Goal: Task Accomplishment & Management: Manage account settings

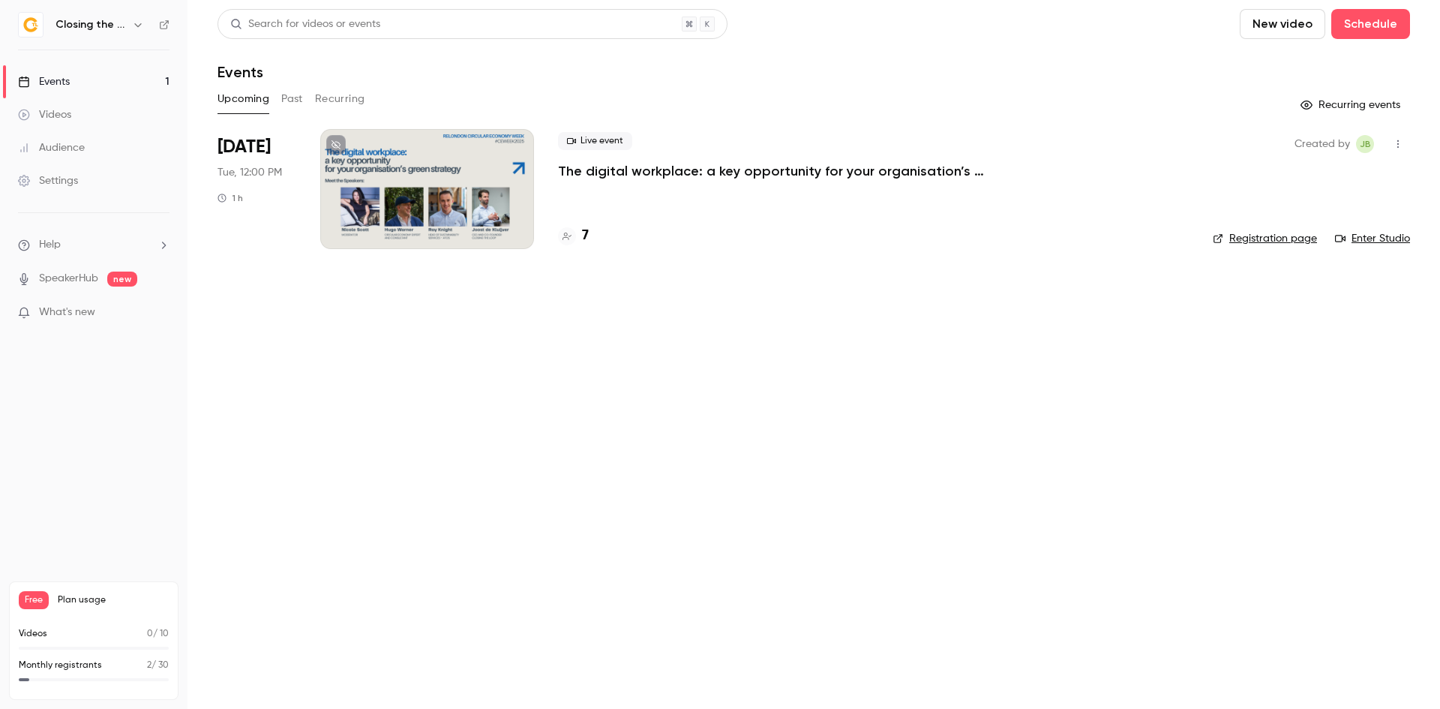
click at [434, 207] on div at bounding box center [427, 189] width 214 height 120
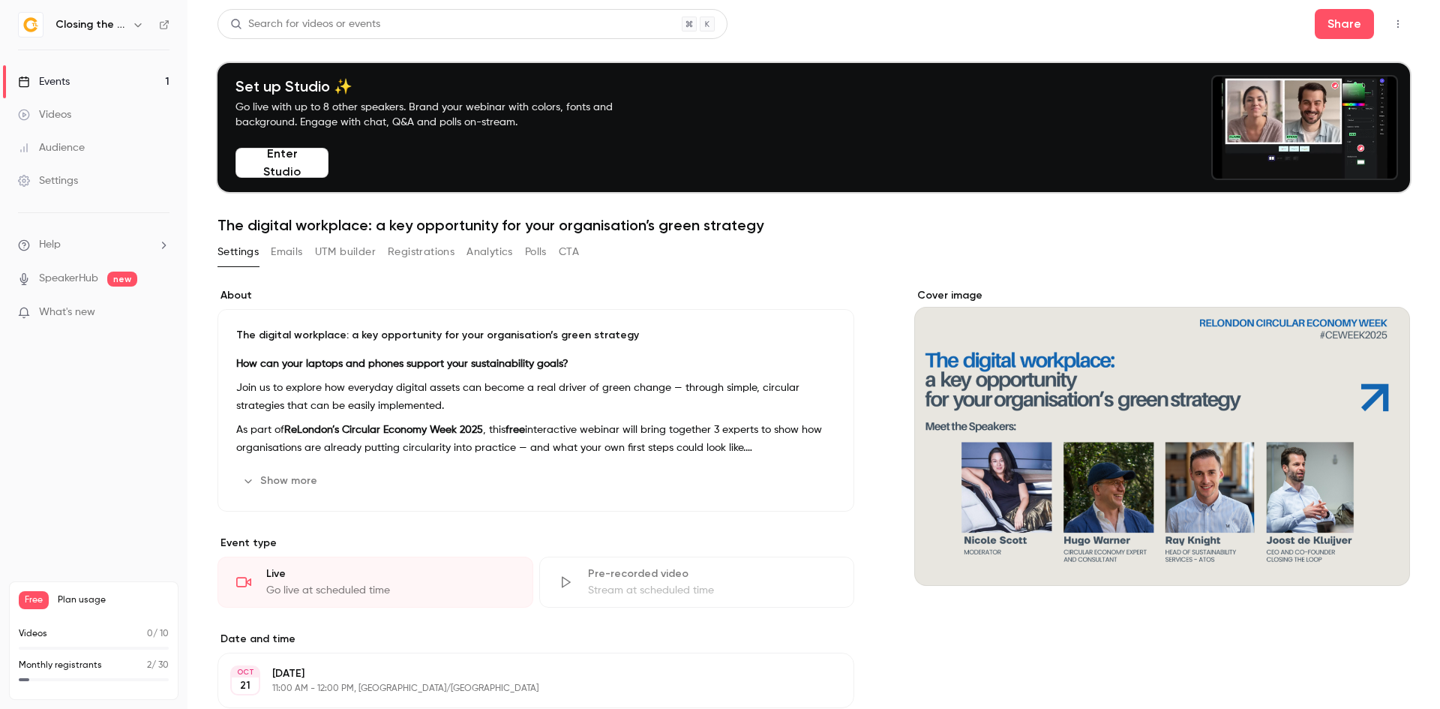
click at [295, 259] on button "Emails" at bounding box center [286, 252] width 31 height 24
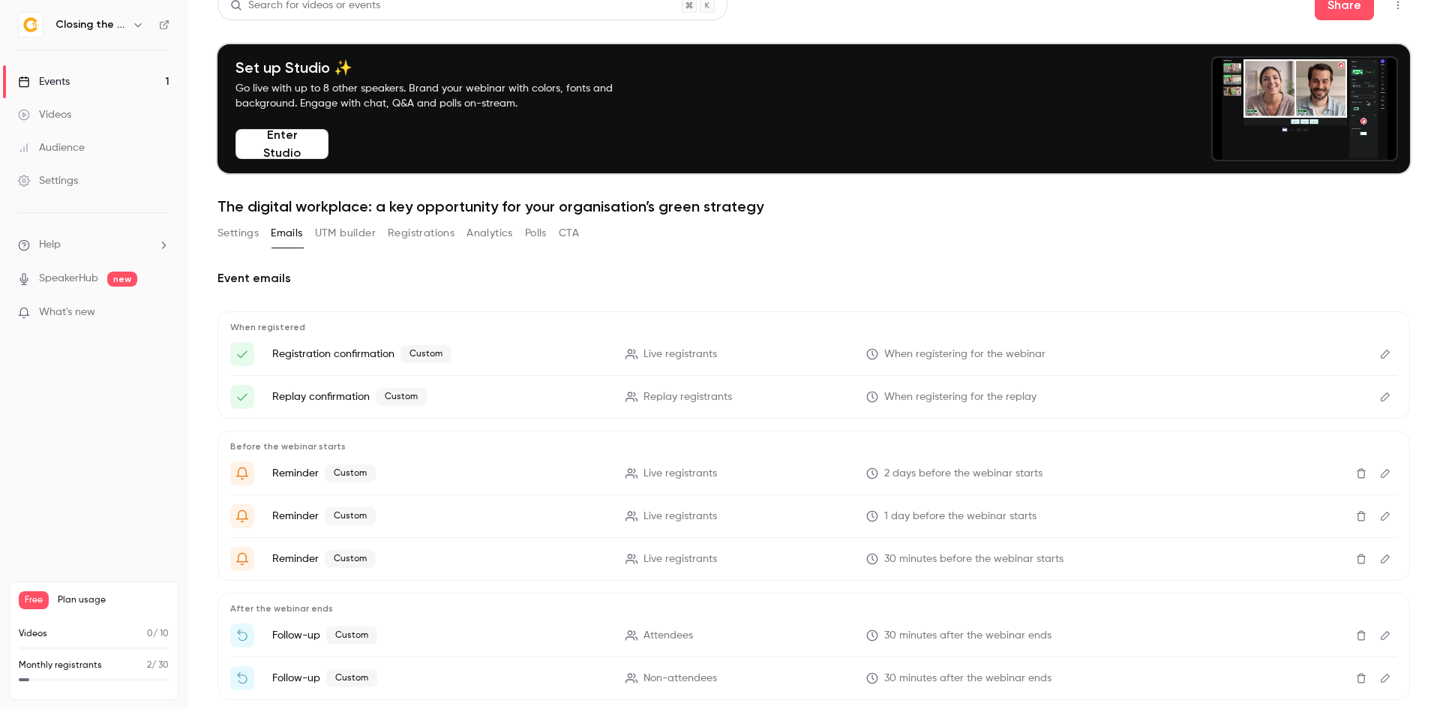
scroll to position [94, 0]
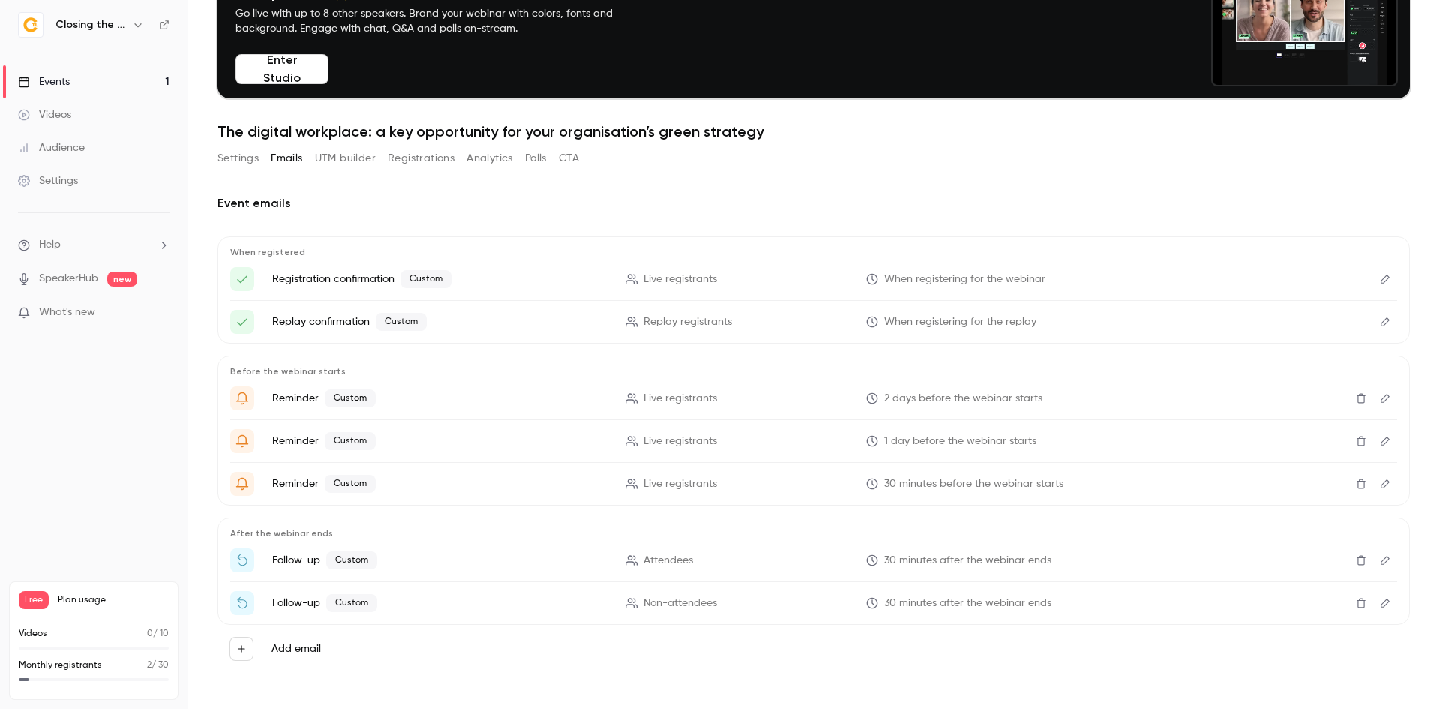
click at [1379, 277] on icon "Edit" at bounding box center [1385, 279] width 12 height 10
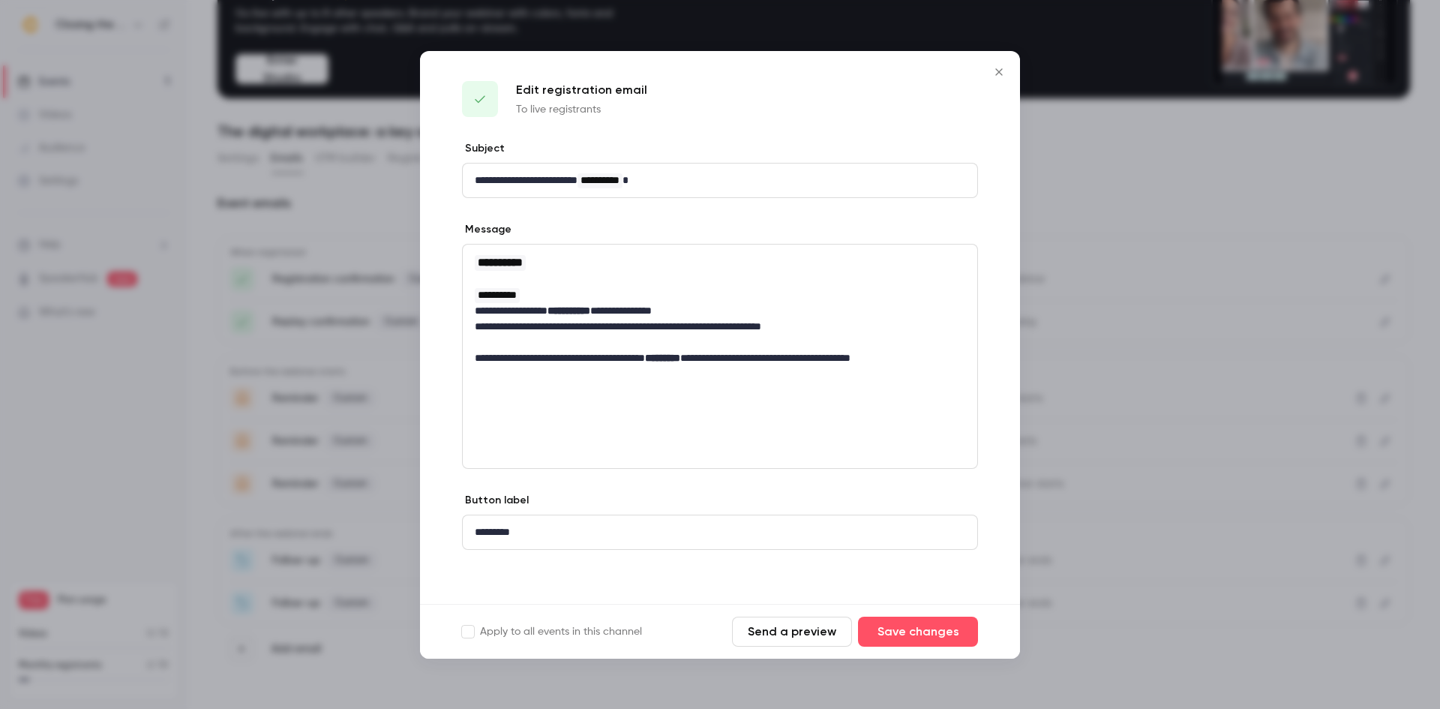
click at [998, 70] on icon "Close" at bounding box center [999, 72] width 18 height 12
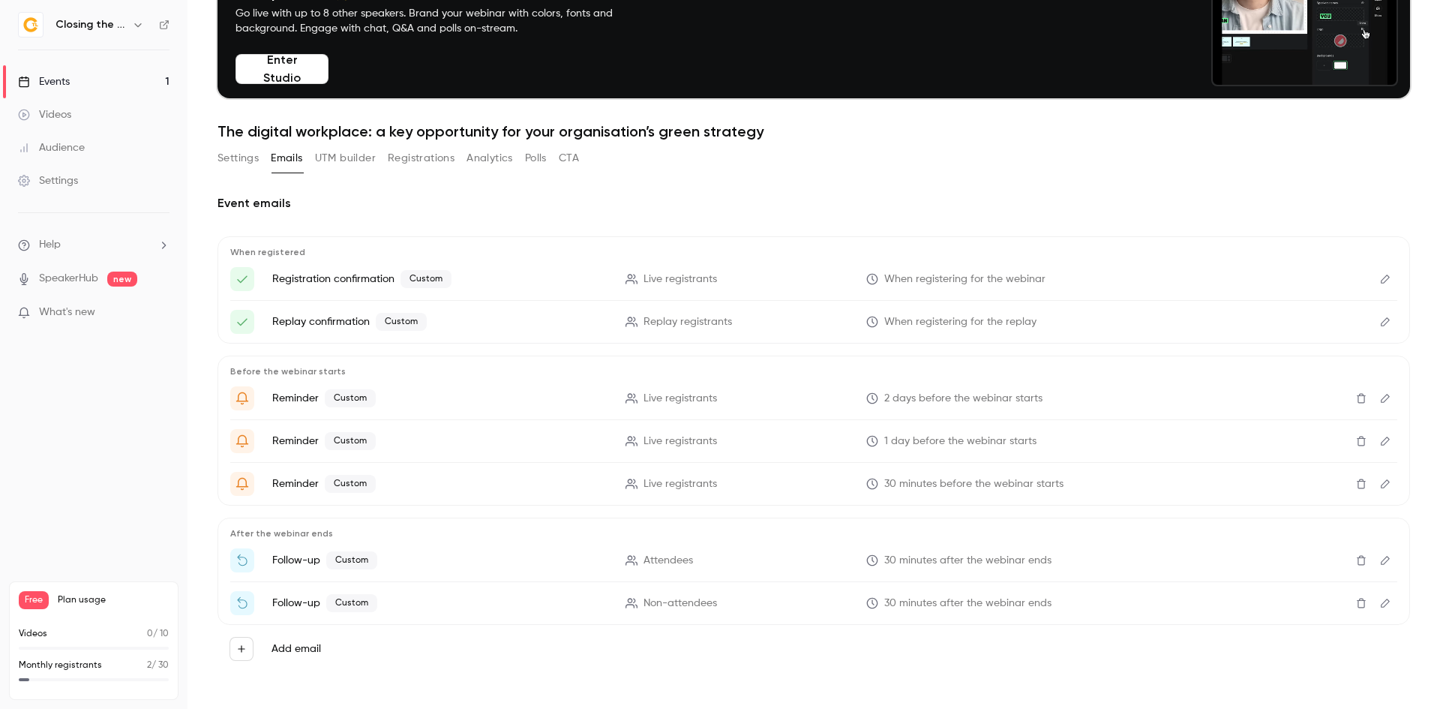
click at [1379, 317] on icon "Edit" at bounding box center [1385, 321] width 12 height 10
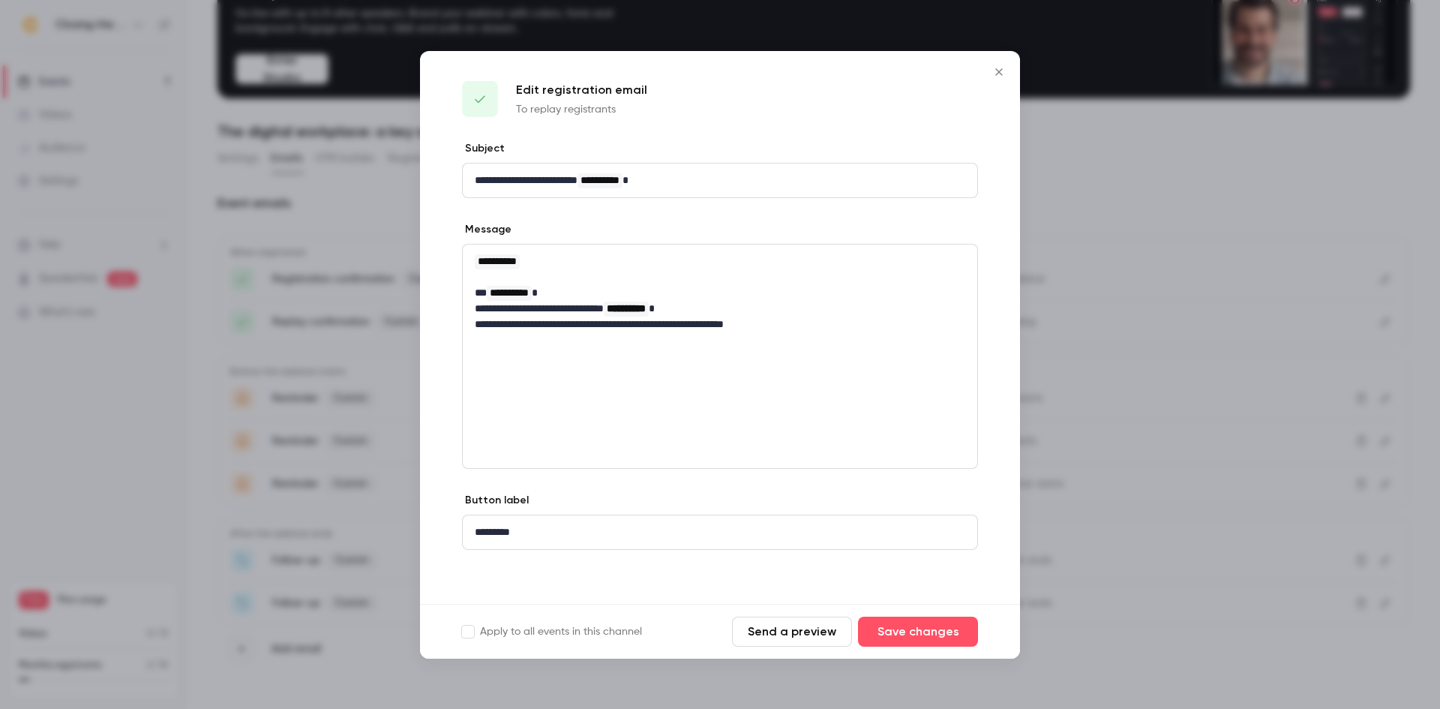
click at [997, 72] on icon "Close" at bounding box center [999, 72] width 18 height 12
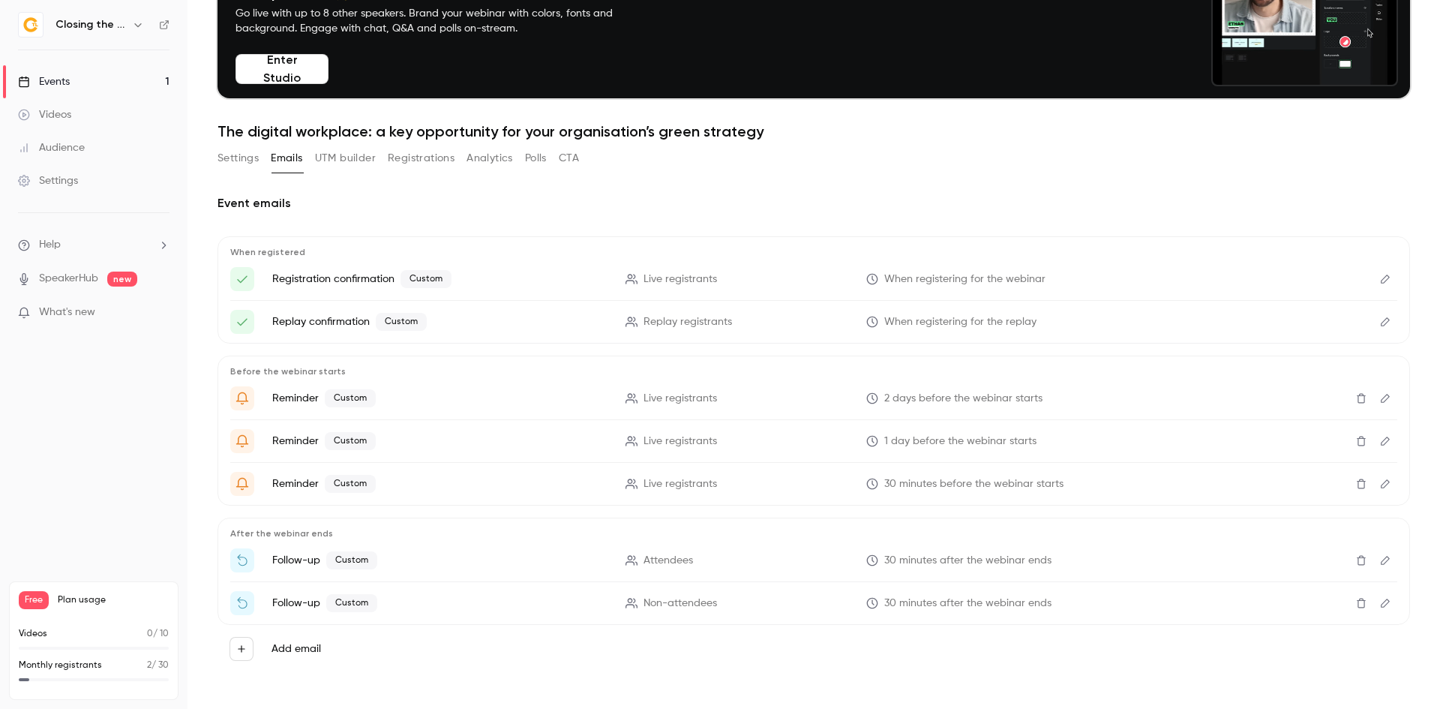
click at [1380, 395] on button "Edit" at bounding box center [1385, 398] width 24 height 24
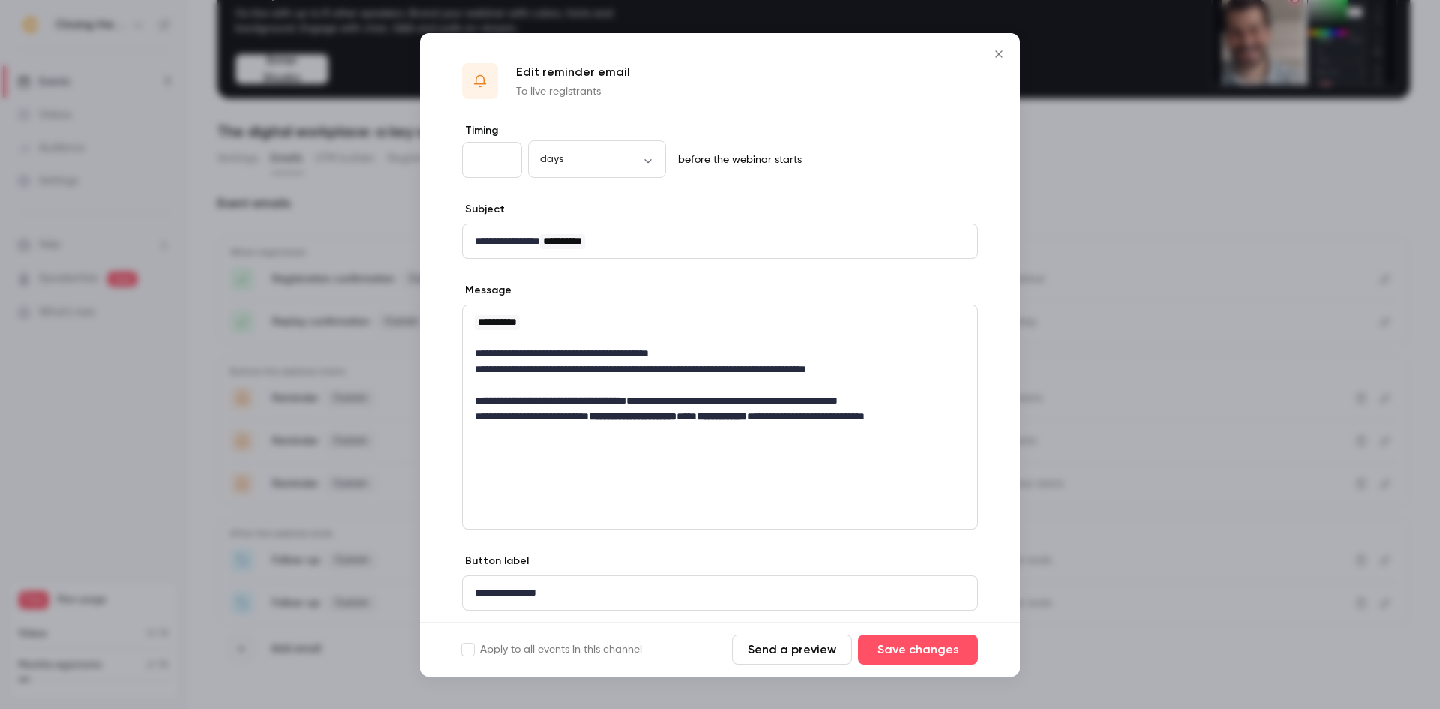
click at [1001, 55] on icon "Close" at bounding box center [998, 53] width 7 height 7
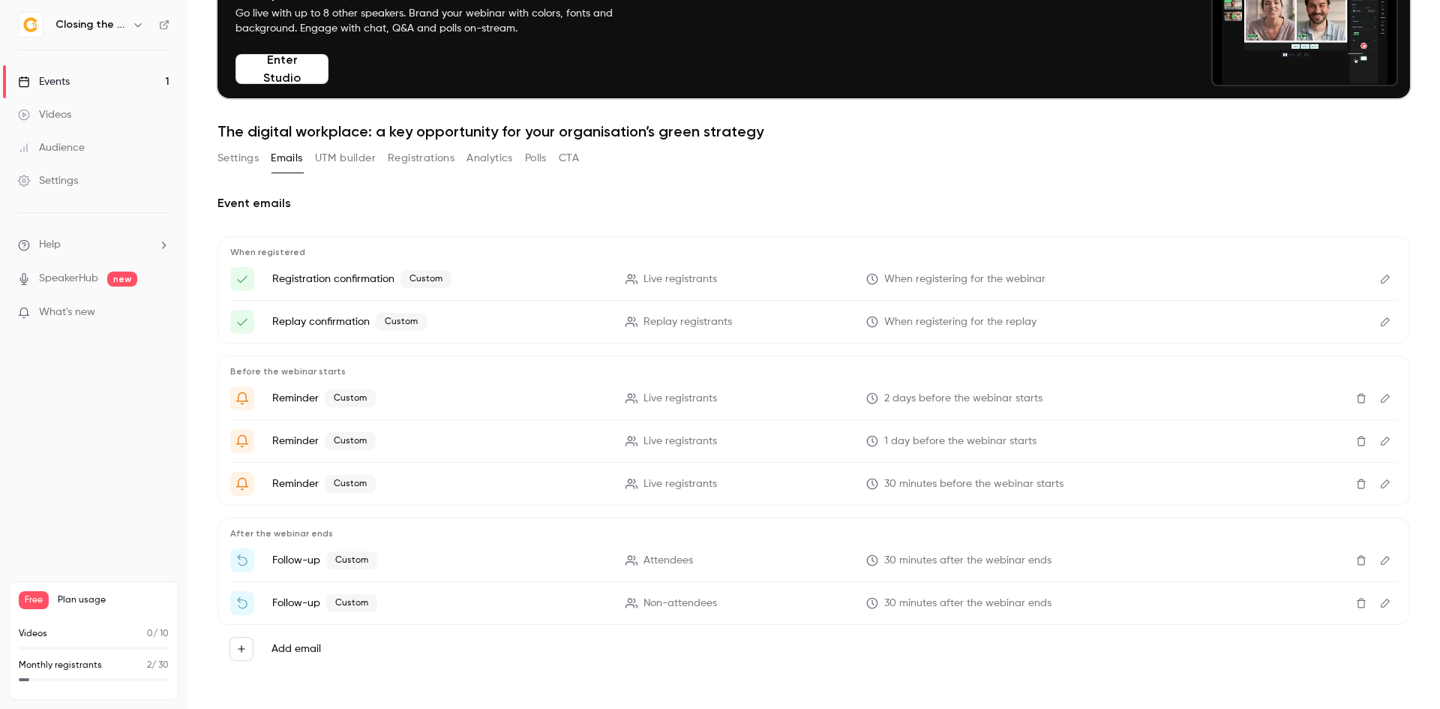
click at [1379, 442] on icon "Edit" at bounding box center [1385, 441] width 12 height 10
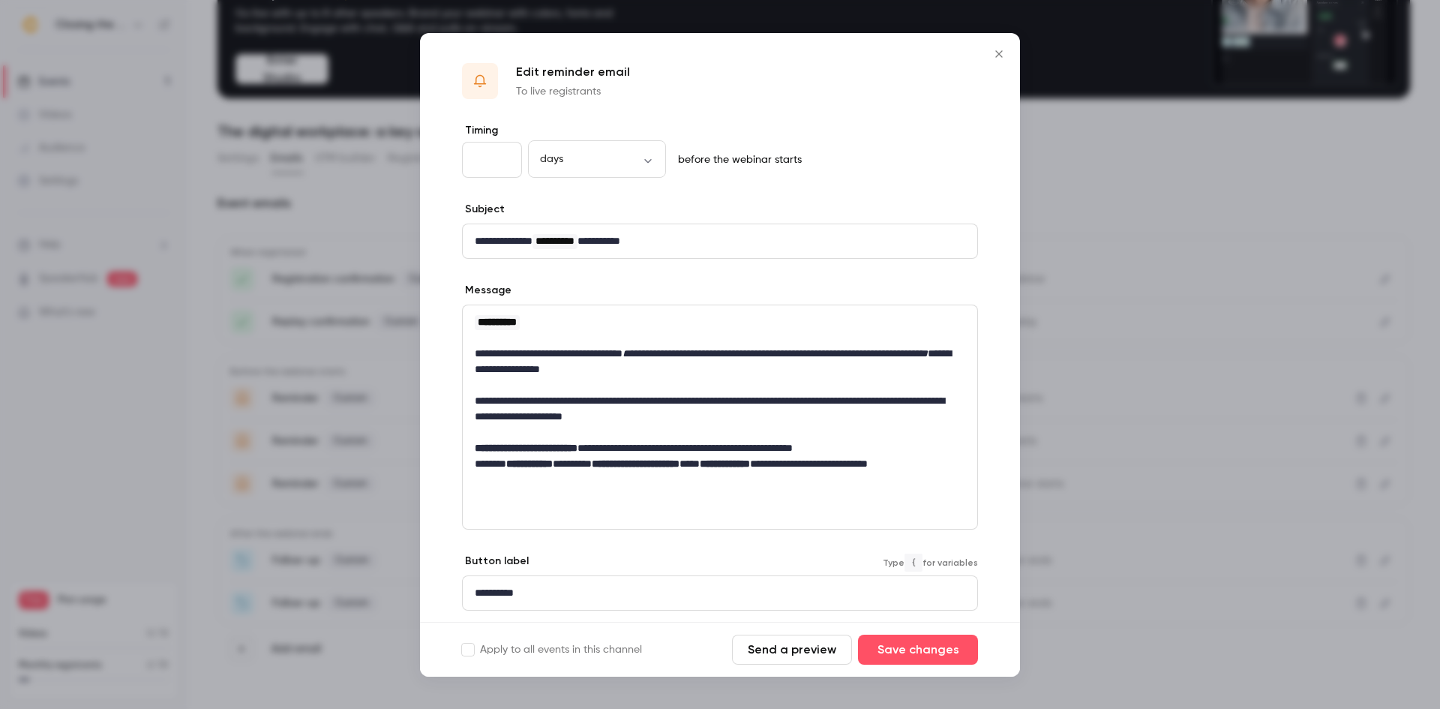
click at [609, 595] on p "**********" at bounding box center [714, 593] width 479 height 16
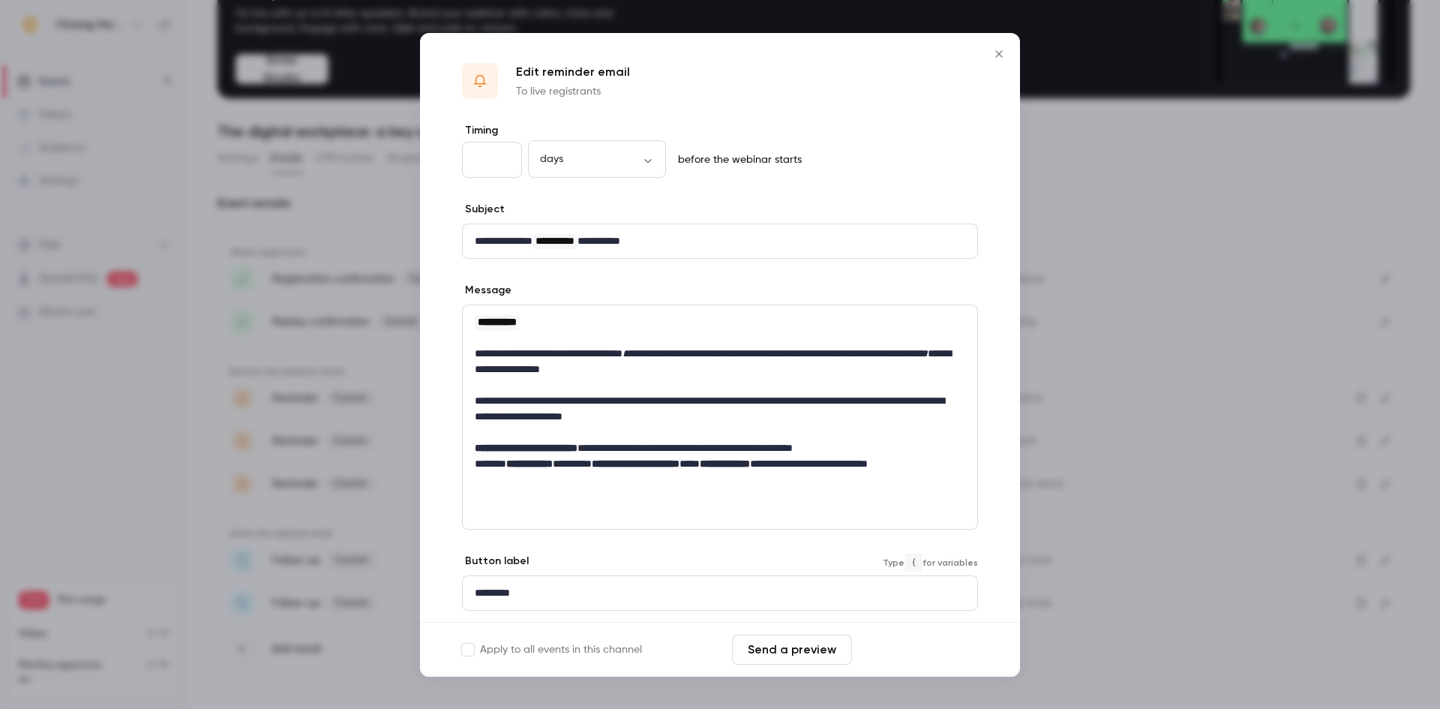
click at [871, 646] on button "Save changes" at bounding box center [918, 649] width 120 height 30
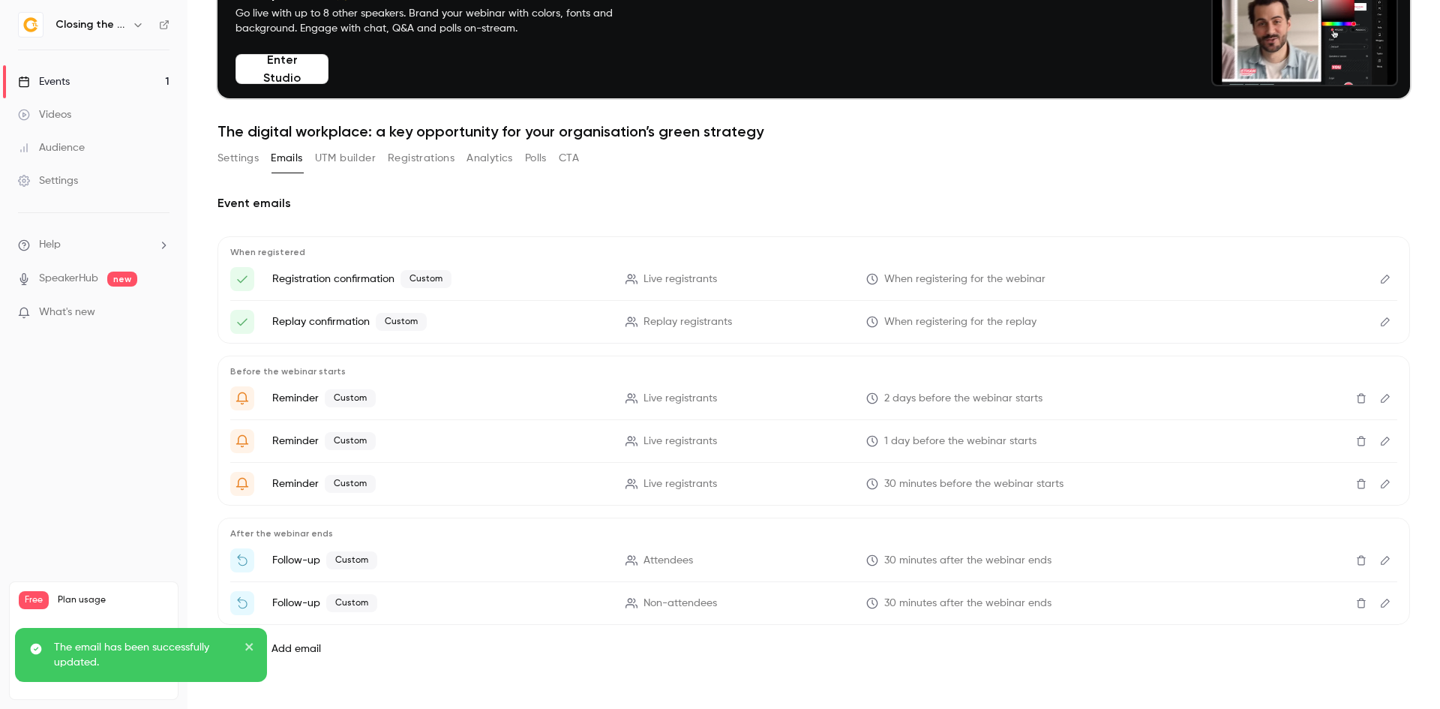
click at [1379, 484] on icon "Edit" at bounding box center [1385, 483] width 12 height 10
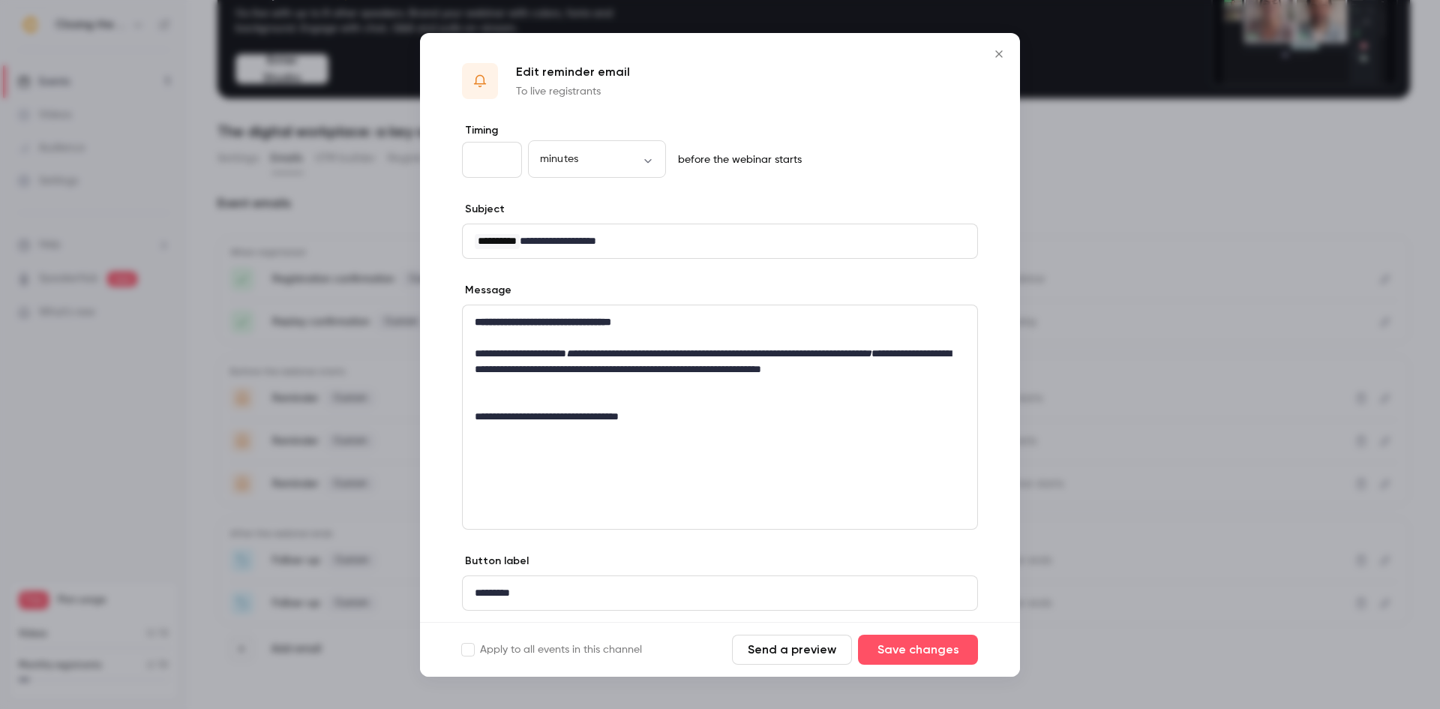
scroll to position [43, 0]
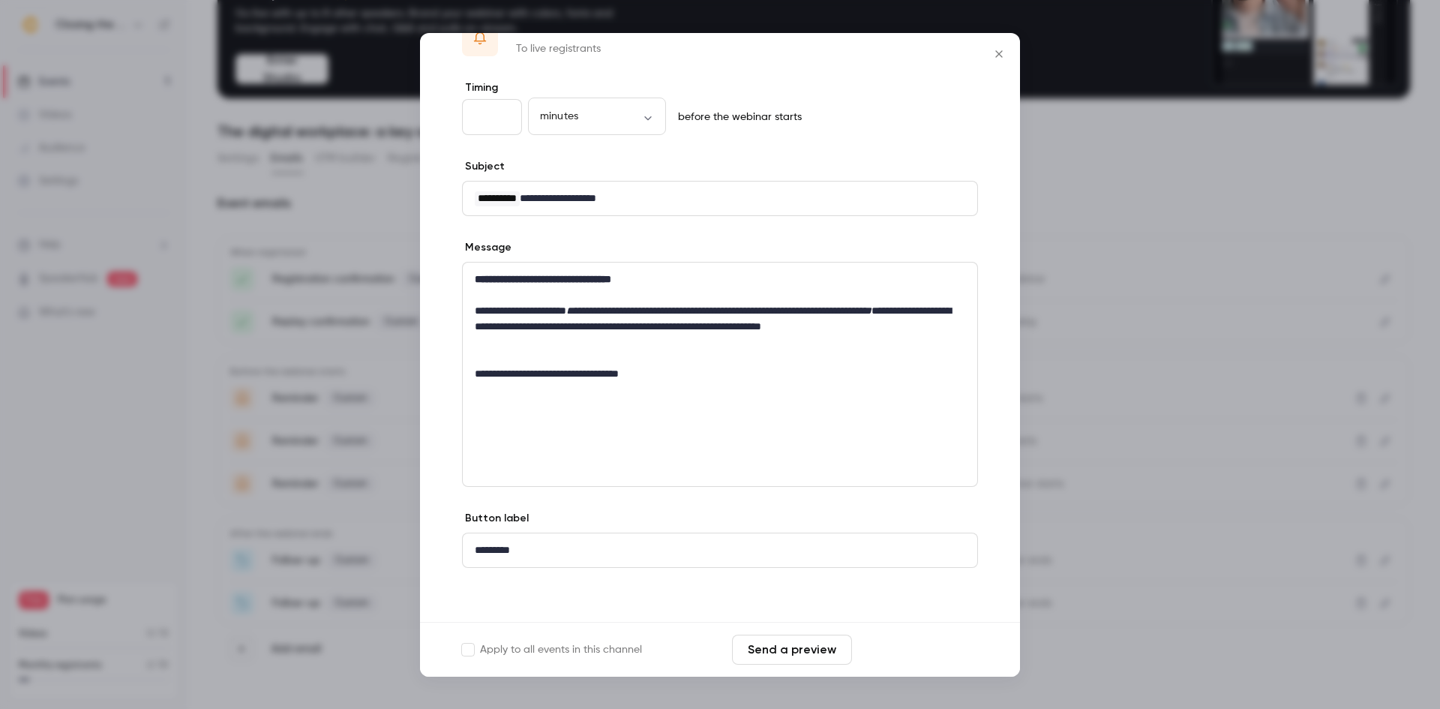
click at [952, 658] on button "Save changes" at bounding box center [918, 649] width 120 height 30
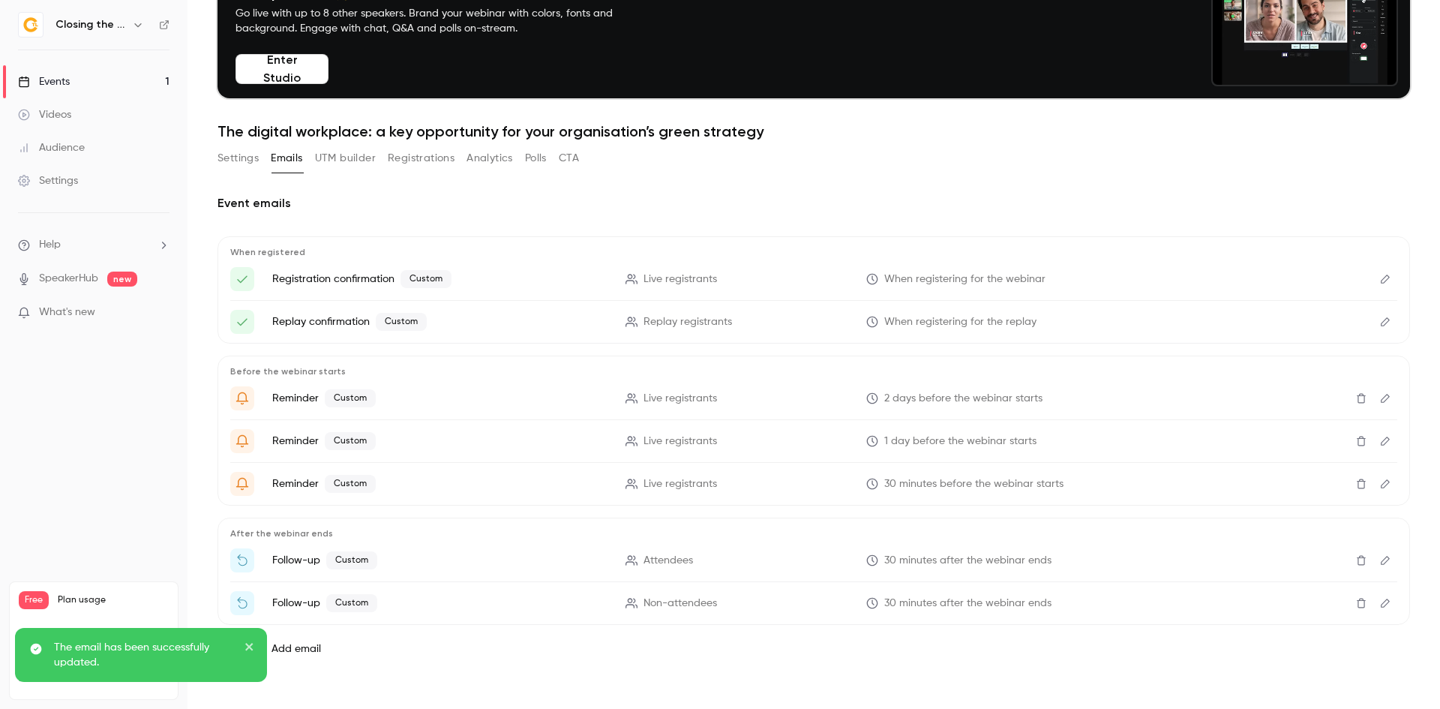
scroll to position [97, 0]
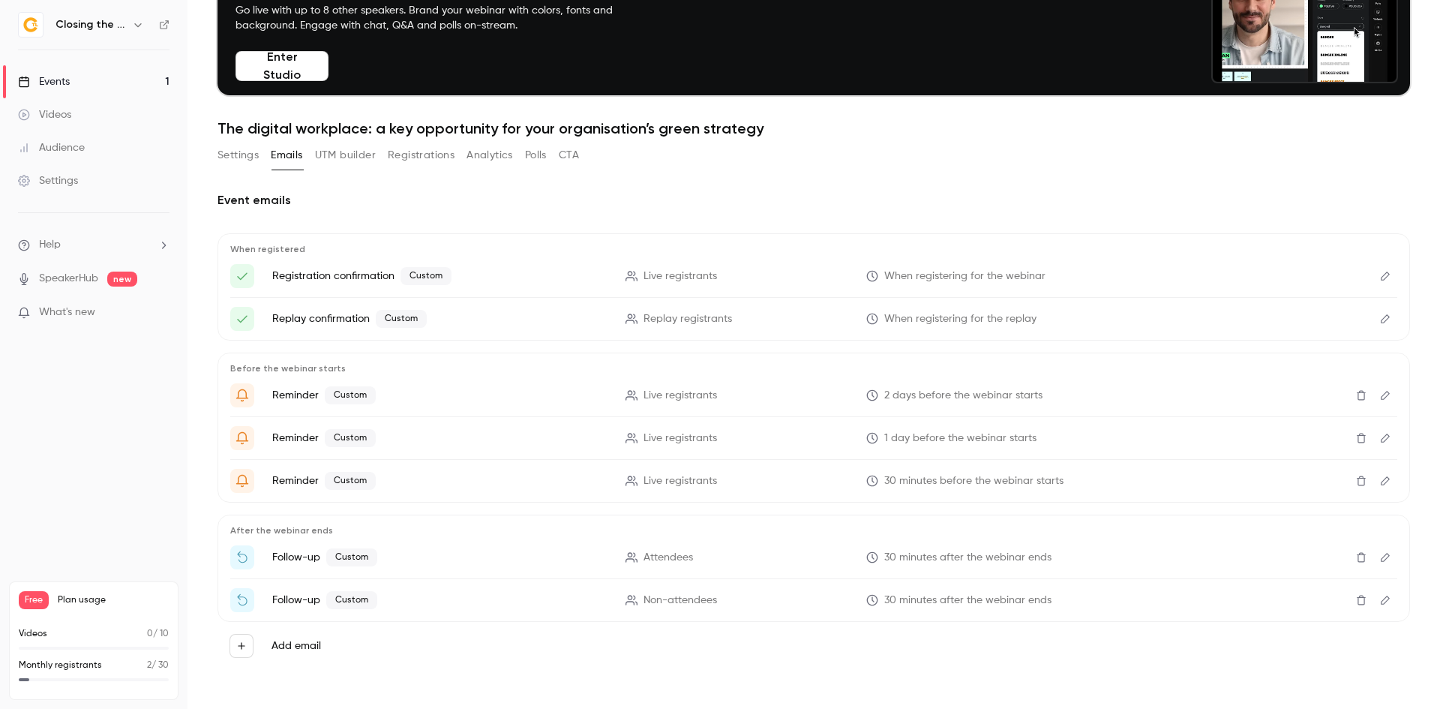
click at [1379, 556] on icon "Edit" at bounding box center [1385, 557] width 12 height 10
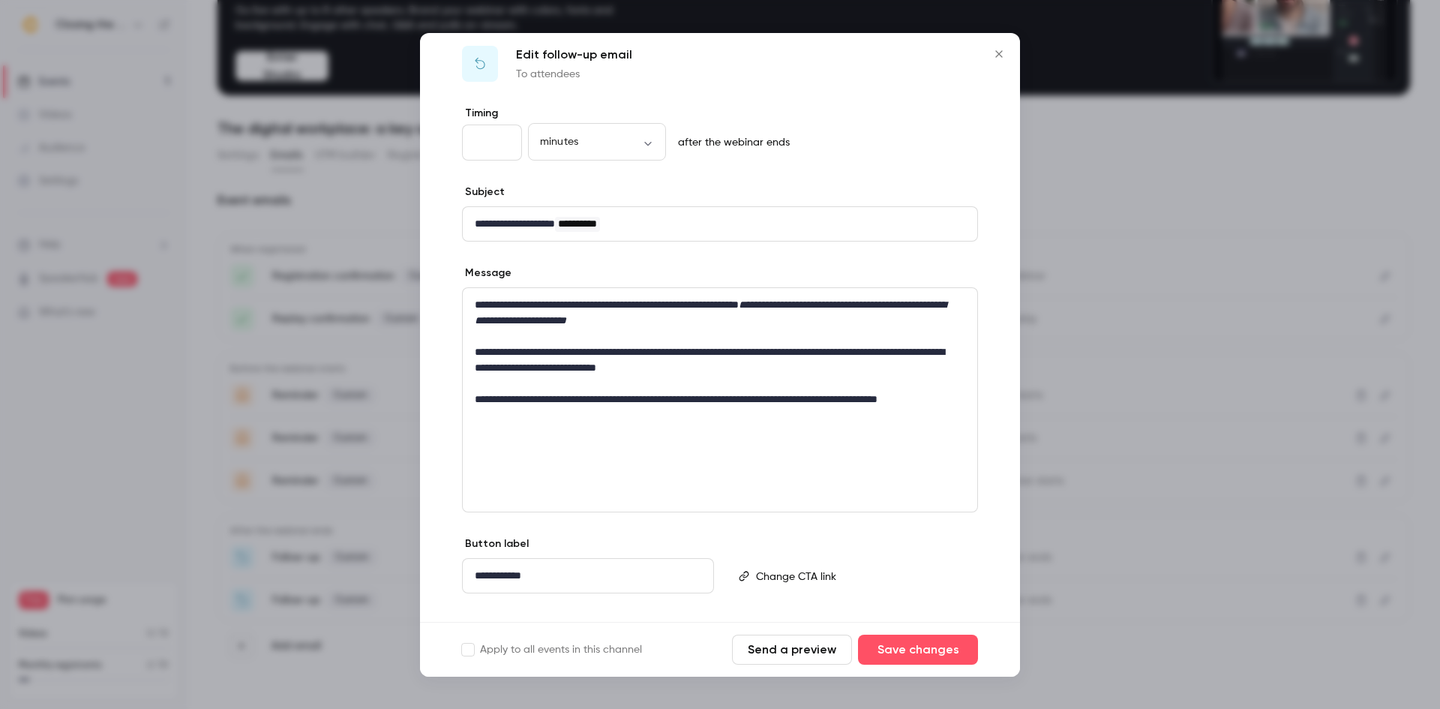
scroll to position [43, 0]
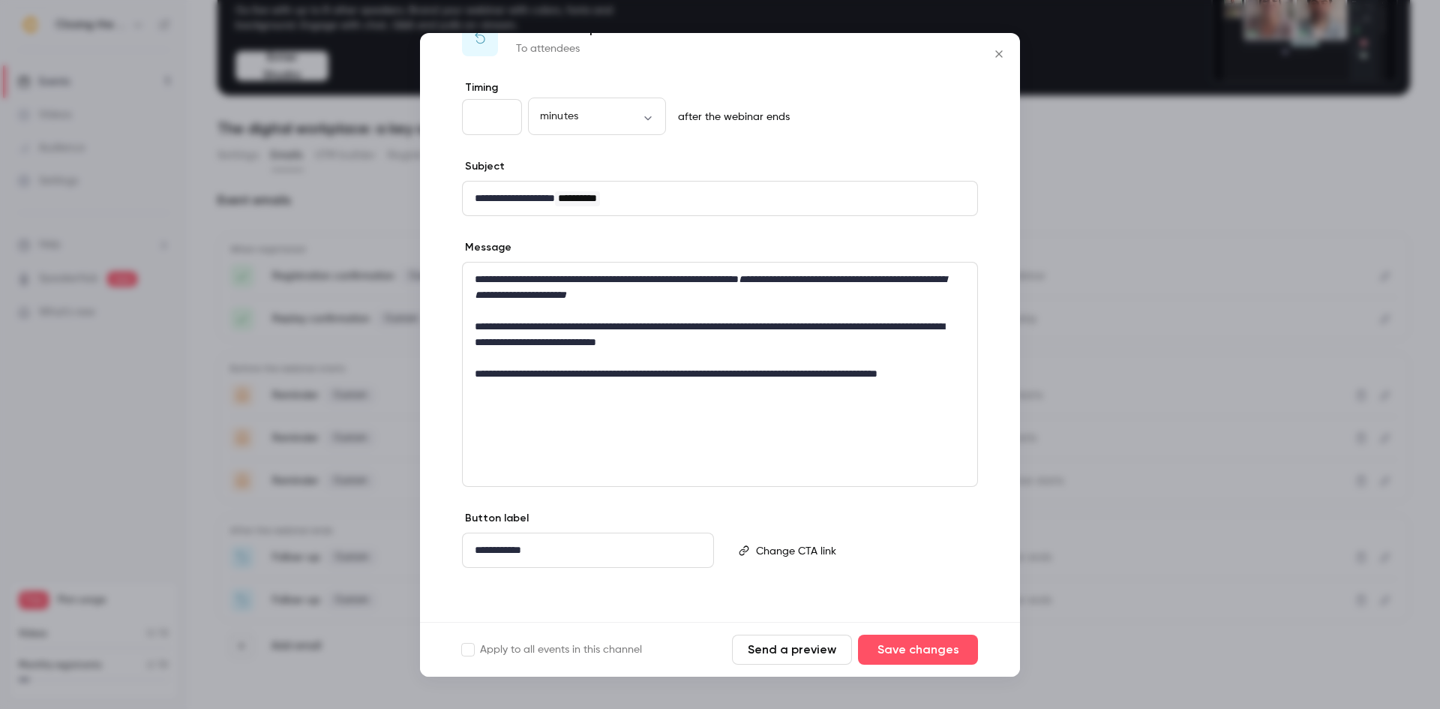
click at [592, 559] on div "**********" at bounding box center [588, 550] width 250 height 34
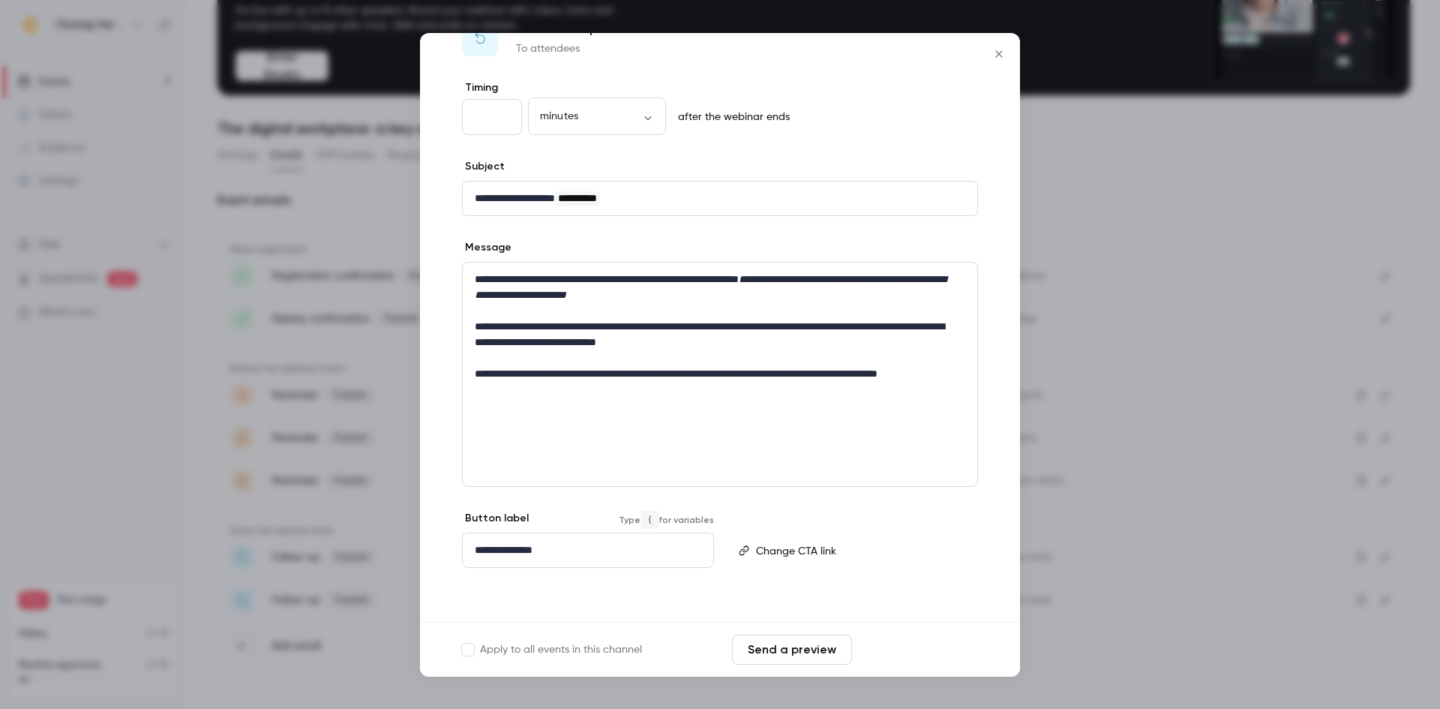
click at [892, 649] on button "Save changes" at bounding box center [918, 649] width 120 height 30
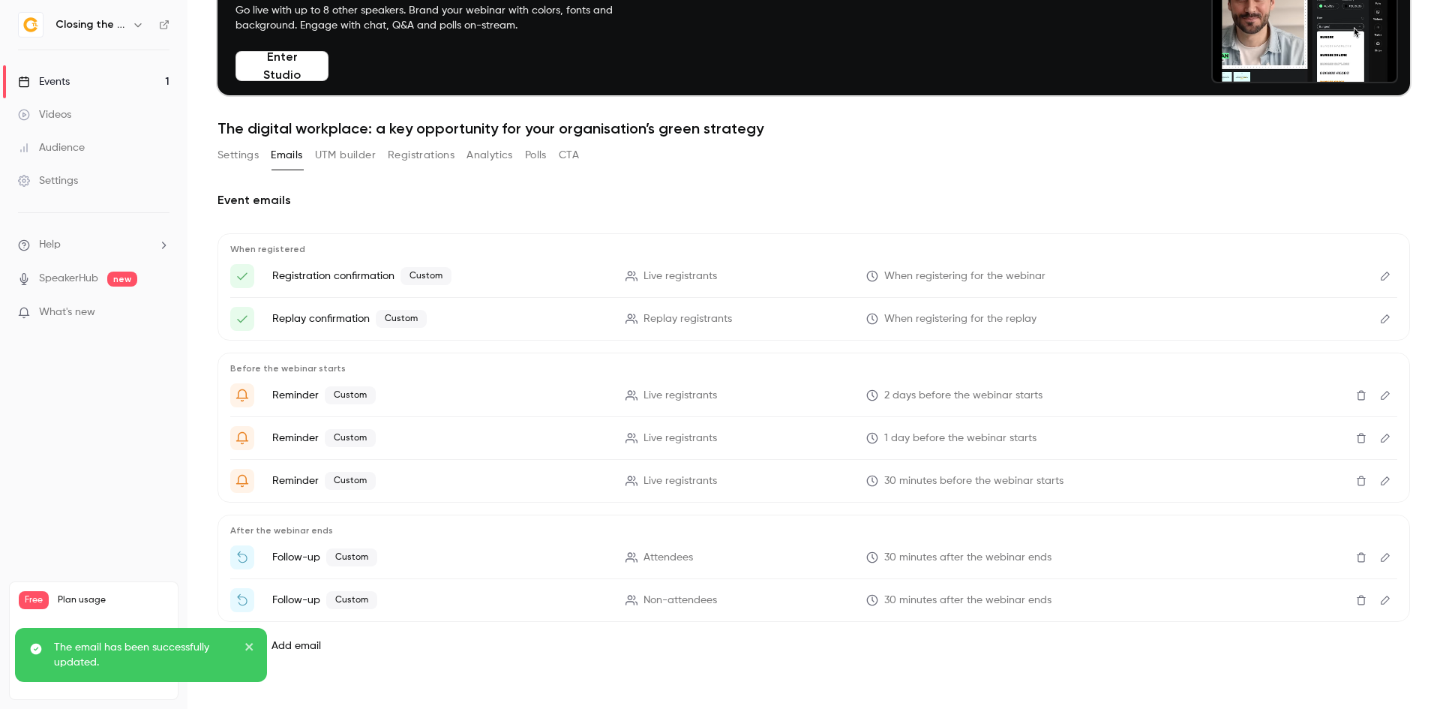
click at [1381, 604] on button "Edit" at bounding box center [1385, 600] width 24 height 24
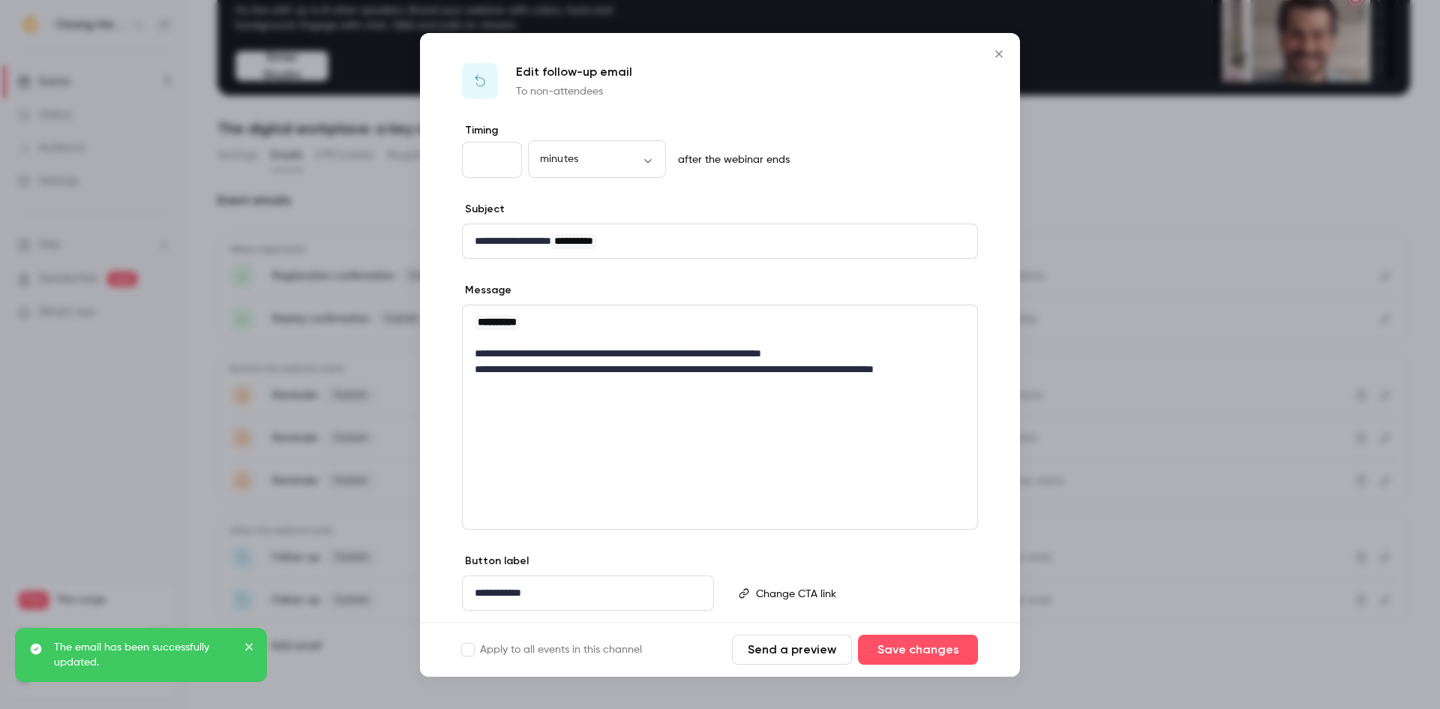
click at [565, 590] on p "**********" at bounding box center [585, 593] width 221 height 16
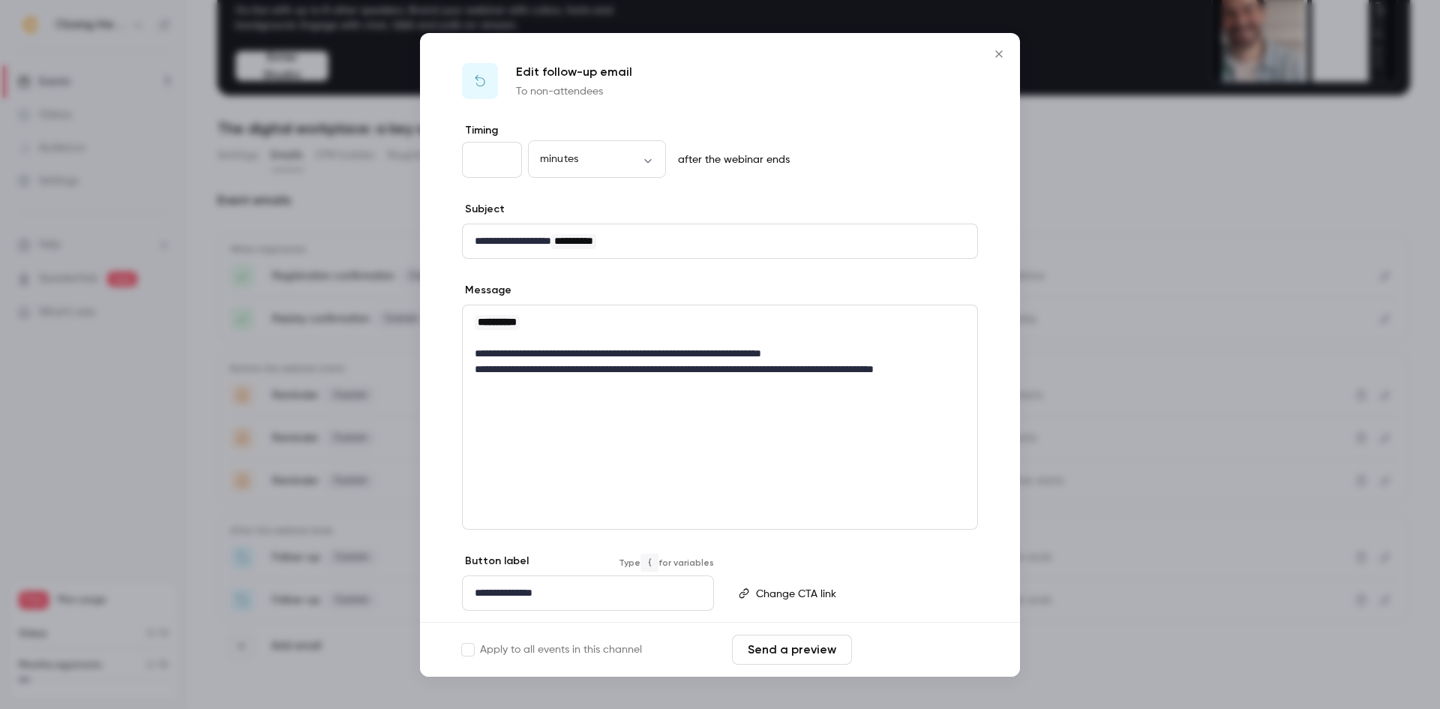
click at [931, 650] on button "Save changes" at bounding box center [918, 649] width 120 height 30
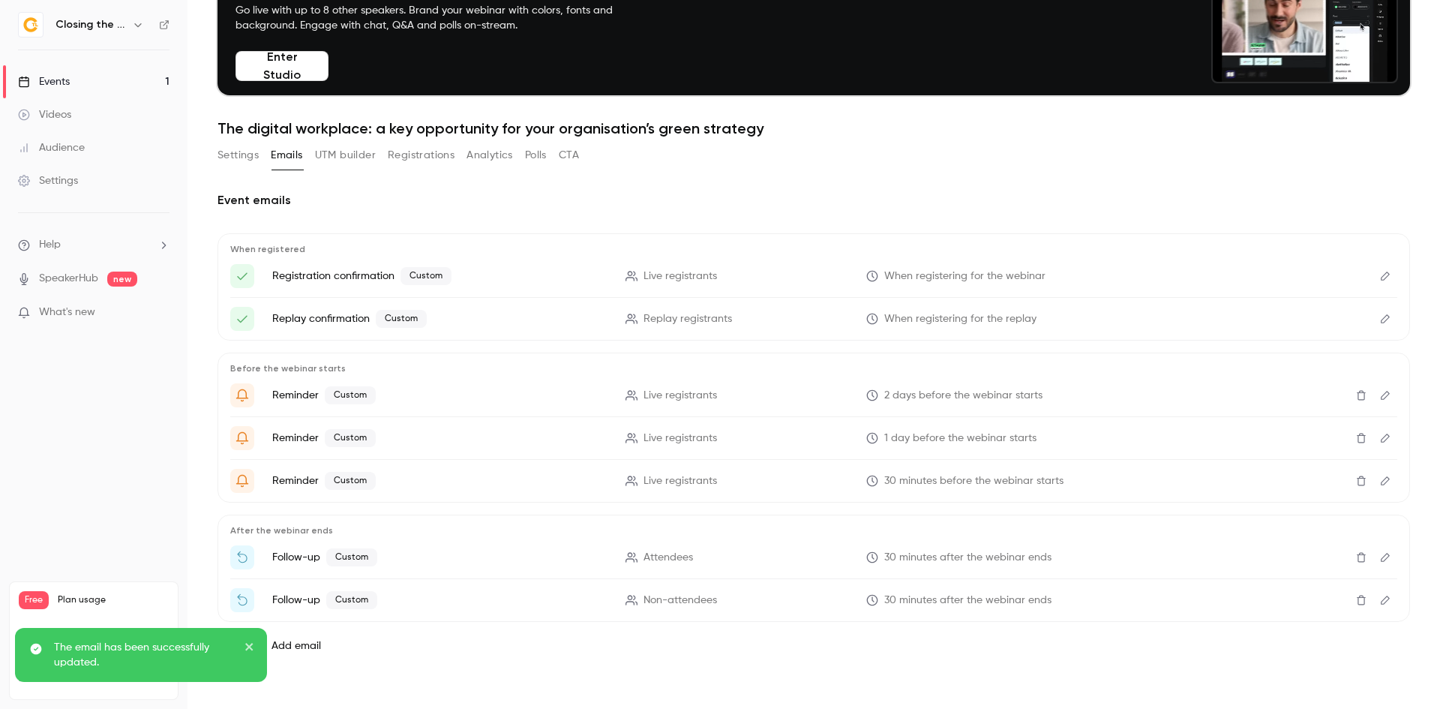
click at [1383, 554] on button "Edit" at bounding box center [1385, 557] width 24 height 24
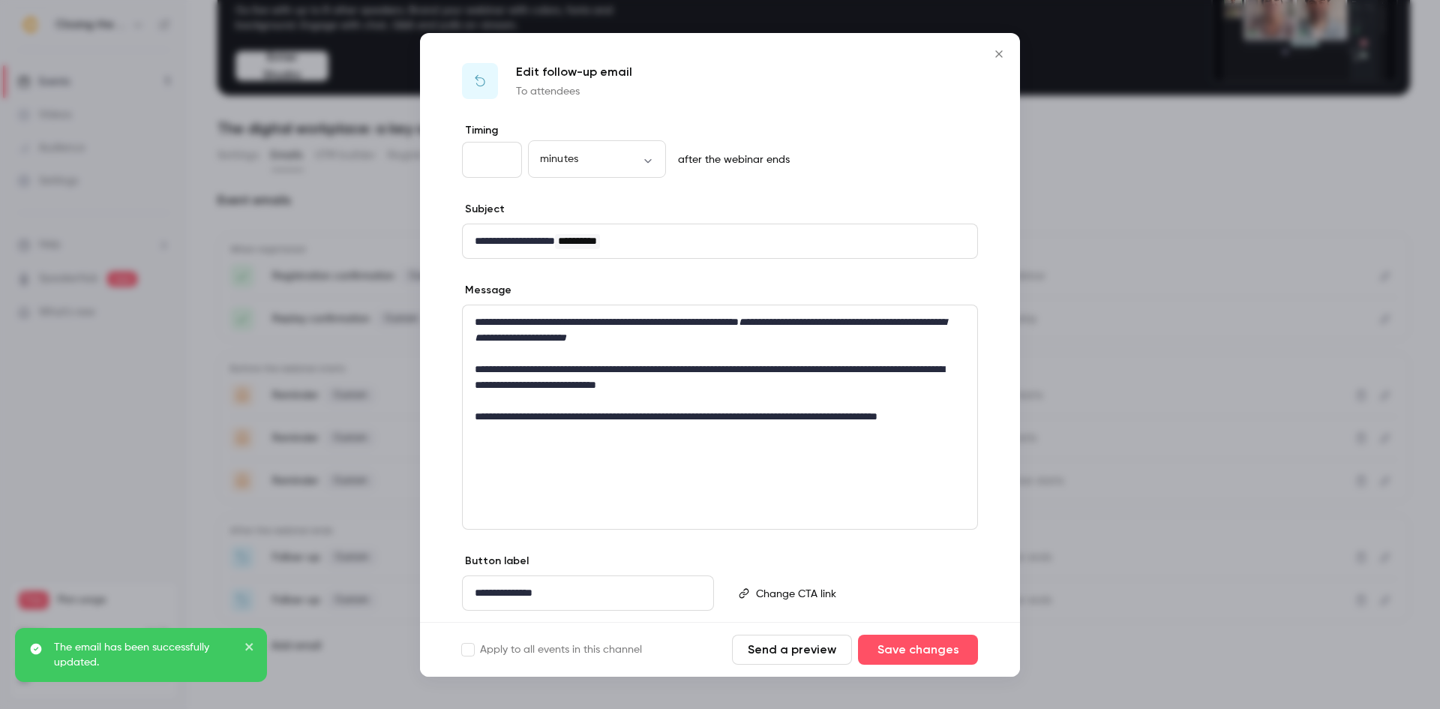
click at [1147, 503] on div at bounding box center [720, 354] width 1440 height 709
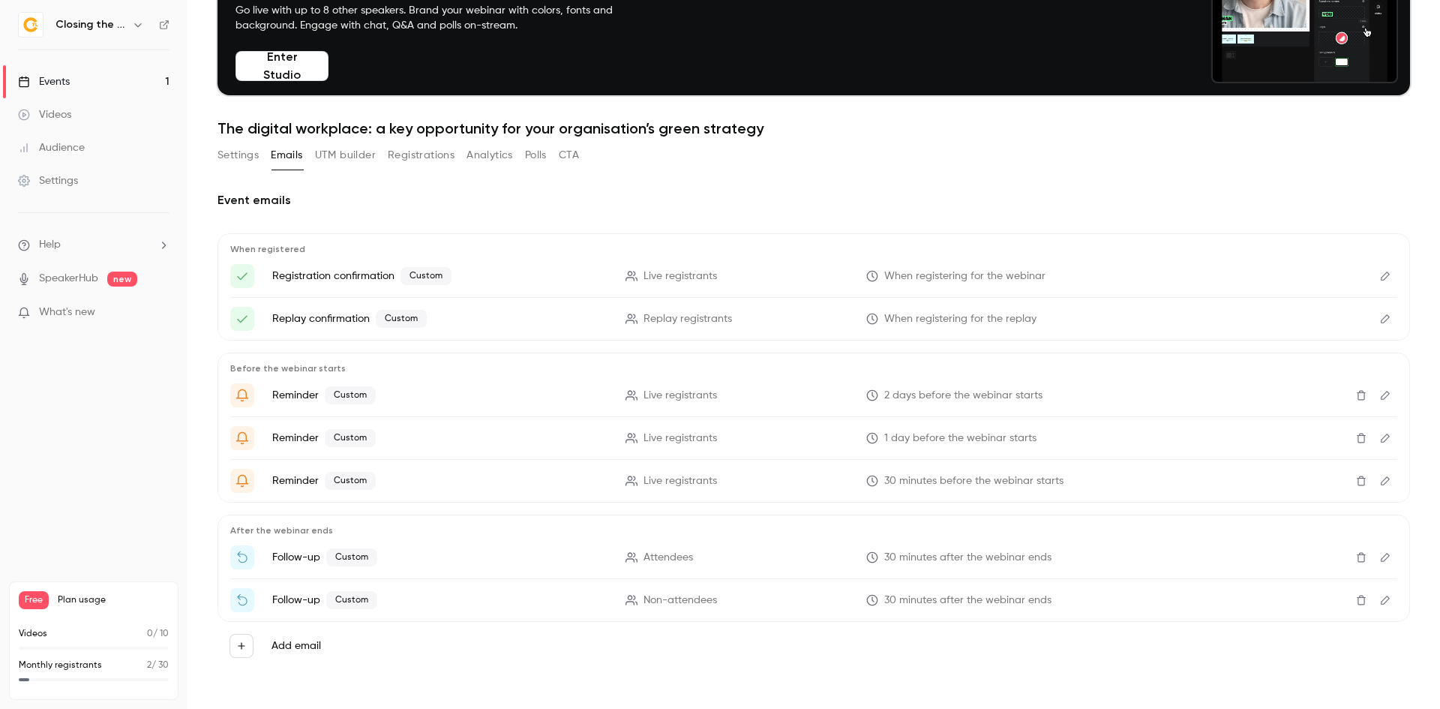
click at [1379, 279] on icon "Edit" at bounding box center [1385, 276] width 12 height 10
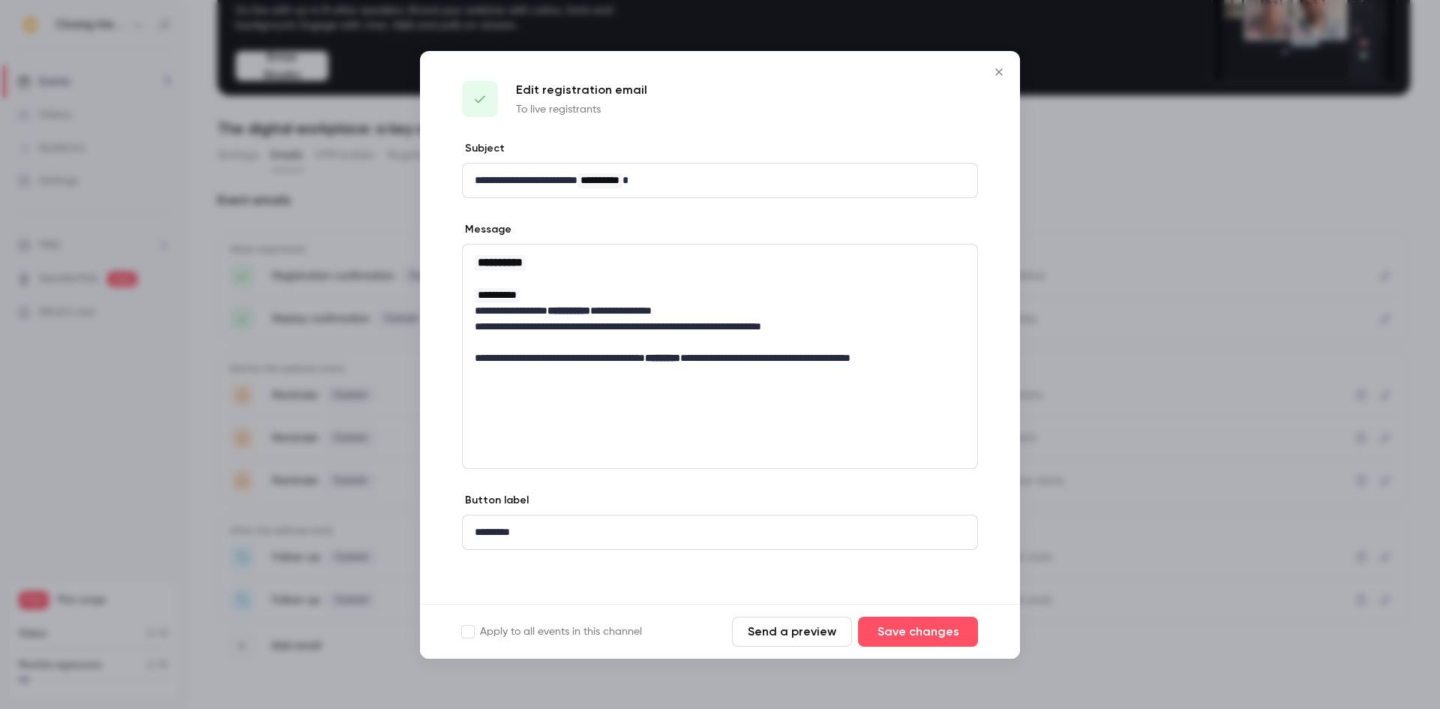
click at [809, 634] on button "Send a preview" at bounding box center [792, 631] width 120 height 30
click at [1000, 70] on icon "Close" at bounding box center [998, 71] width 7 height 7
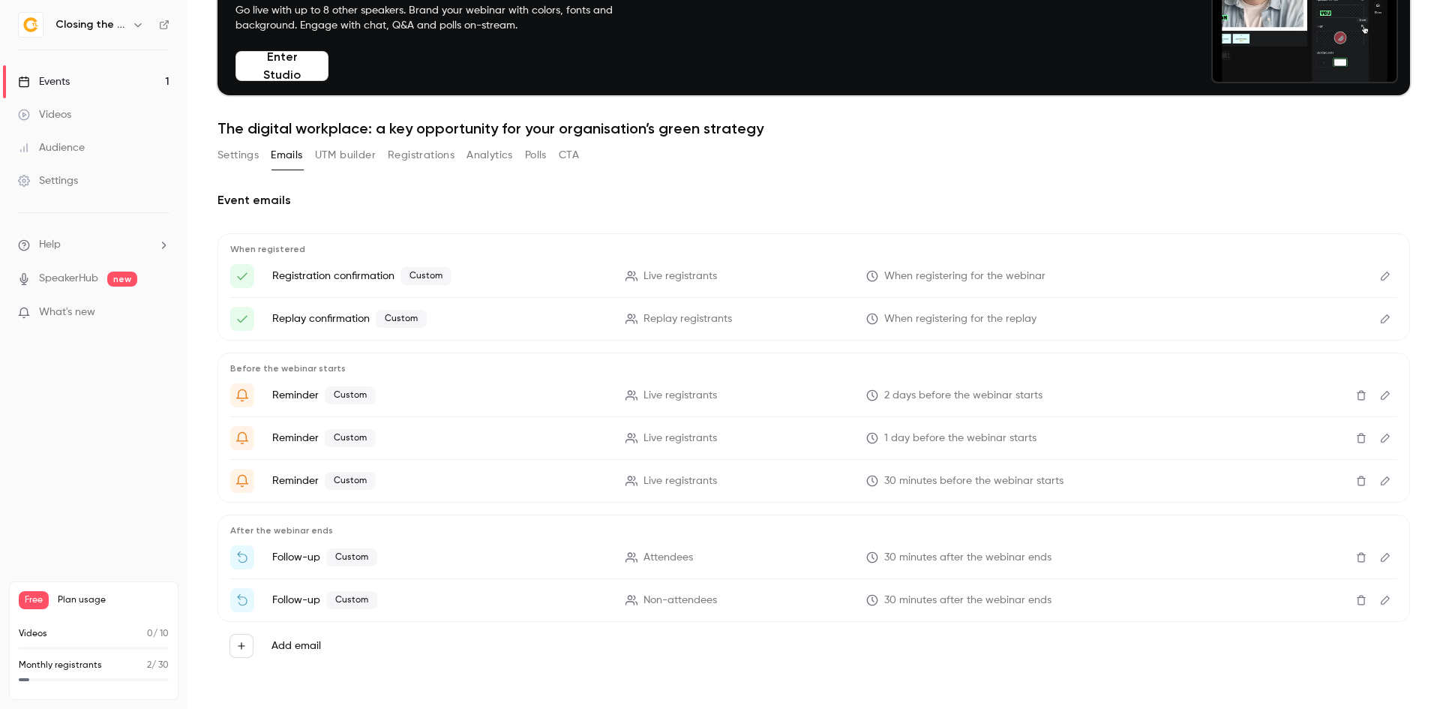
click at [1379, 393] on icon "Edit" at bounding box center [1385, 395] width 12 height 10
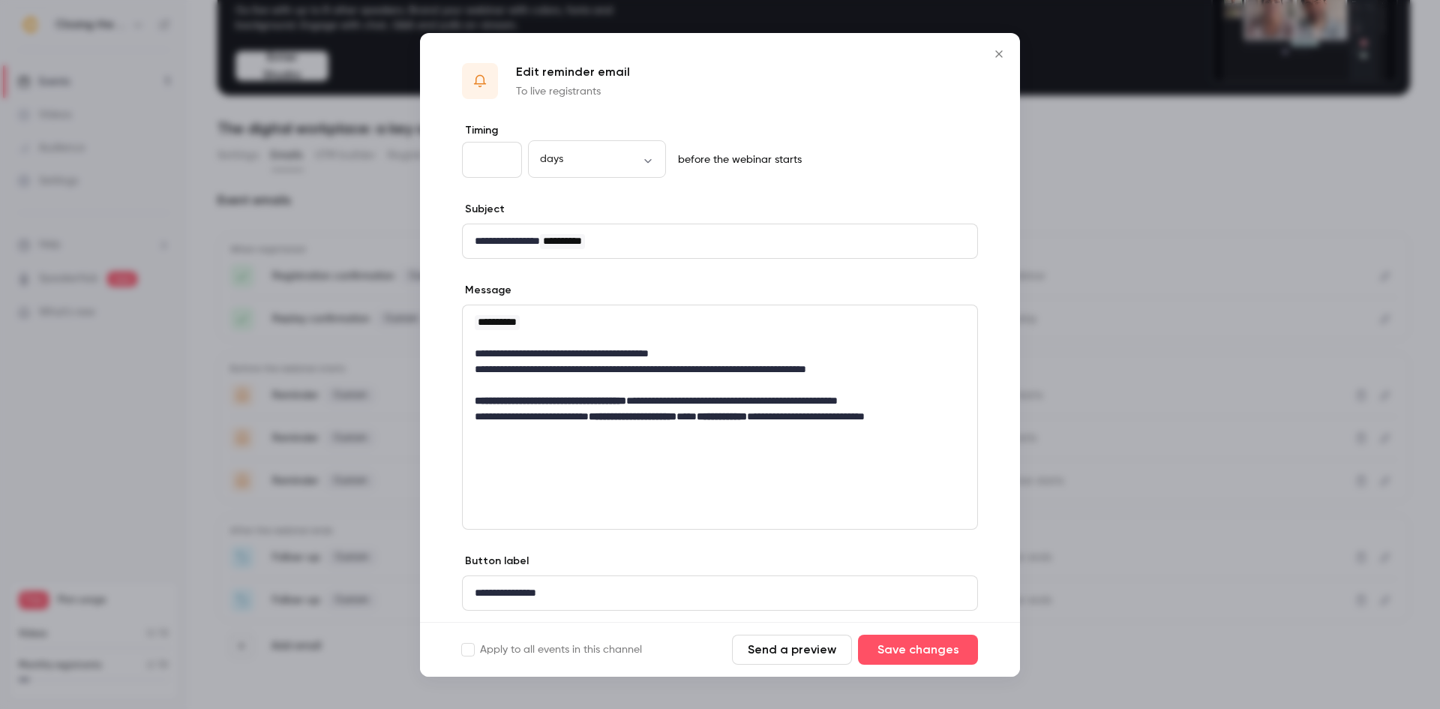
click at [778, 644] on button "Send a preview" at bounding box center [792, 649] width 120 height 30
click at [995, 52] on icon "Close" at bounding box center [999, 54] width 18 height 12
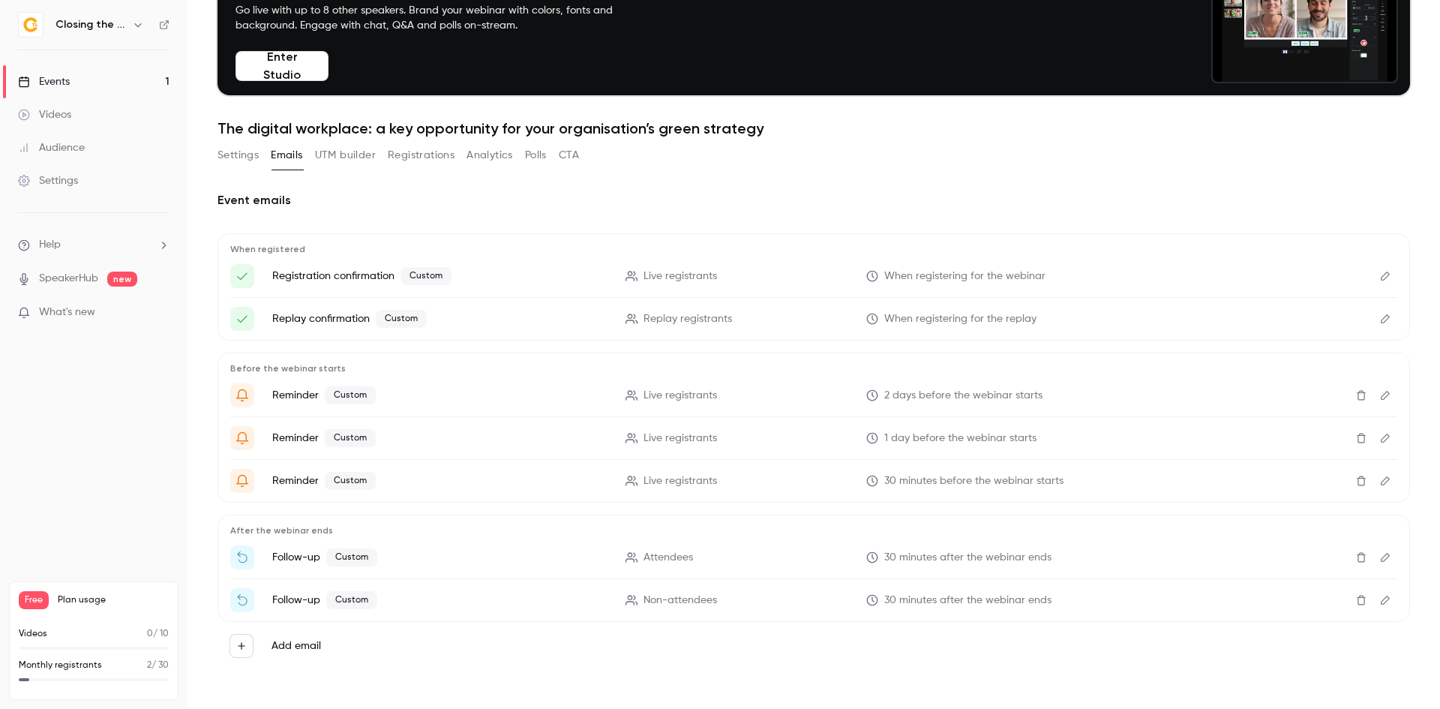
click at [1381, 394] on button "Edit" at bounding box center [1385, 395] width 24 height 24
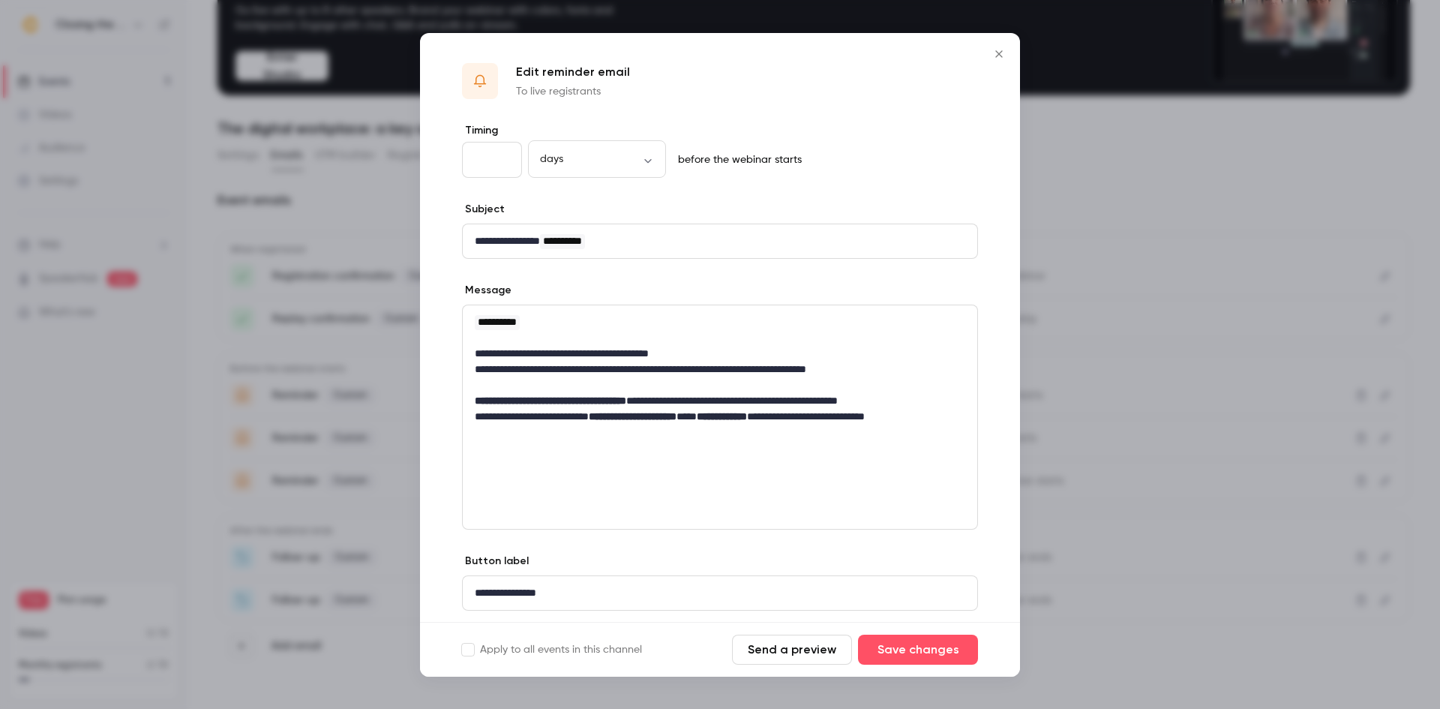
click at [990, 57] on icon "Close" at bounding box center [999, 54] width 18 height 12
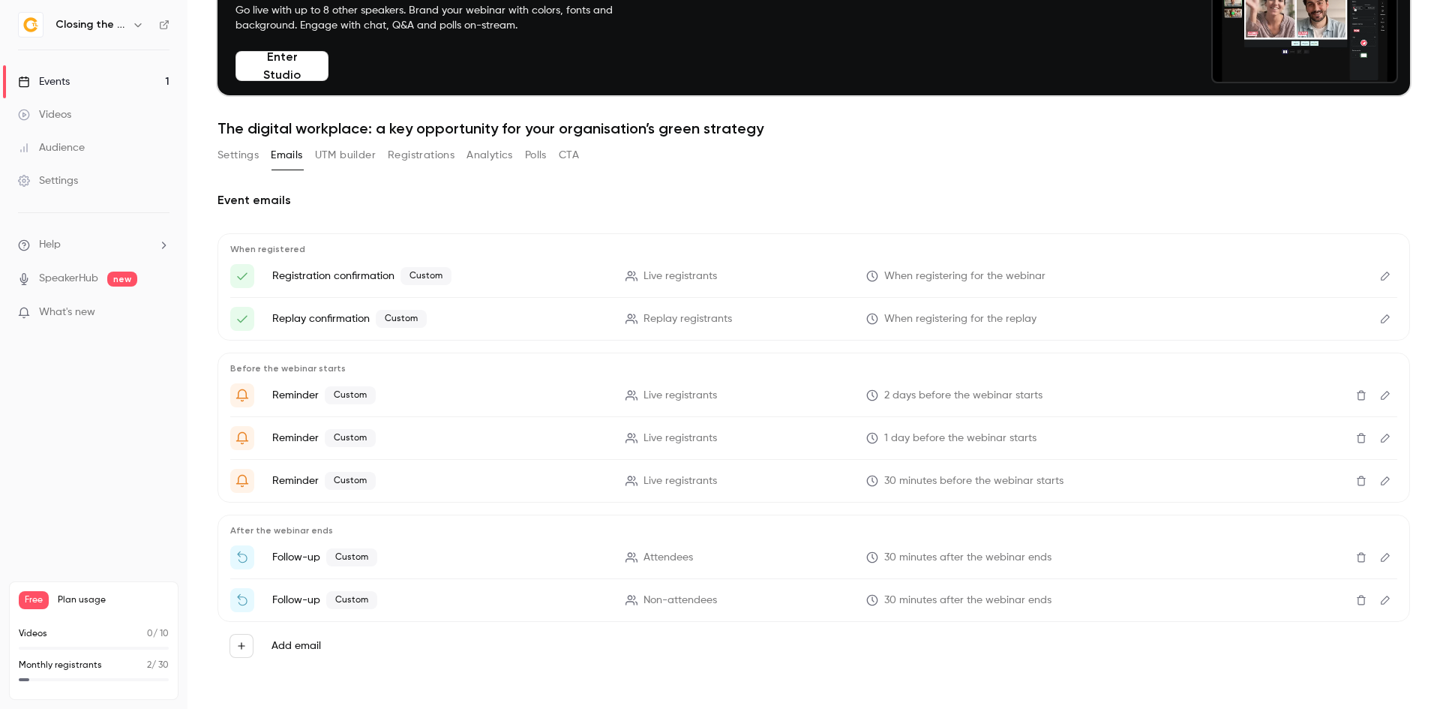
click at [1379, 481] on icon "Edit" at bounding box center [1385, 480] width 12 height 10
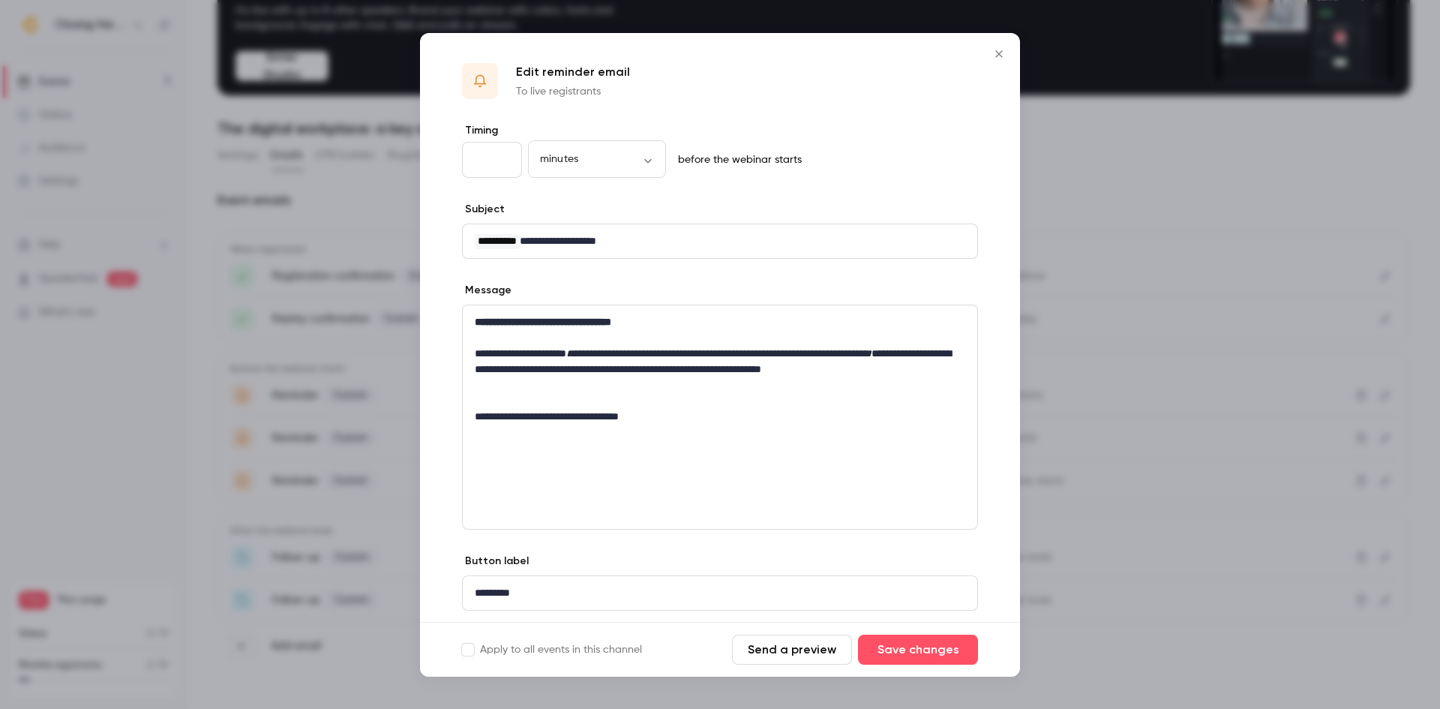
click at [781, 637] on button "Send a preview" at bounding box center [792, 649] width 120 height 30
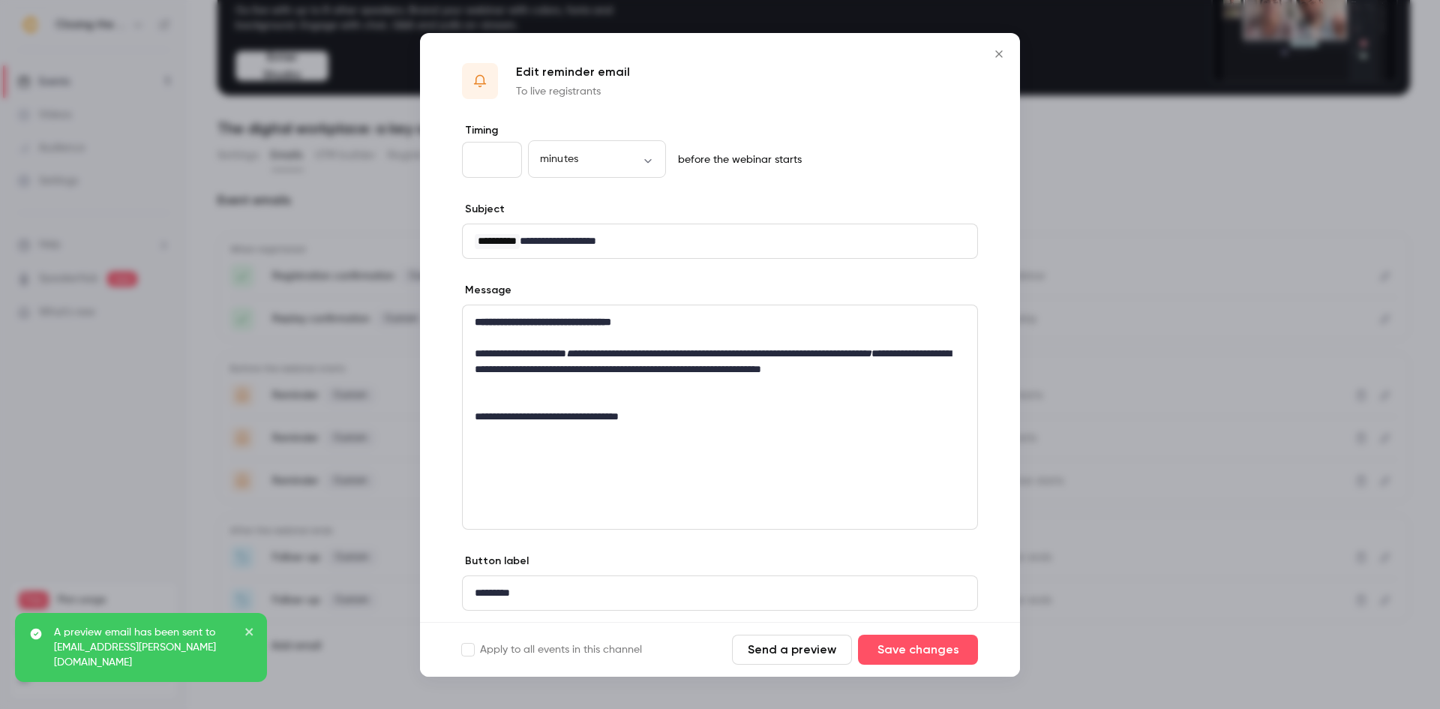
click at [478, 349] on p "**********" at bounding box center [714, 369] width 479 height 47
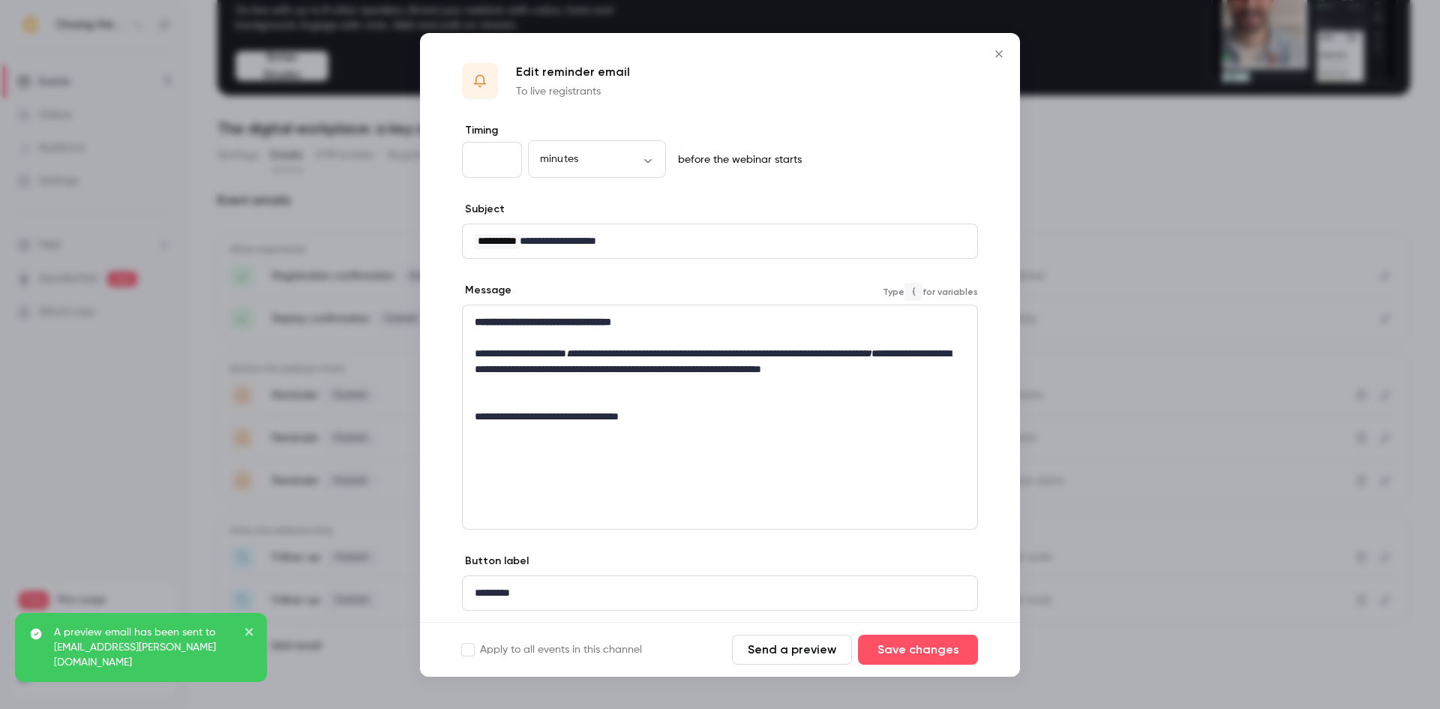
click at [470, 358] on div "**********" at bounding box center [720, 369] width 514 height 128
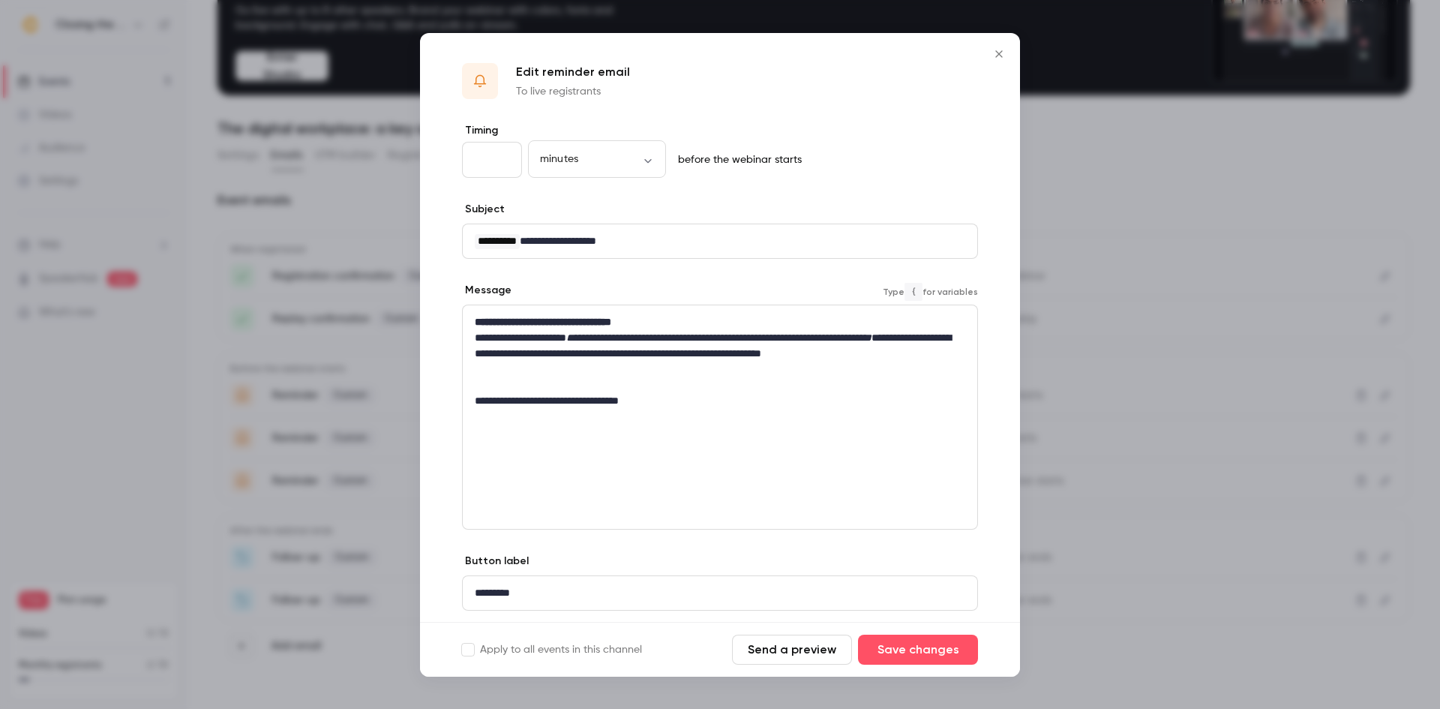
click at [995, 52] on icon "Close" at bounding box center [999, 54] width 18 height 12
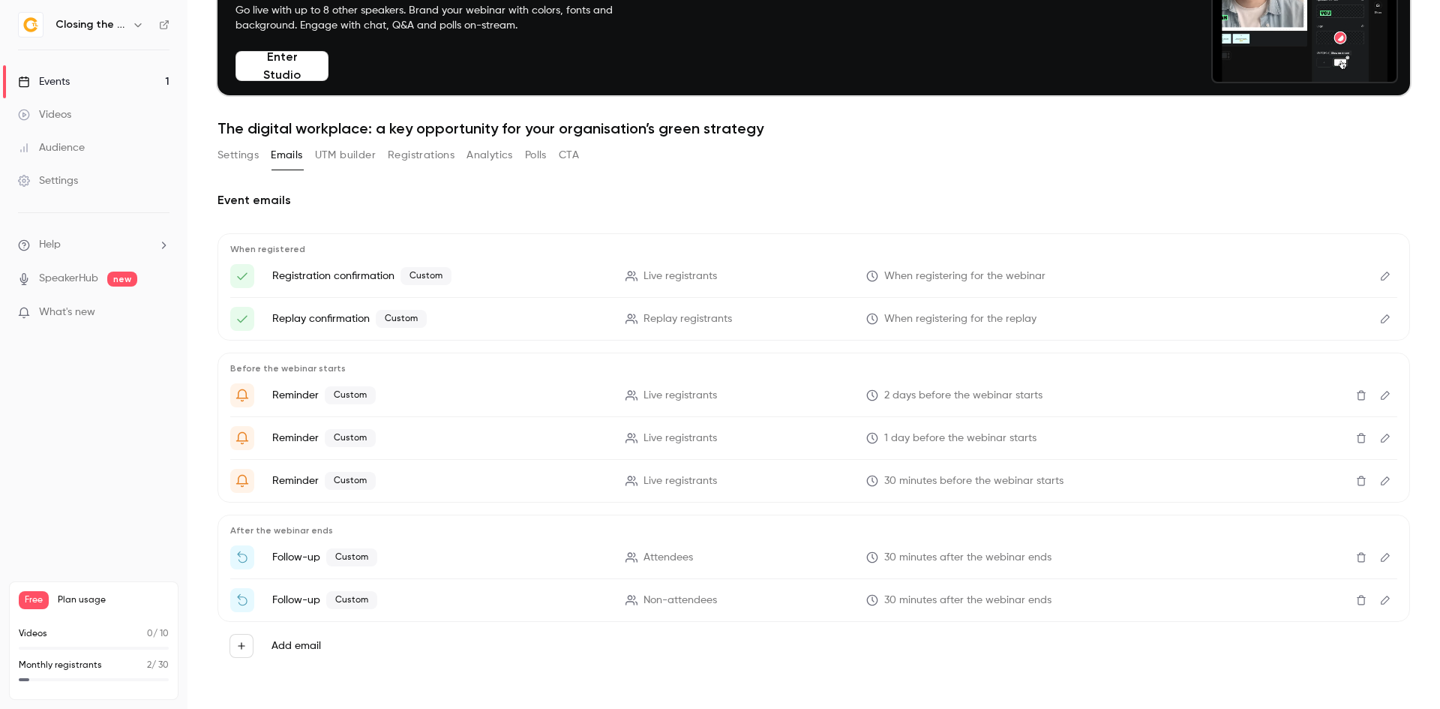
click at [1381, 484] on icon "Edit" at bounding box center [1385, 480] width 9 height 9
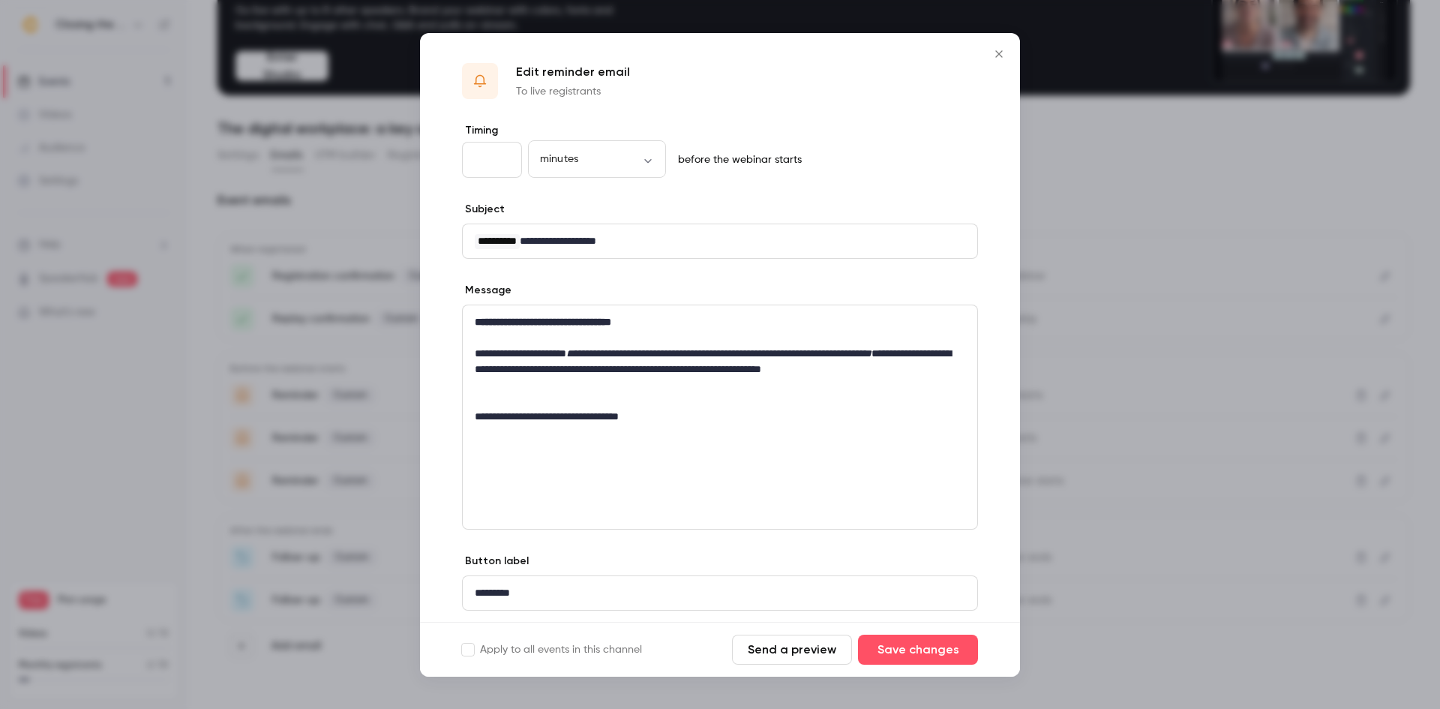
click at [1000, 49] on icon "Close" at bounding box center [999, 54] width 18 height 12
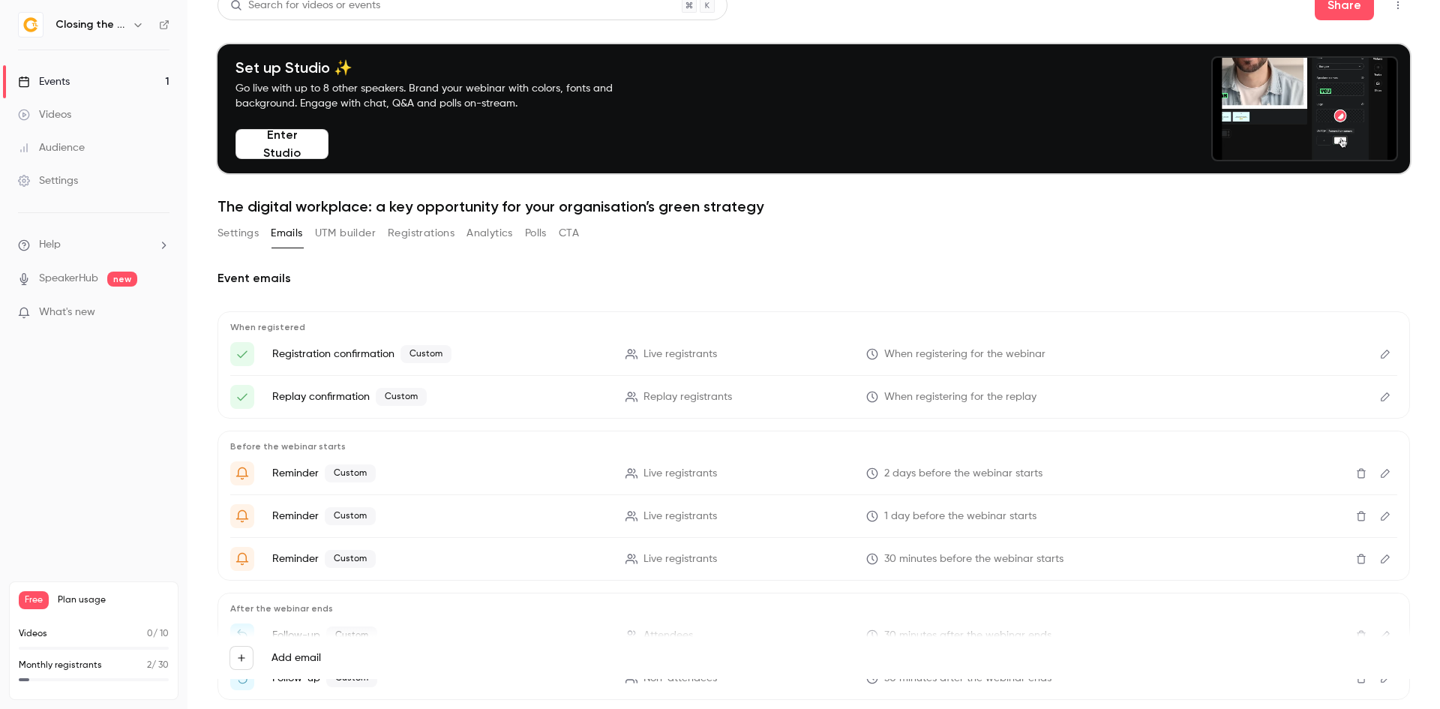
scroll to position [0, 0]
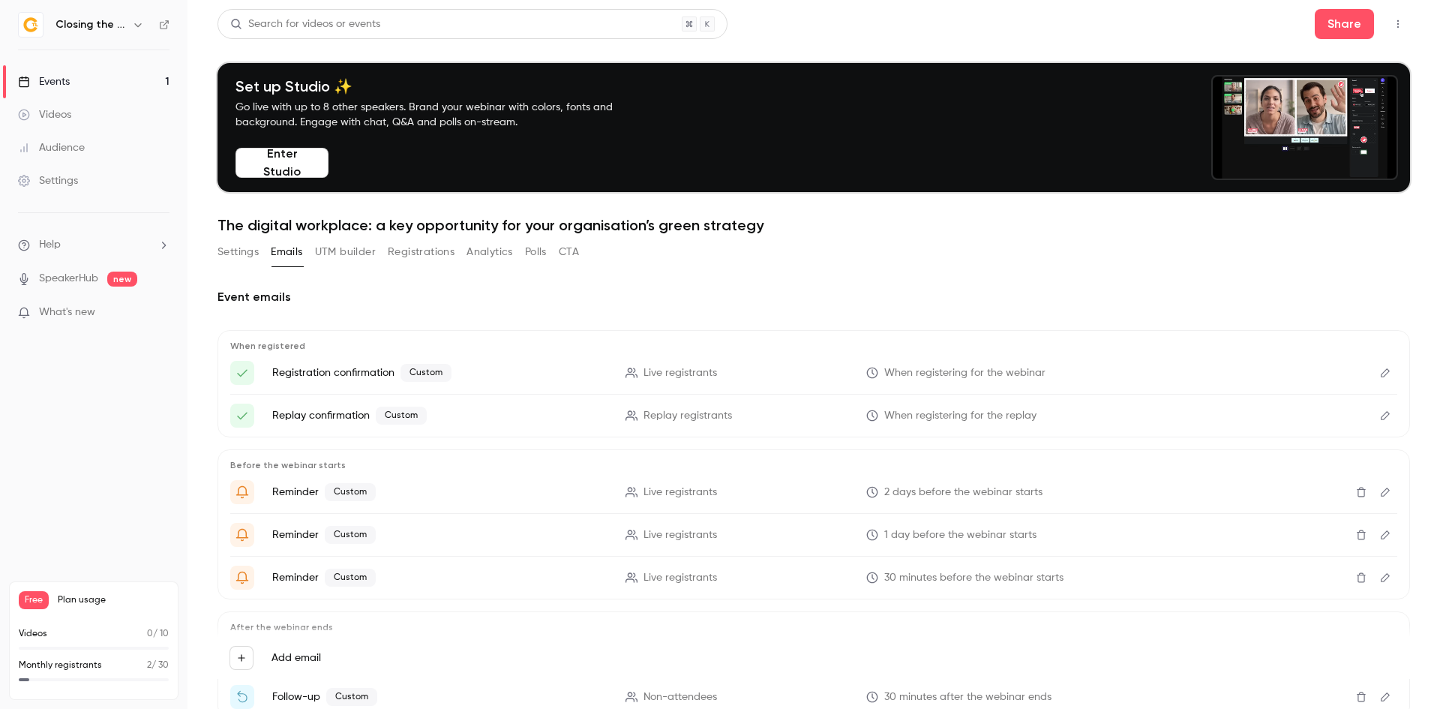
click at [1373, 363] on button "Edit" at bounding box center [1385, 373] width 24 height 24
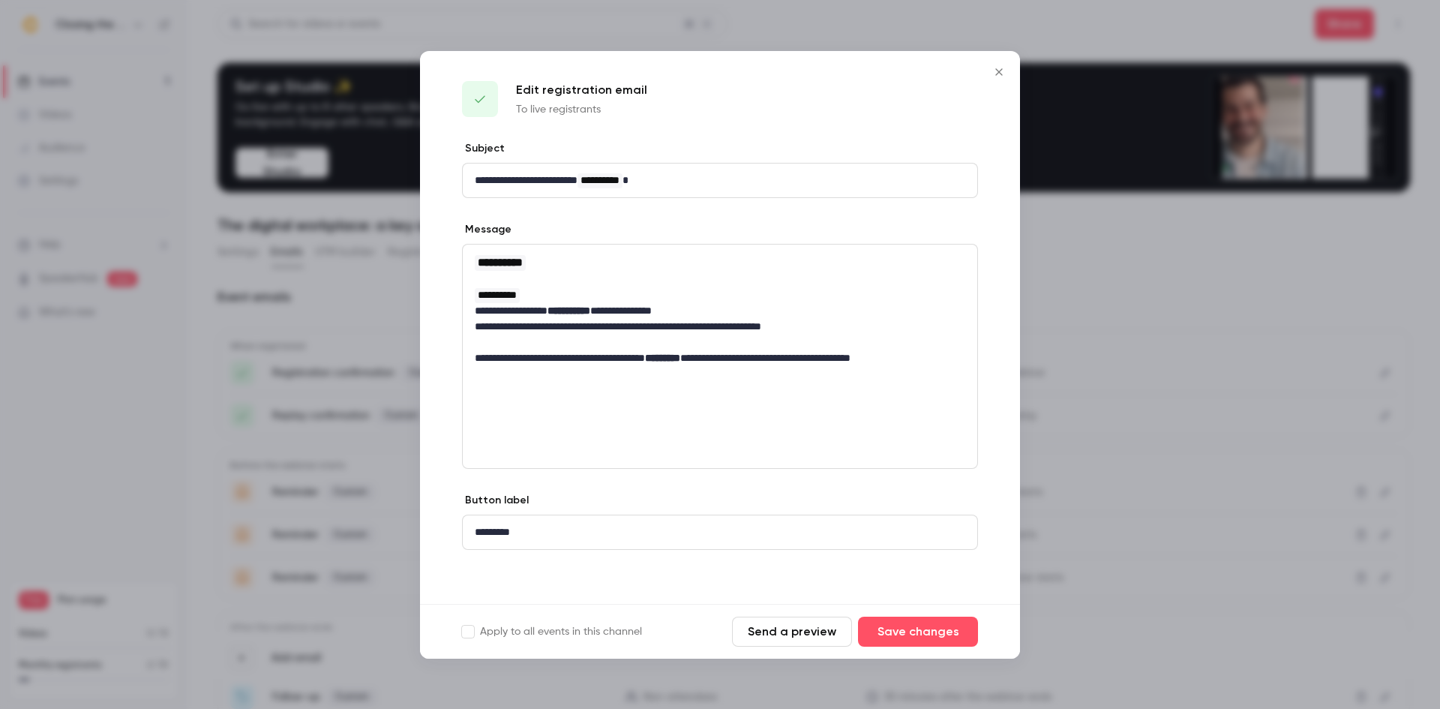
click at [996, 63] on button "Close" at bounding box center [999, 72] width 30 height 30
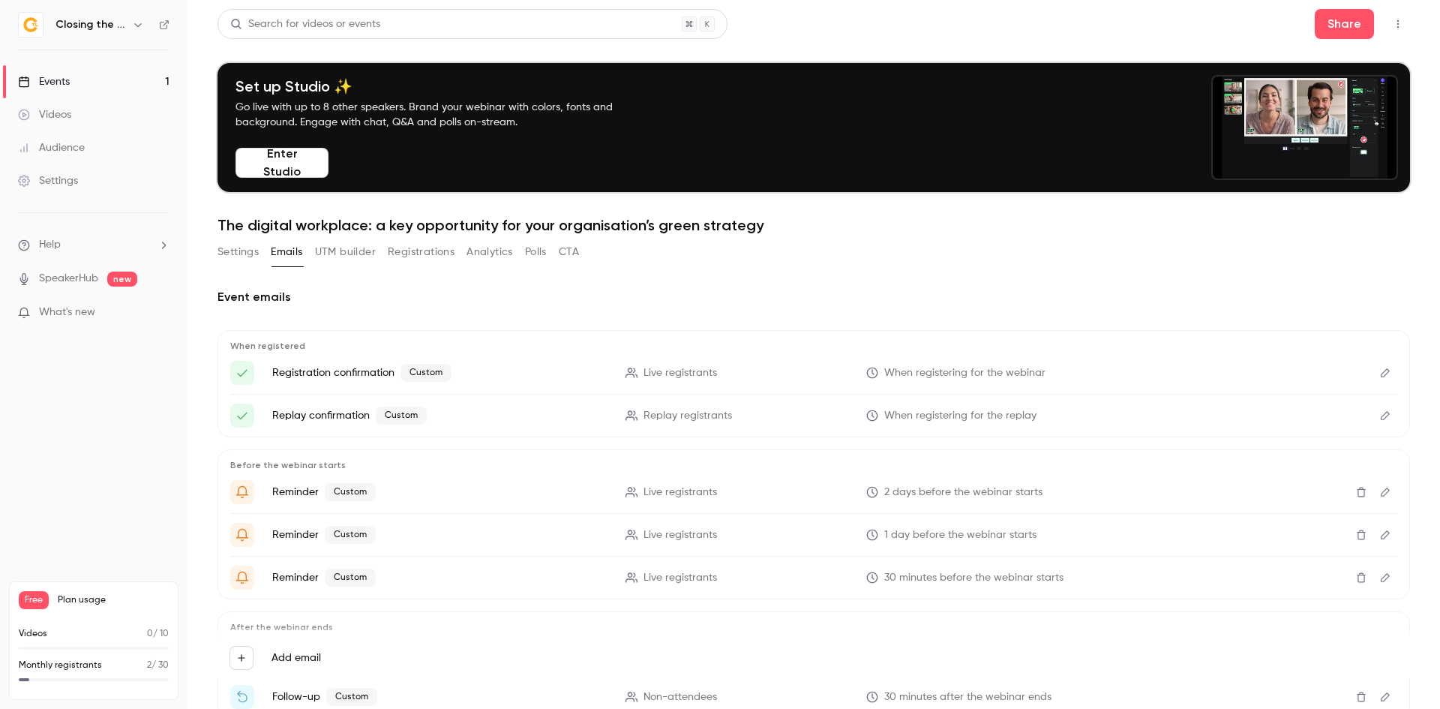
click at [1381, 369] on icon "Edit" at bounding box center [1385, 372] width 9 height 9
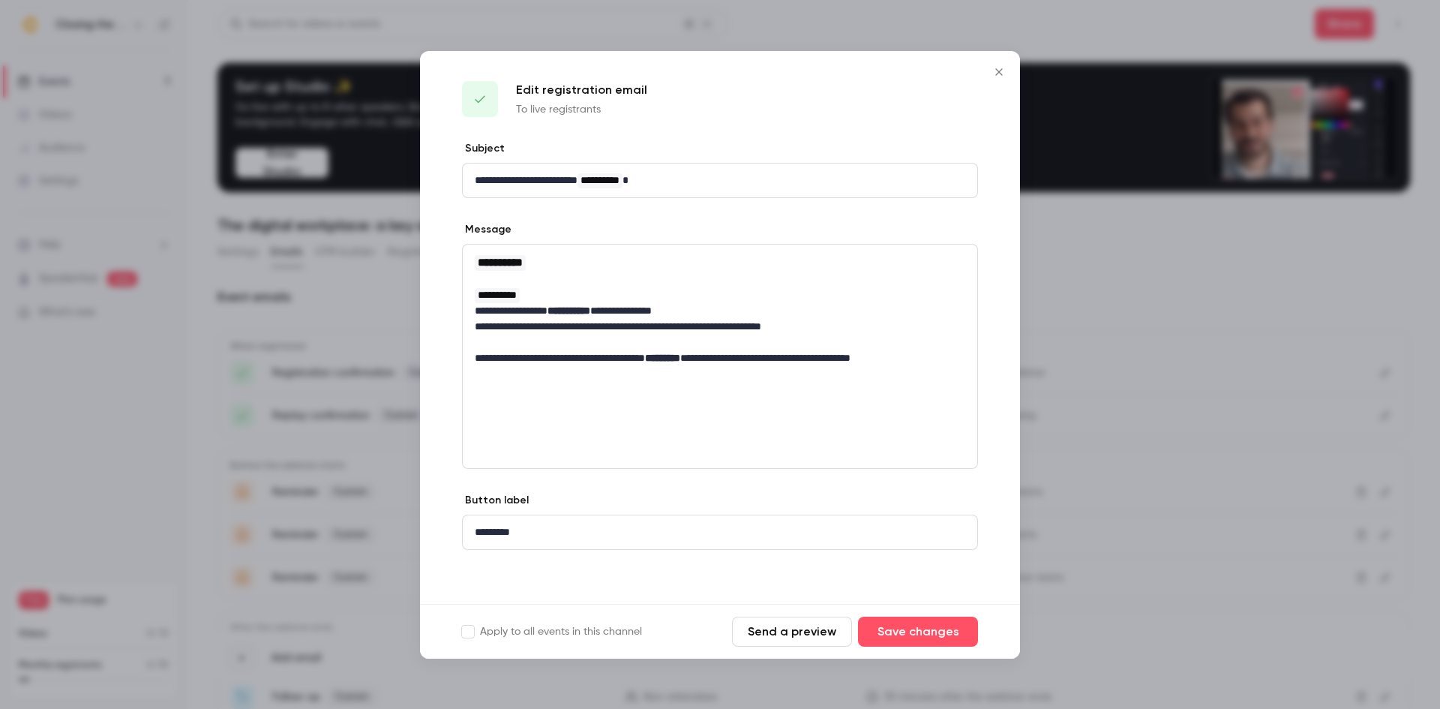
click at [798, 628] on button "Send a preview" at bounding box center [792, 631] width 120 height 30
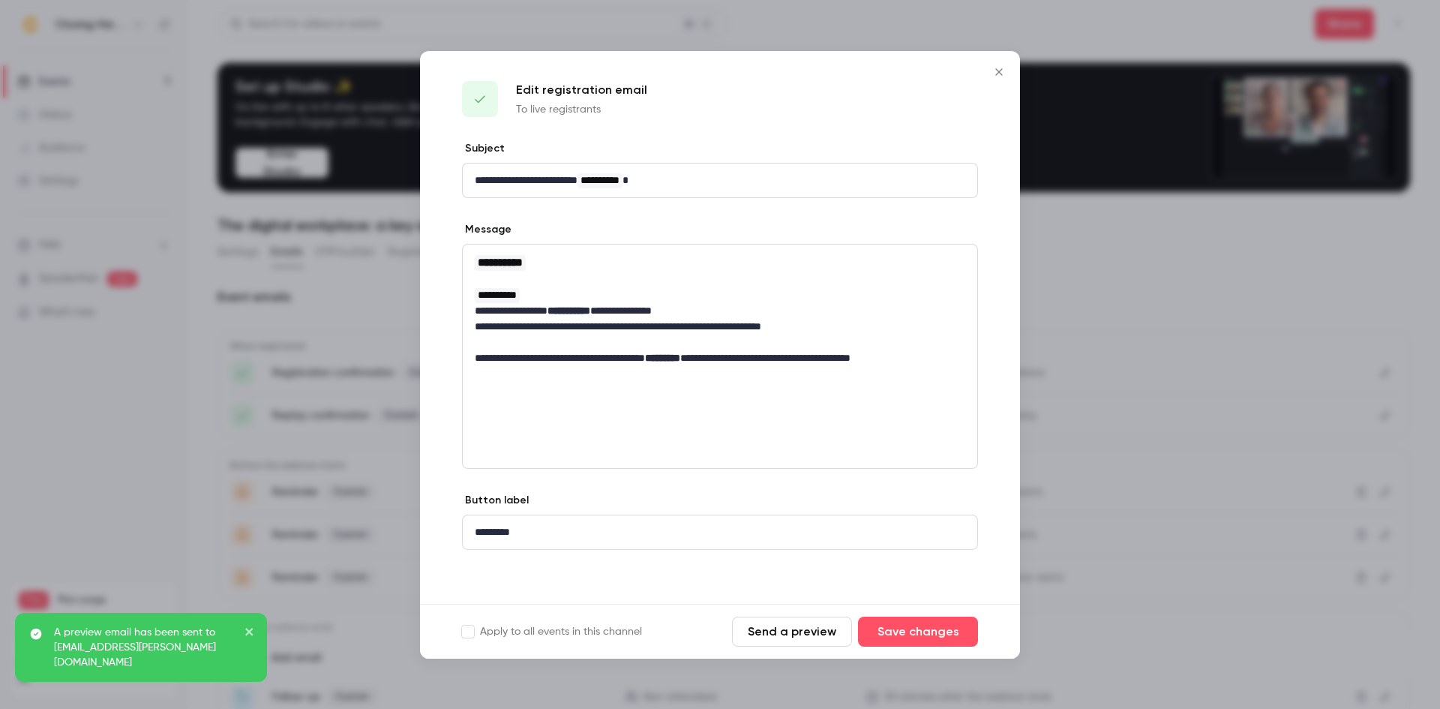
click at [997, 74] on icon "Close" at bounding box center [999, 72] width 18 height 12
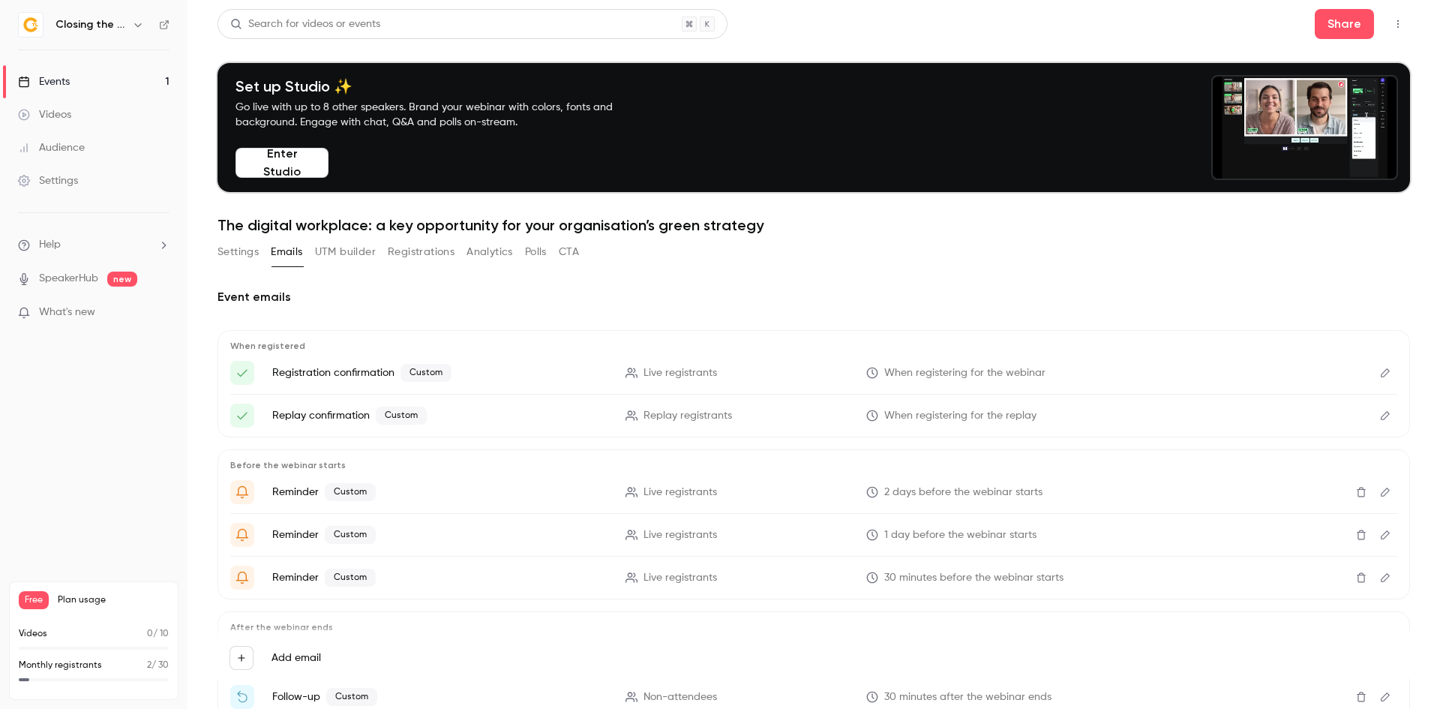
click at [247, 251] on button "Settings" at bounding box center [237, 252] width 41 height 24
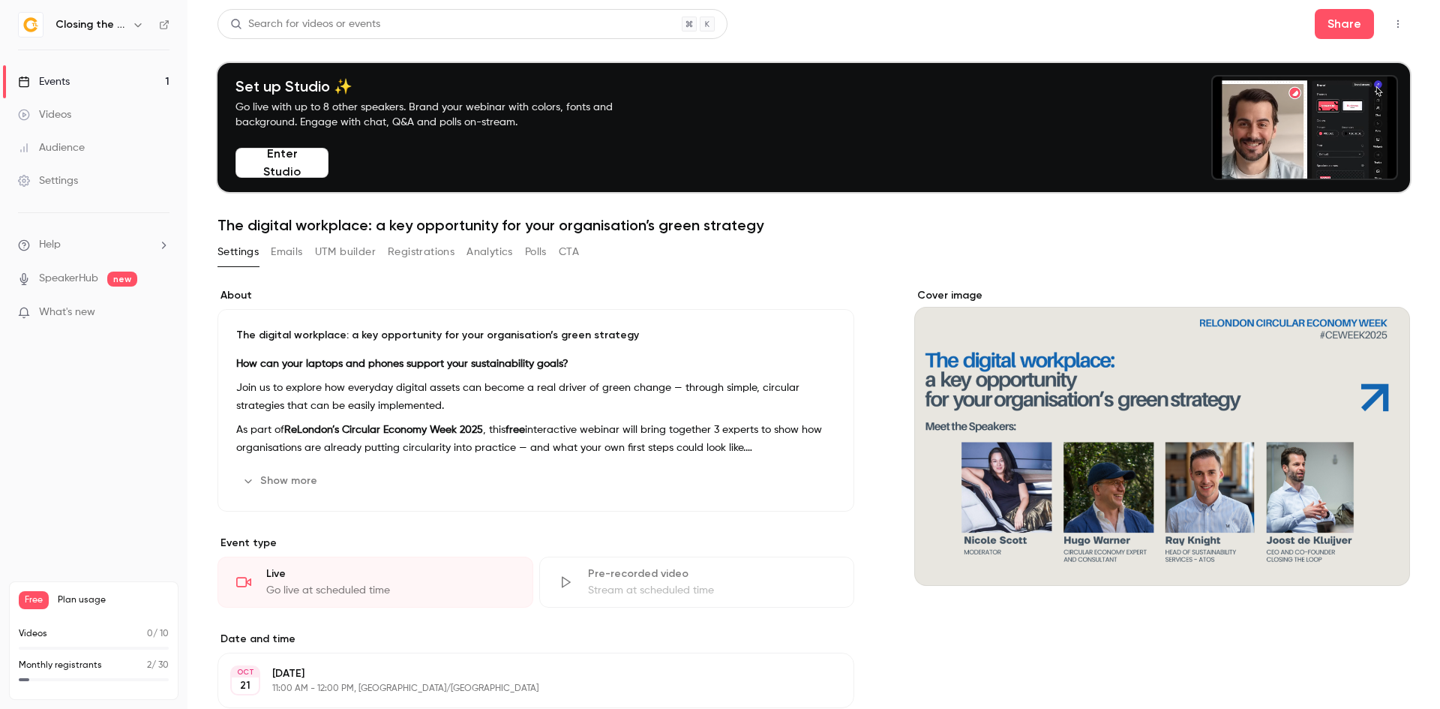
click at [291, 256] on button "Emails" at bounding box center [286, 252] width 31 height 24
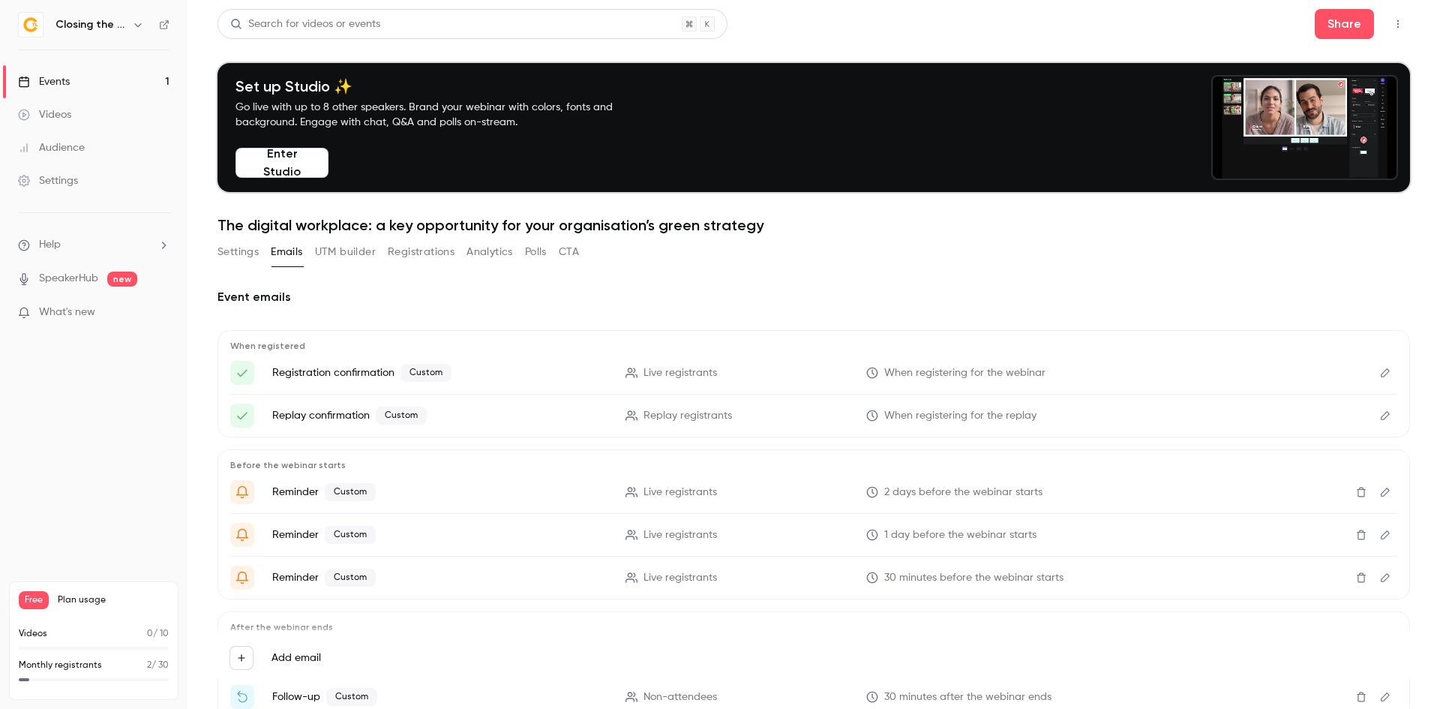
click at [1379, 373] on icon "Edit" at bounding box center [1385, 372] width 12 height 10
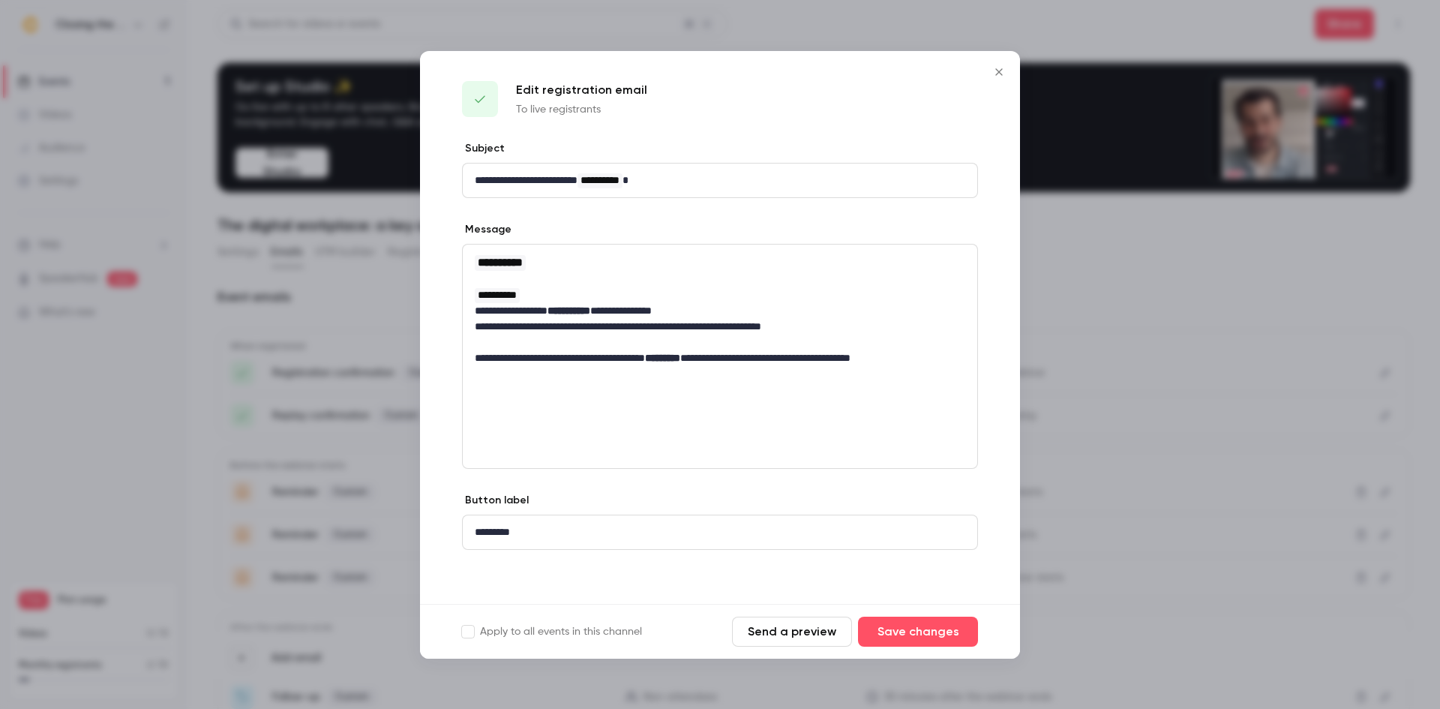
click at [793, 634] on button "Send a preview" at bounding box center [792, 631] width 120 height 30
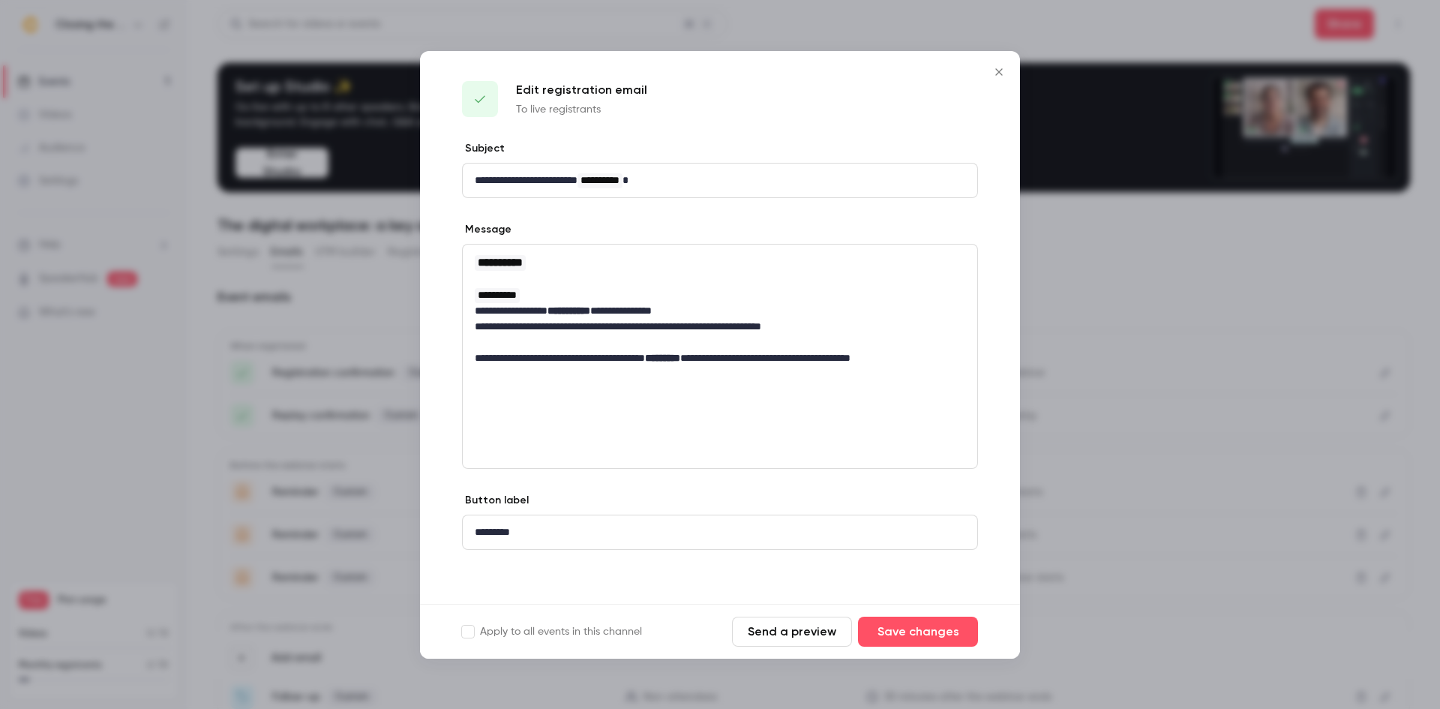
click at [1160, 321] on div at bounding box center [720, 354] width 1440 height 709
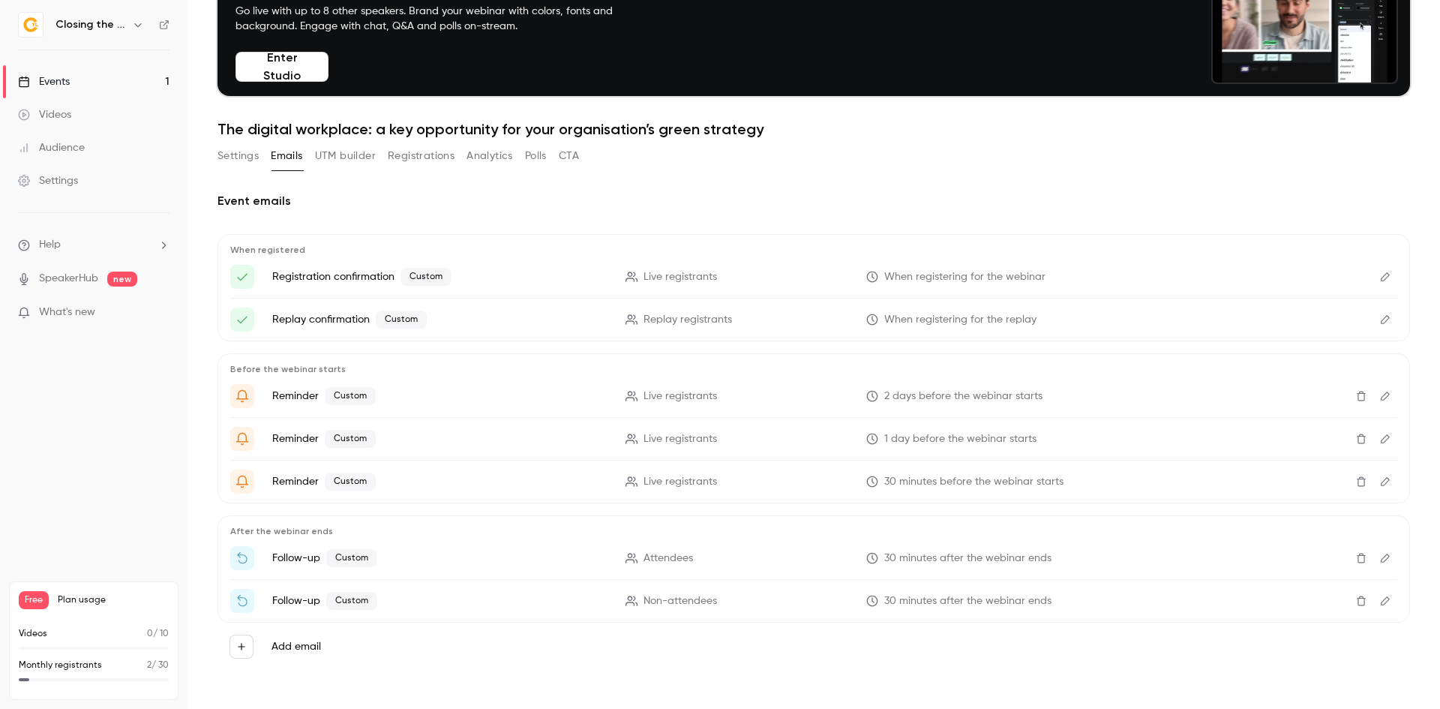
scroll to position [97, 0]
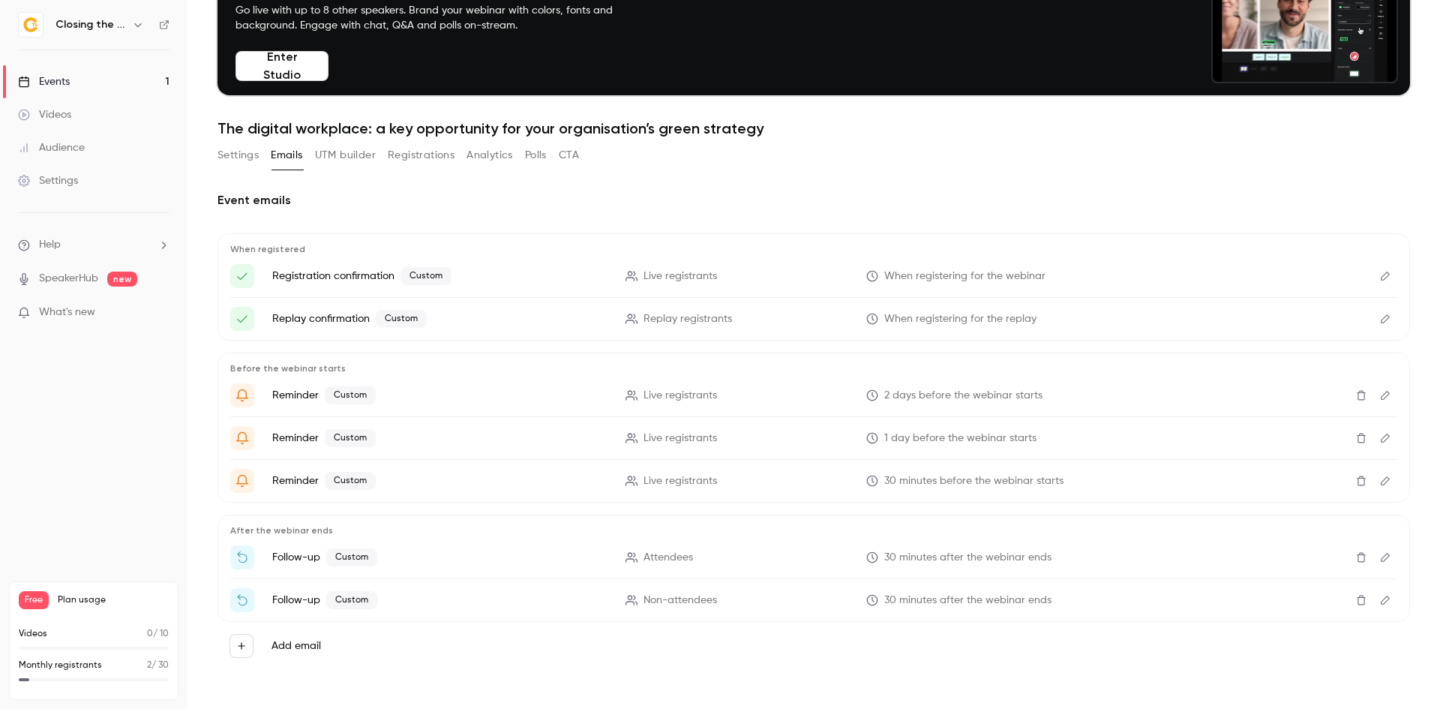
click at [238, 164] on button "Settings" at bounding box center [237, 155] width 41 height 24
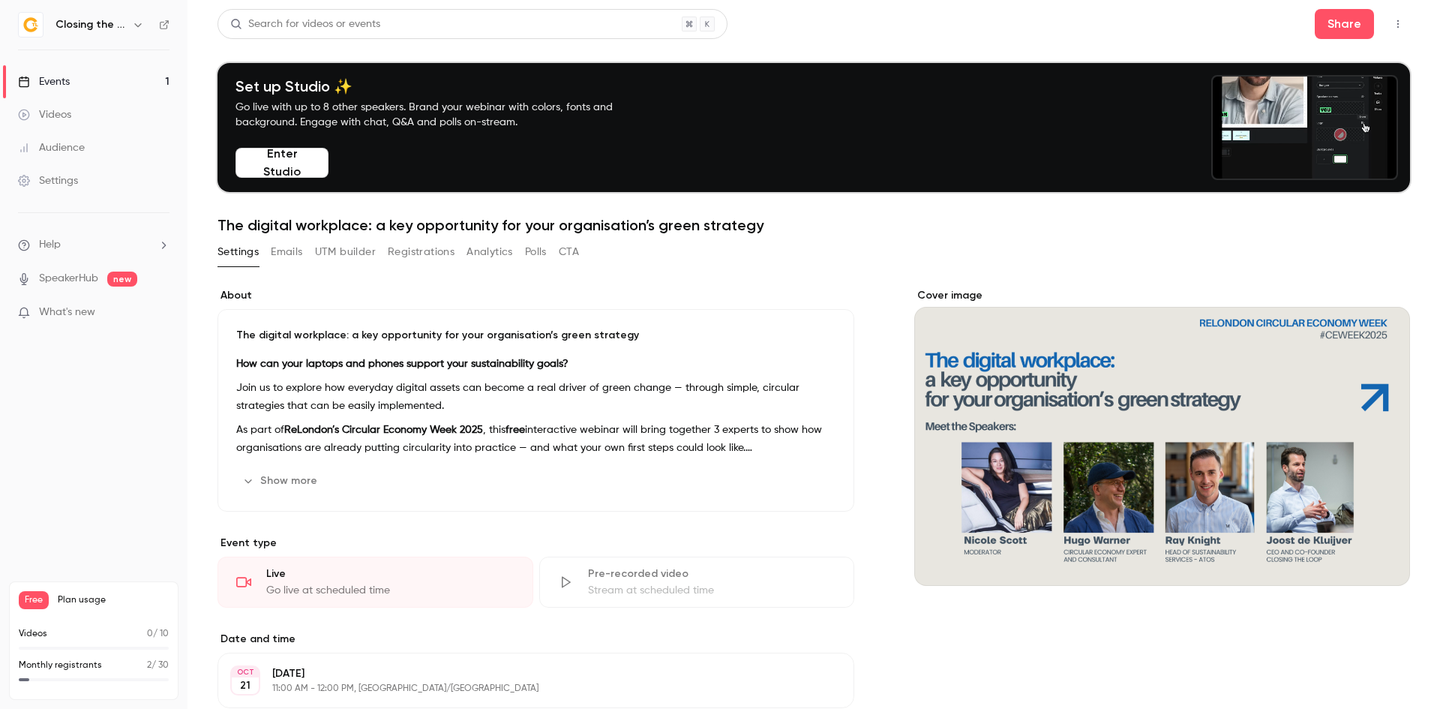
click at [292, 253] on button "Emails" at bounding box center [286, 252] width 31 height 24
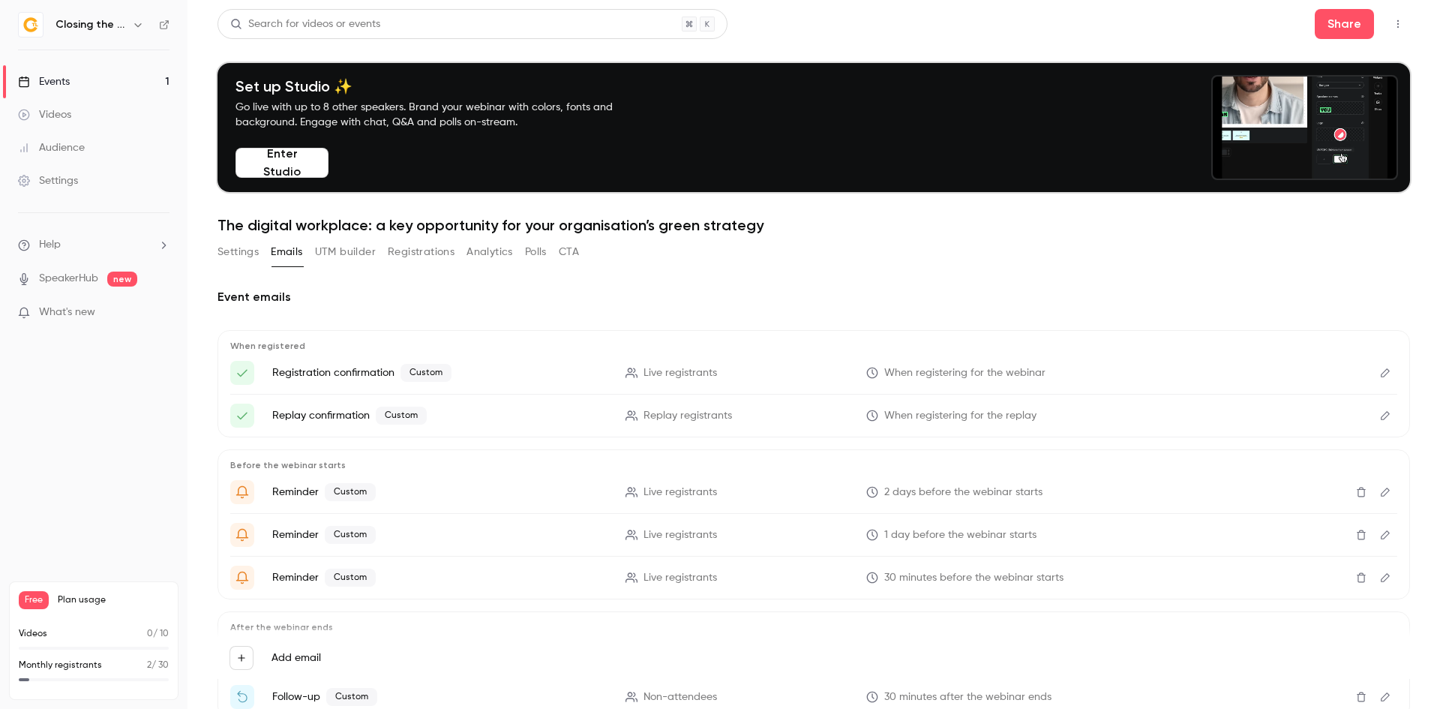
click at [1379, 369] on icon "Edit" at bounding box center [1385, 372] width 12 height 10
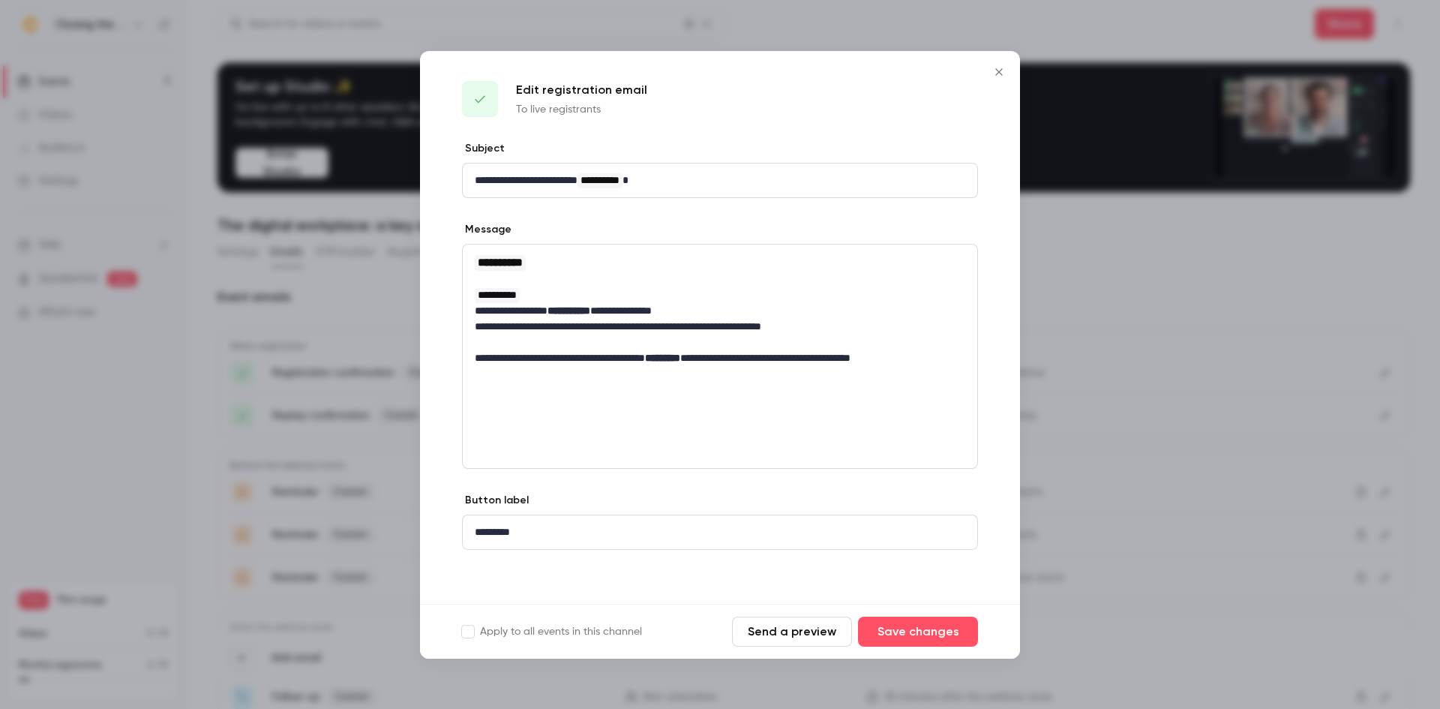
click at [805, 638] on button "Send a preview" at bounding box center [792, 631] width 120 height 30
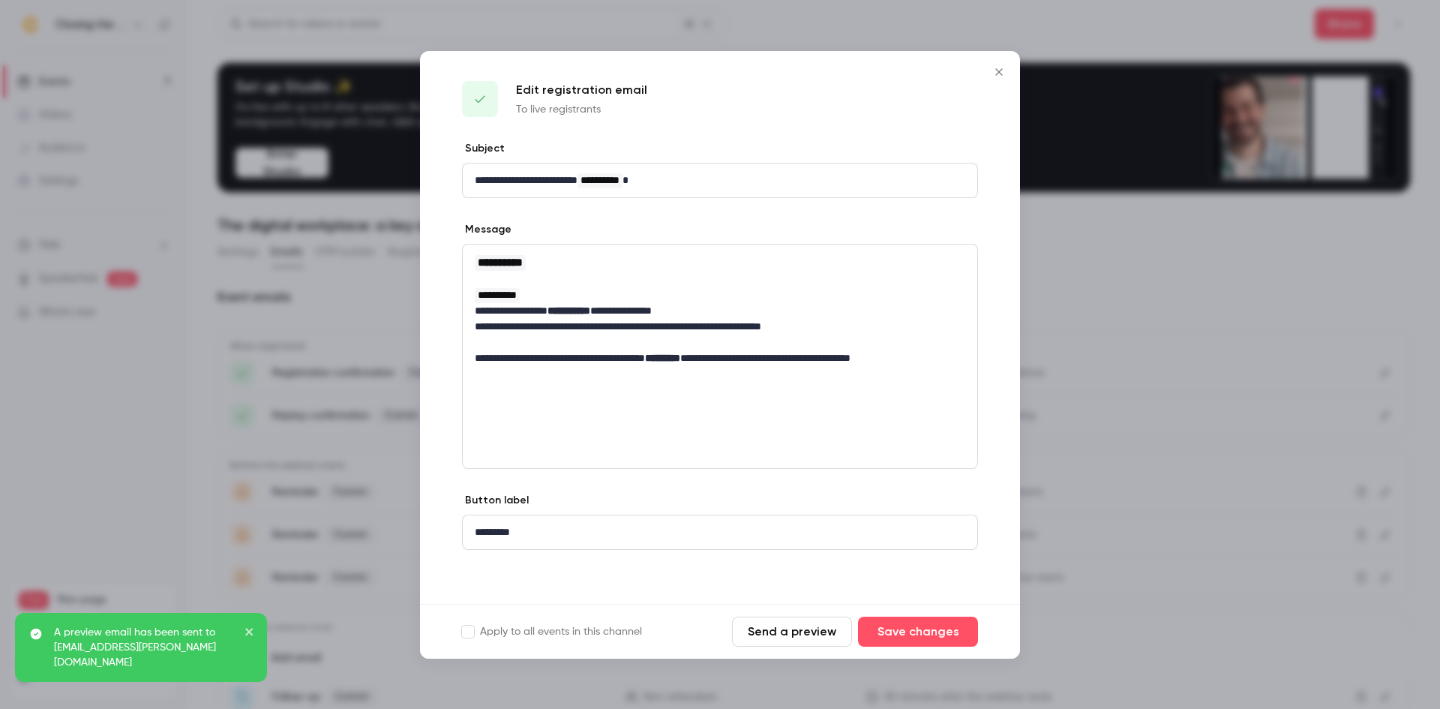
click at [1001, 81] on button "Close" at bounding box center [999, 72] width 30 height 30
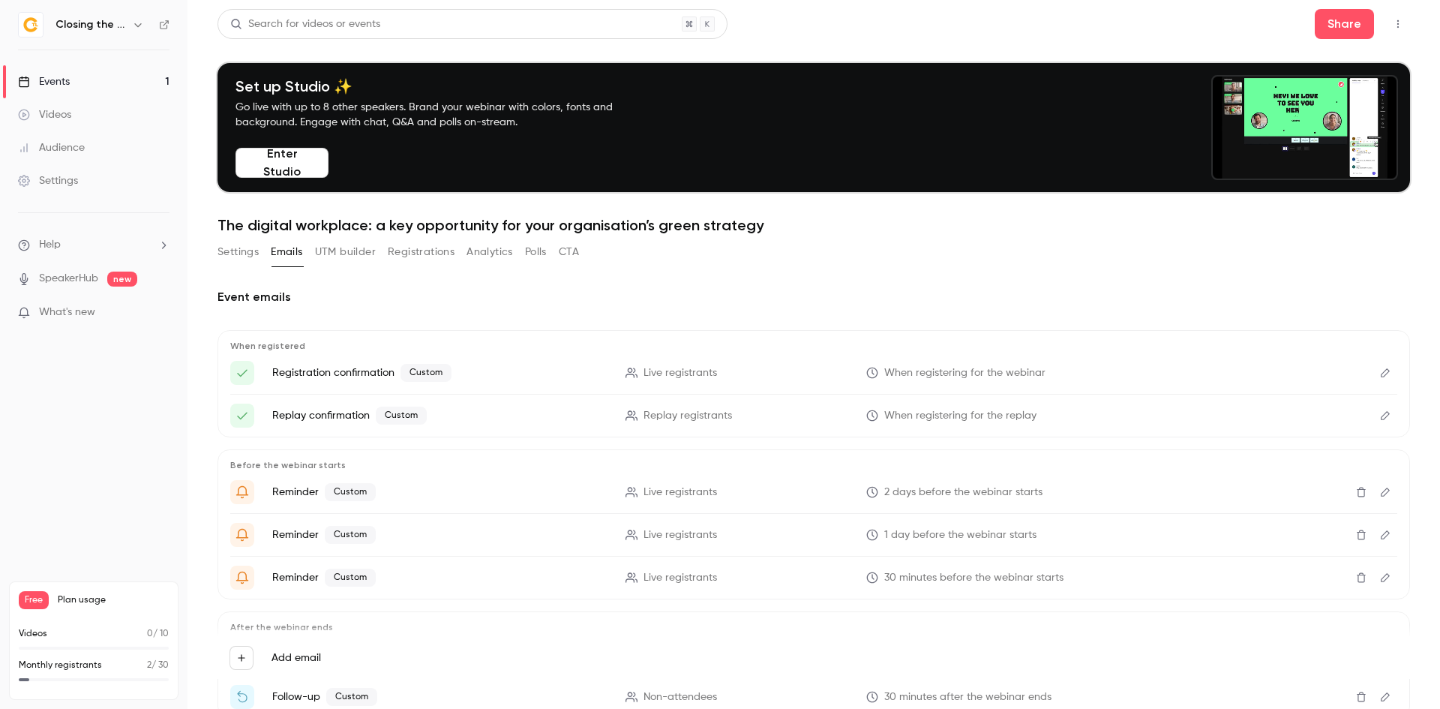
click at [409, 256] on button "Registrations" at bounding box center [421, 252] width 67 height 24
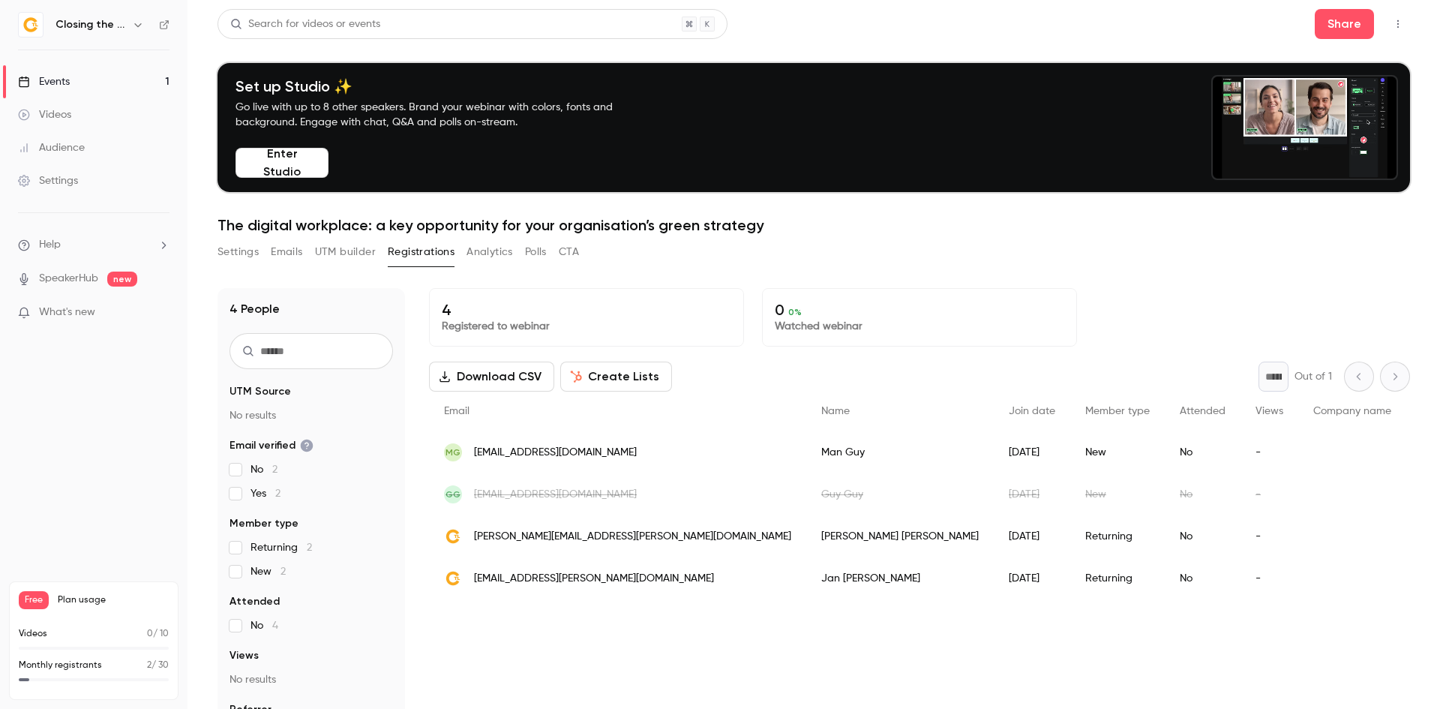
scroll to position [75, 0]
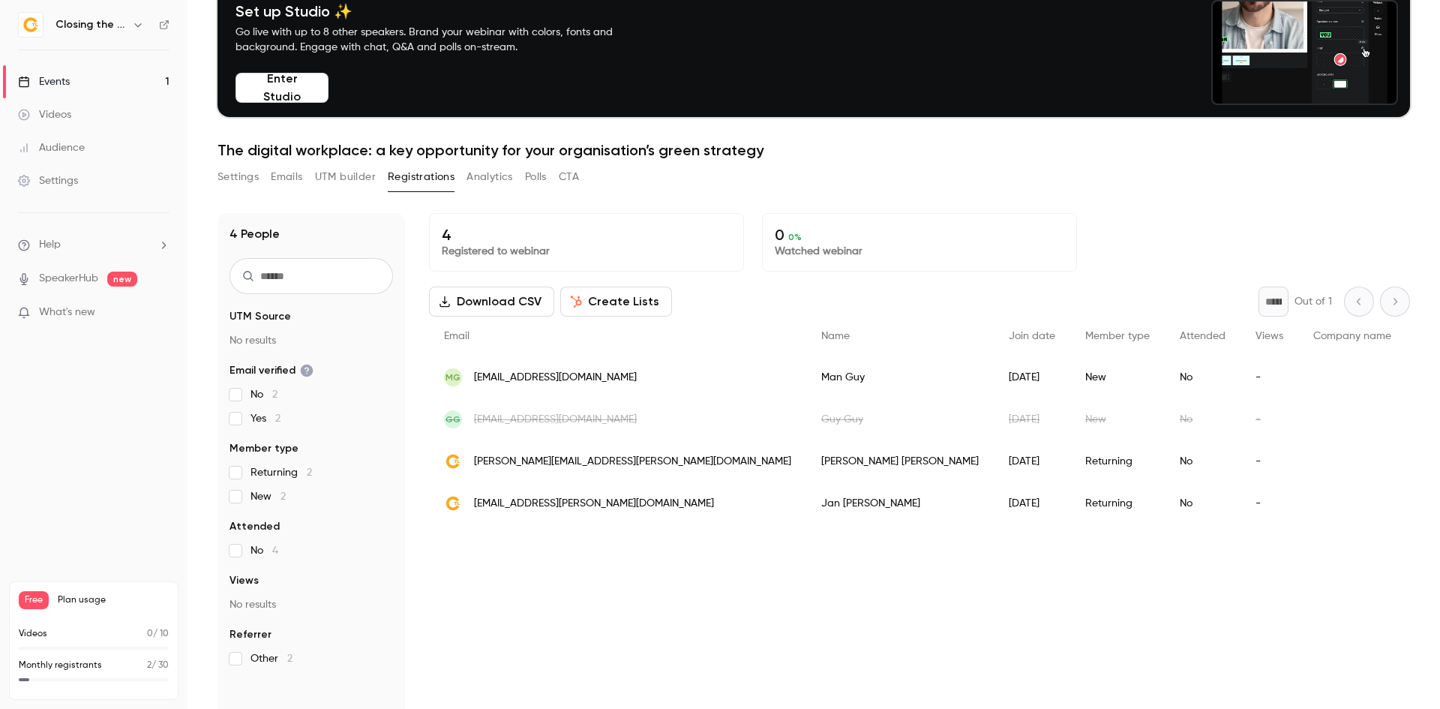
click at [286, 183] on button "Emails" at bounding box center [286, 177] width 31 height 24
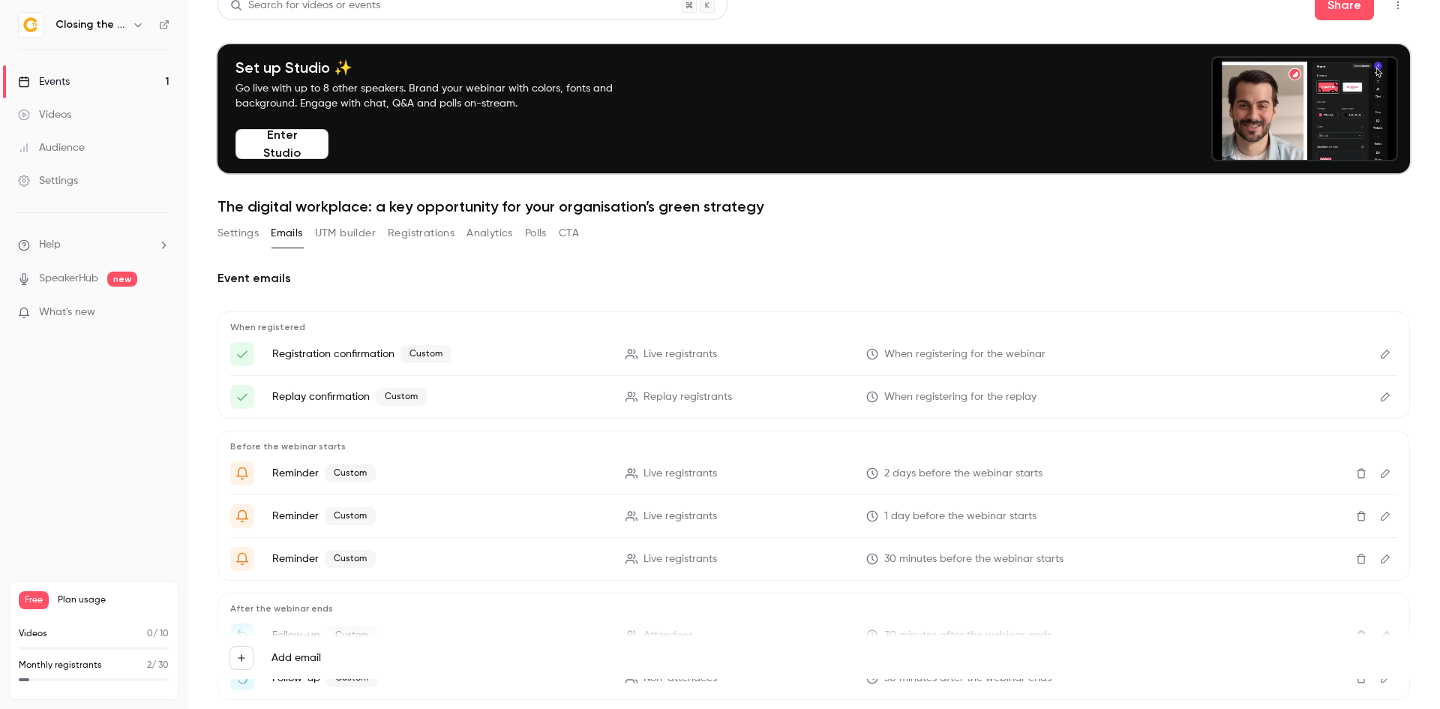
scroll to position [19, 0]
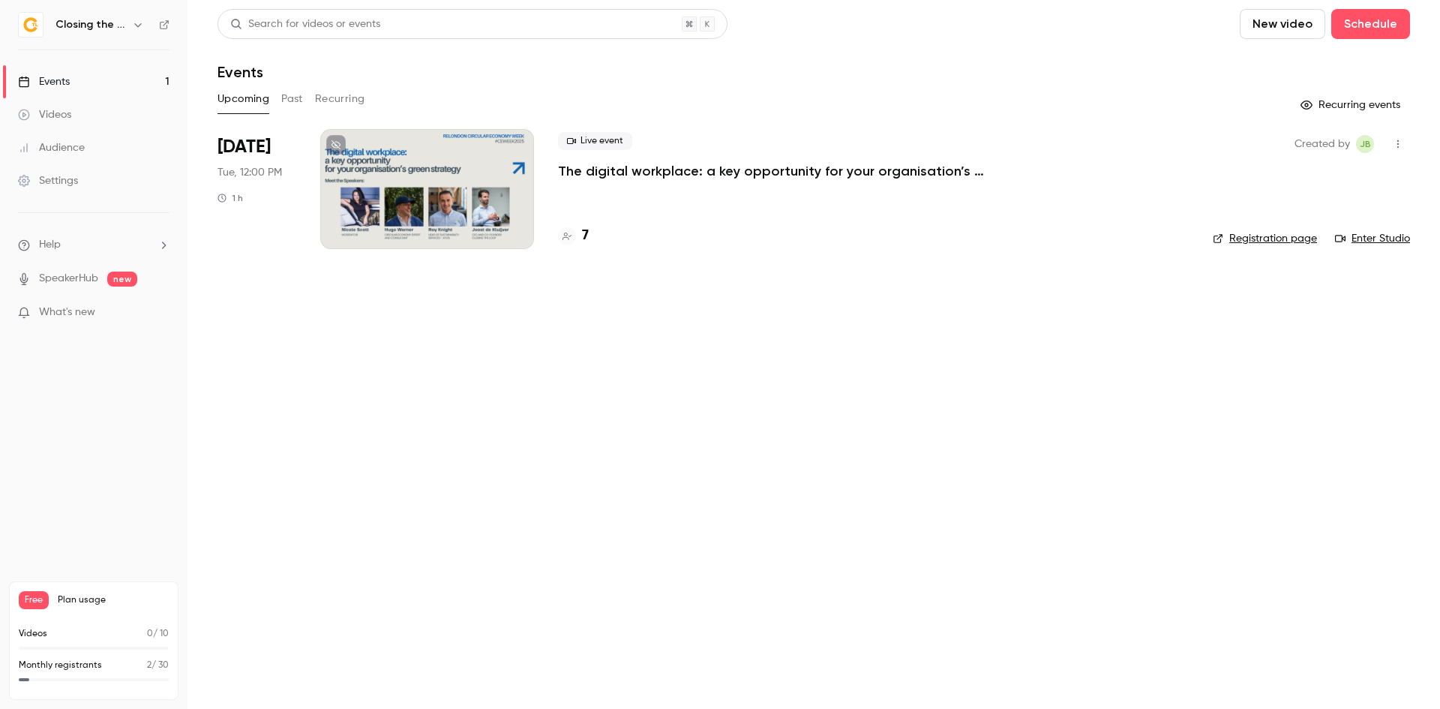
click at [465, 217] on div at bounding box center [427, 189] width 214 height 120
click at [436, 227] on div at bounding box center [427, 189] width 214 height 120
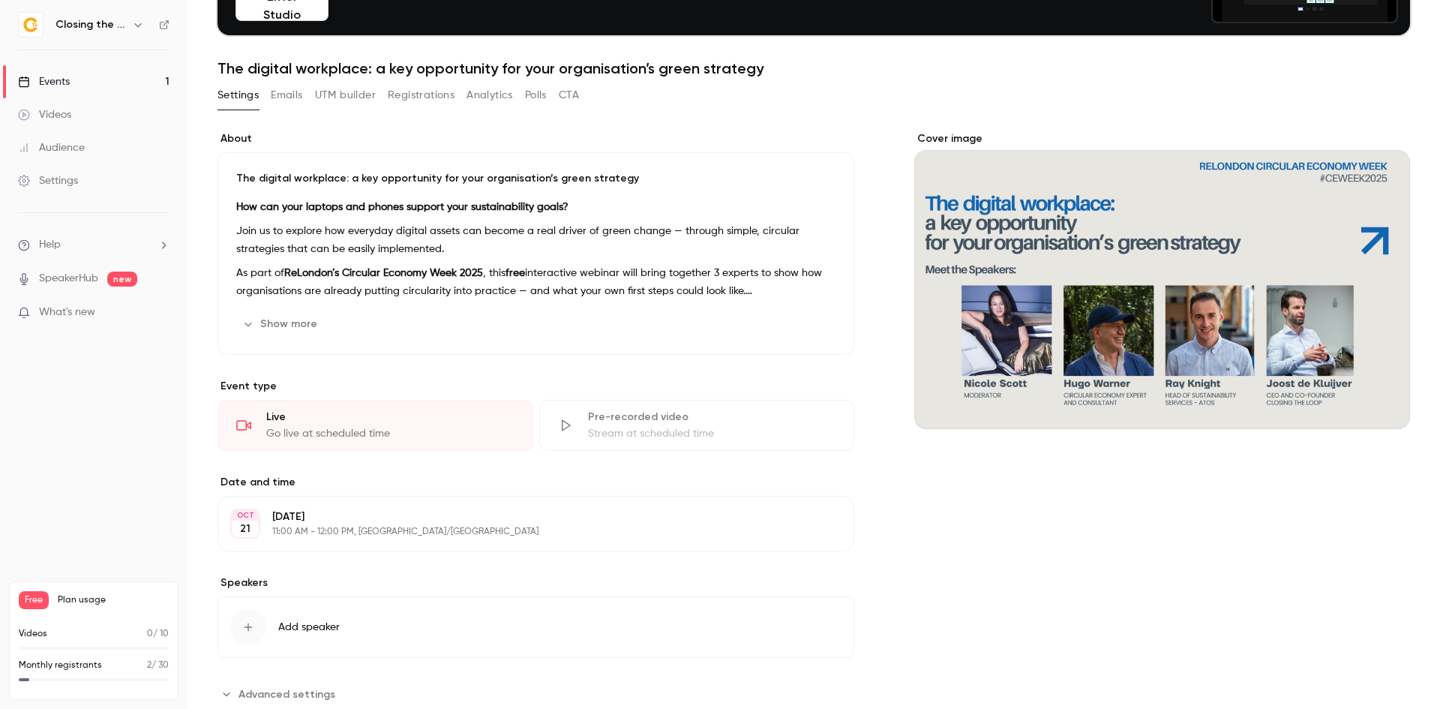
scroll to position [199, 0]
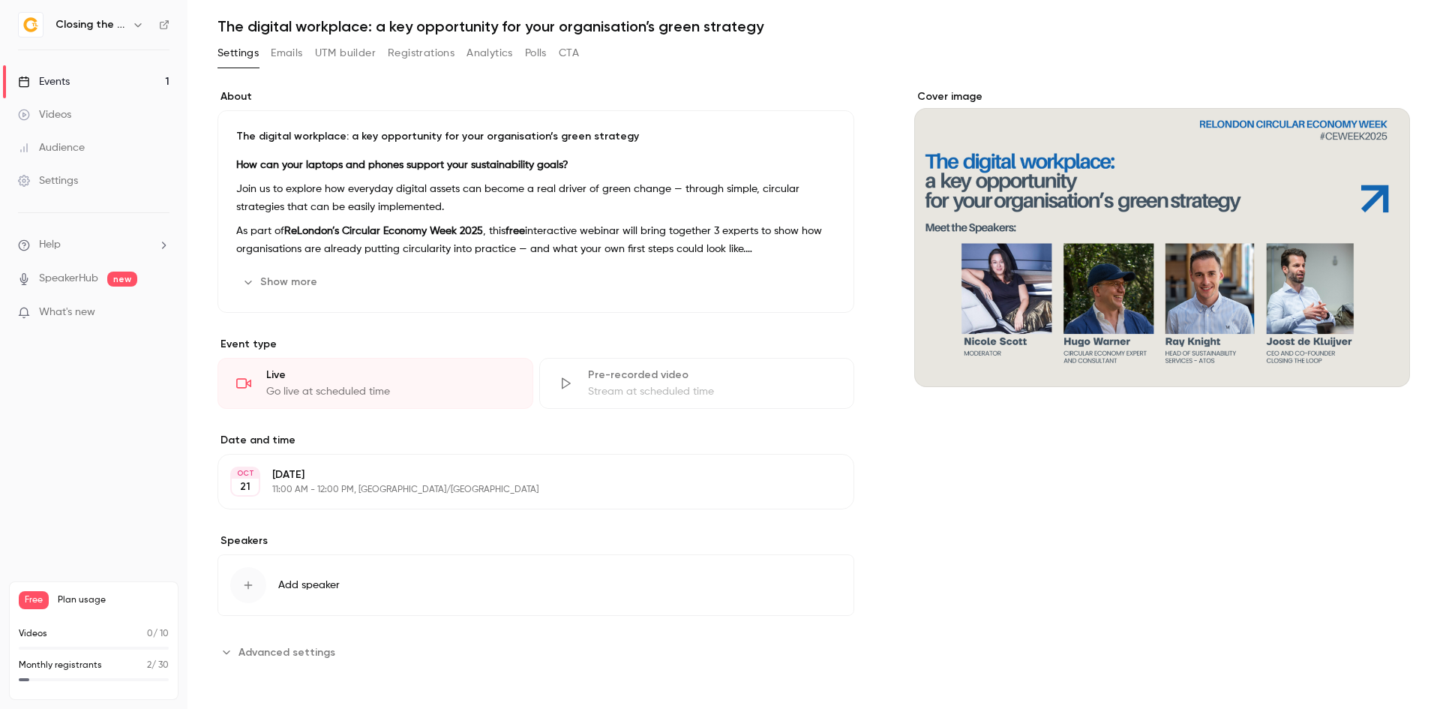
click at [377, 498] on div "[DATE] [DATE] 11:00 AM - 12:00 PM, [GEOGRAPHIC_DATA]/[GEOGRAPHIC_DATA] Edit" at bounding box center [535, 481] width 637 height 55
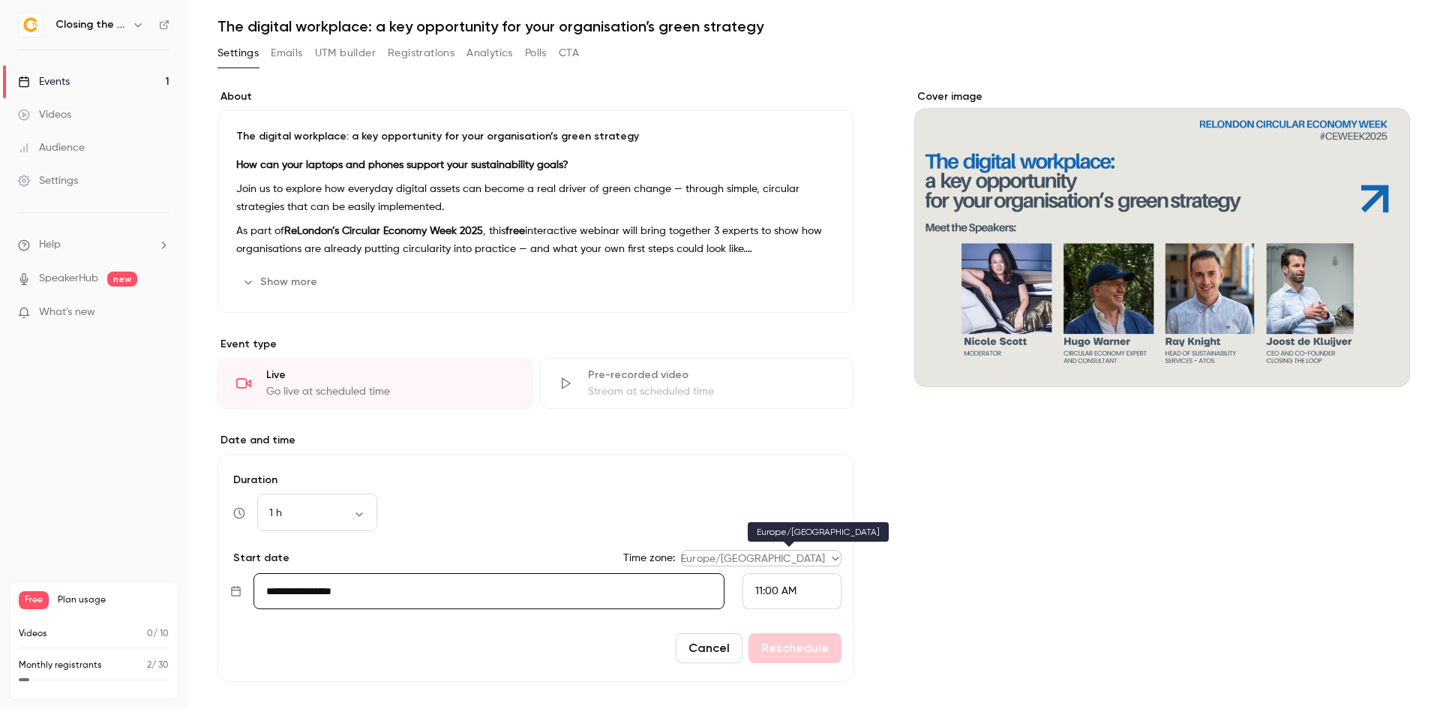
click at [782, 562] on body "Closing the Loop Events 1 Videos Audience Settings Help SpeakerHub new What's n…" at bounding box center [720, 354] width 1440 height 709
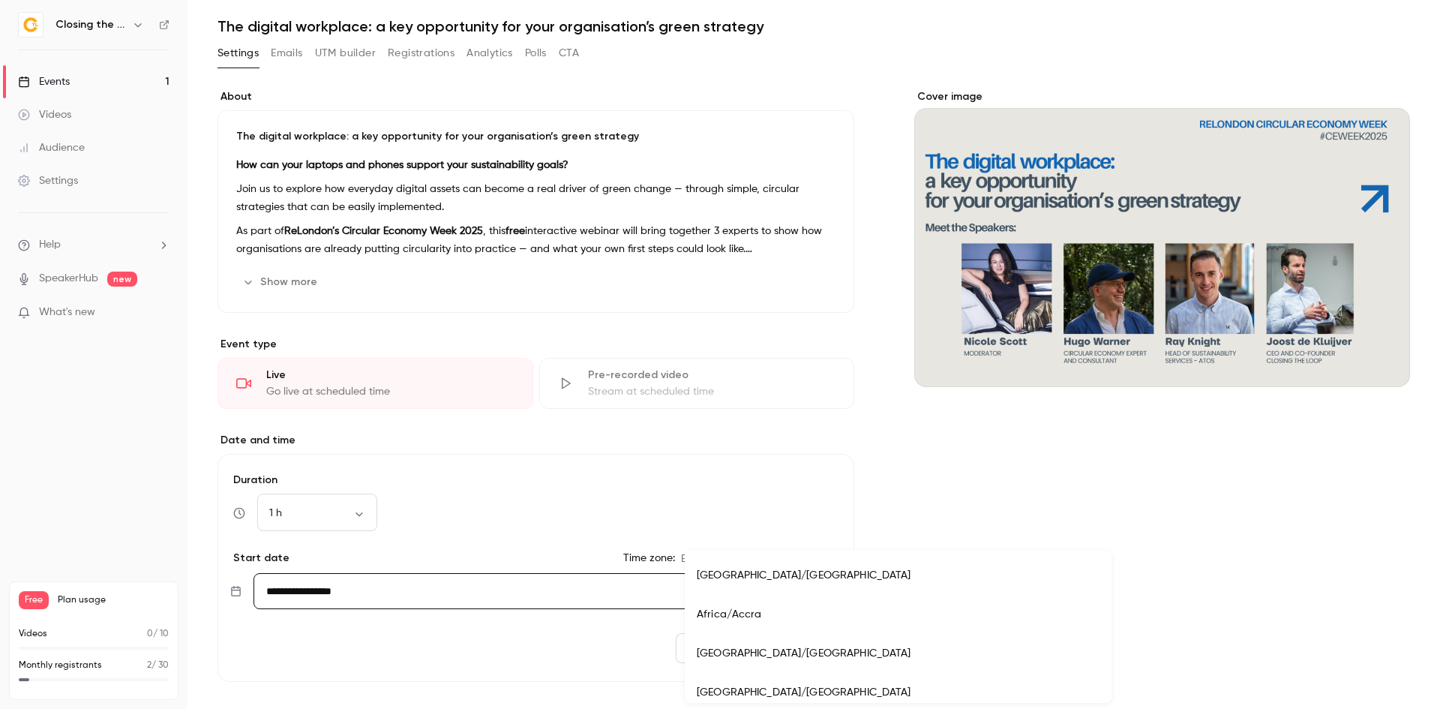
scroll to position [13052, 0]
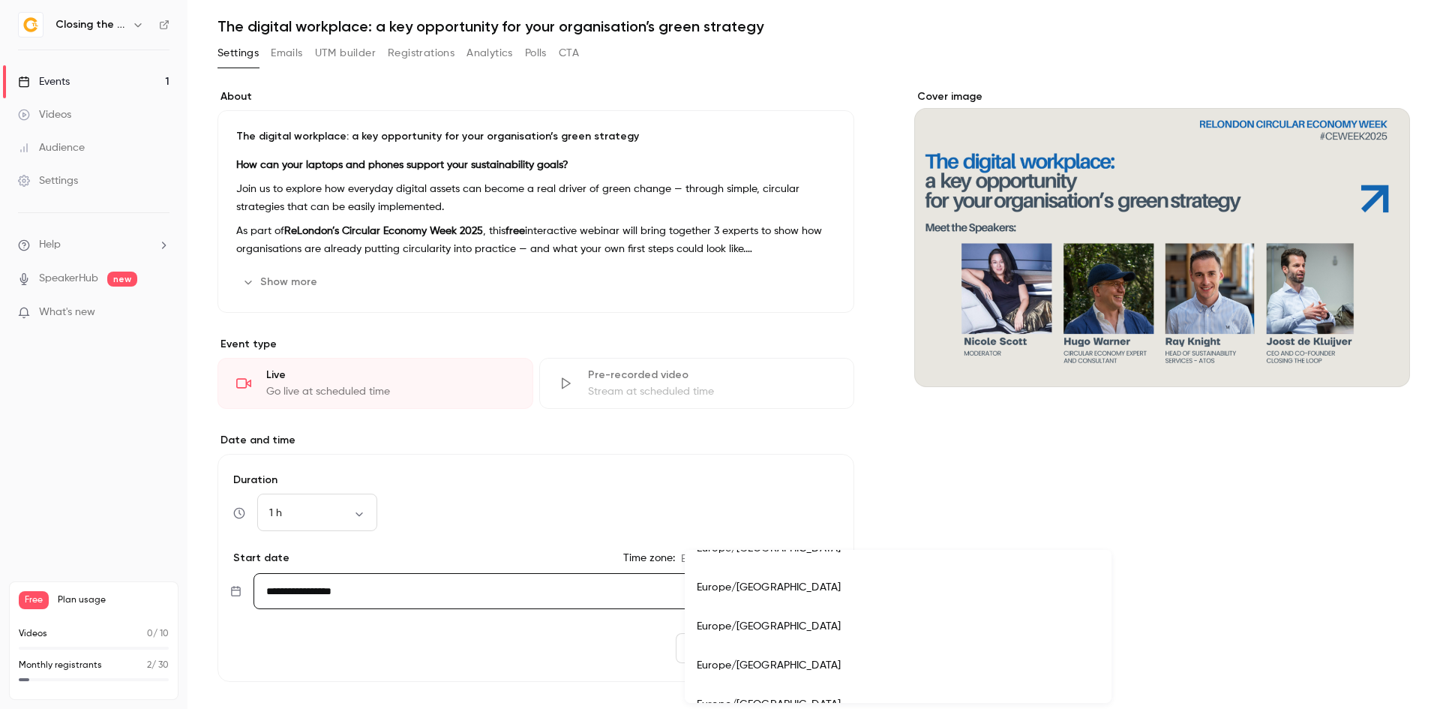
click at [979, 586] on div at bounding box center [720, 354] width 1440 height 709
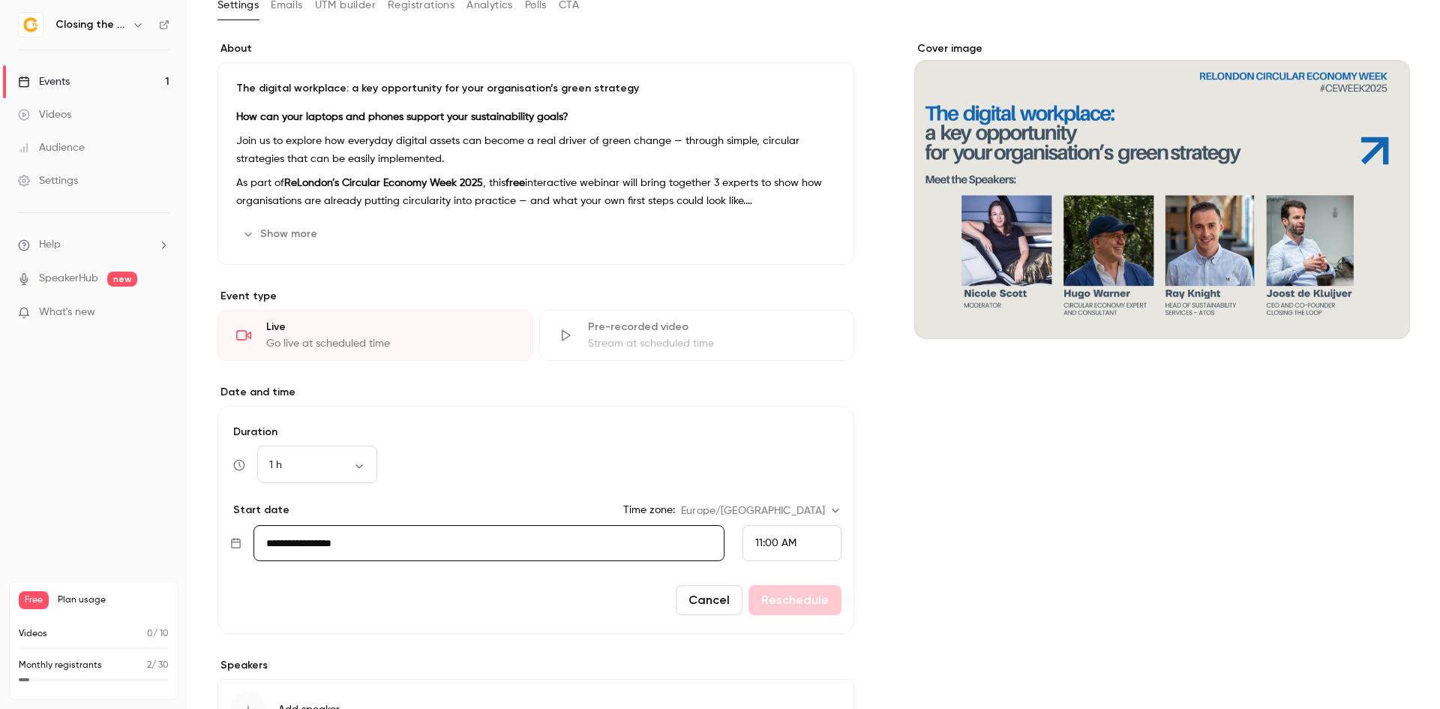
scroll to position [274, 0]
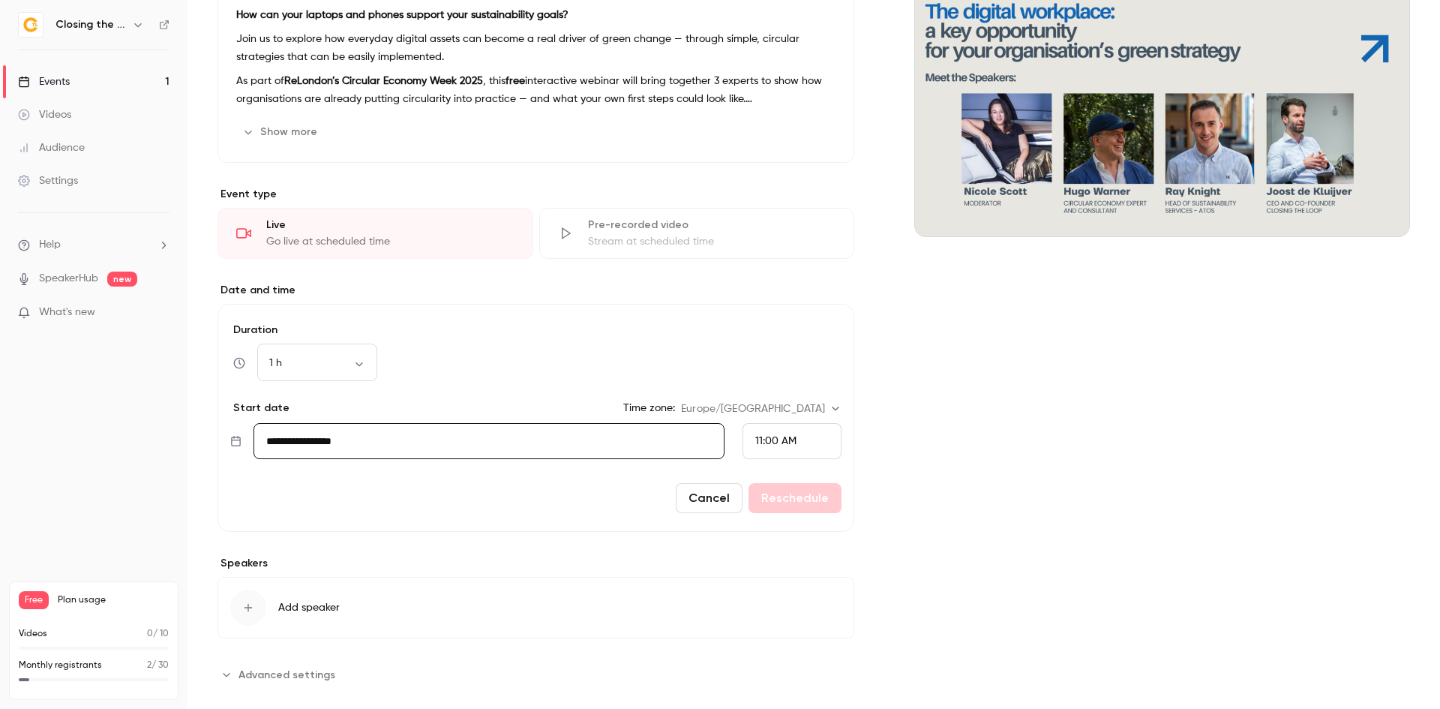
click at [683, 490] on button "Cancel" at bounding box center [709, 498] width 67 height 30
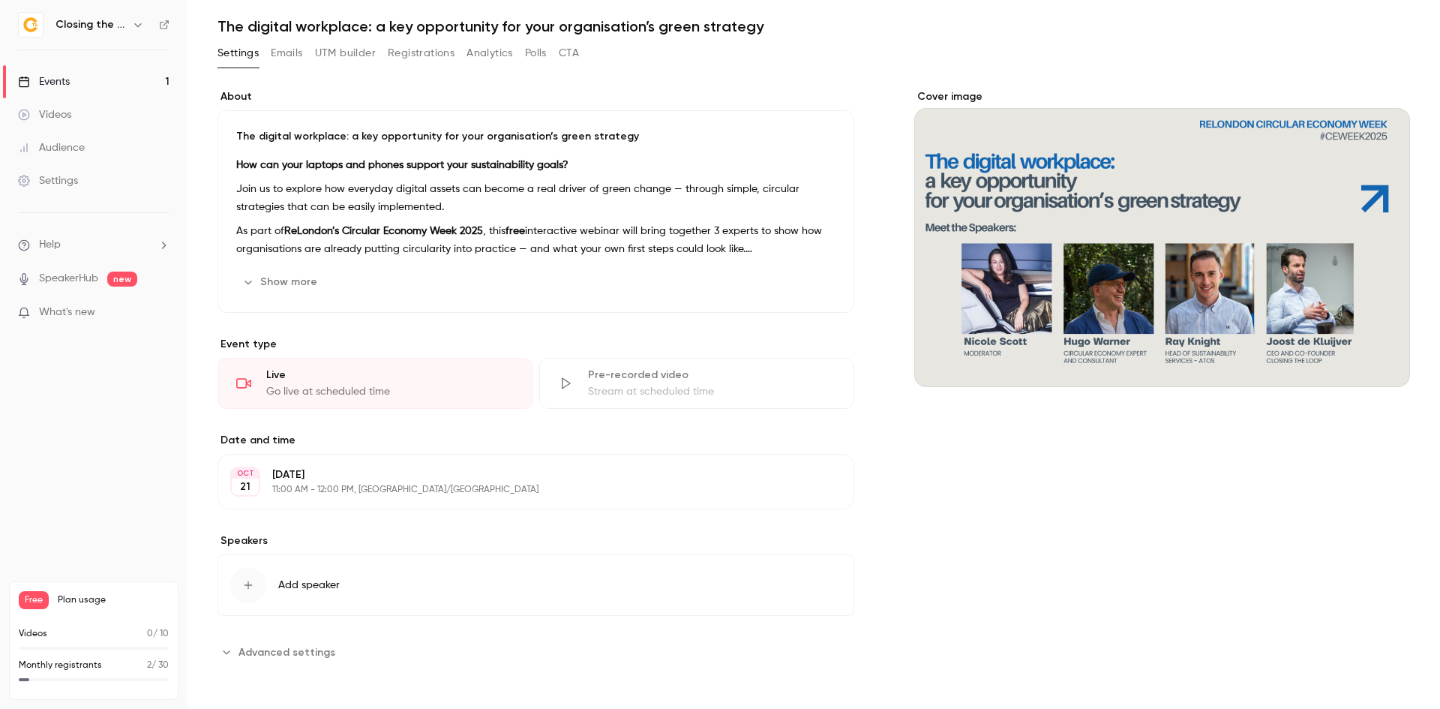
scroll to position [199, 0]
click at [343, 589] on button "Add speaker" at bounding box center [535, 584] width 637 height 61
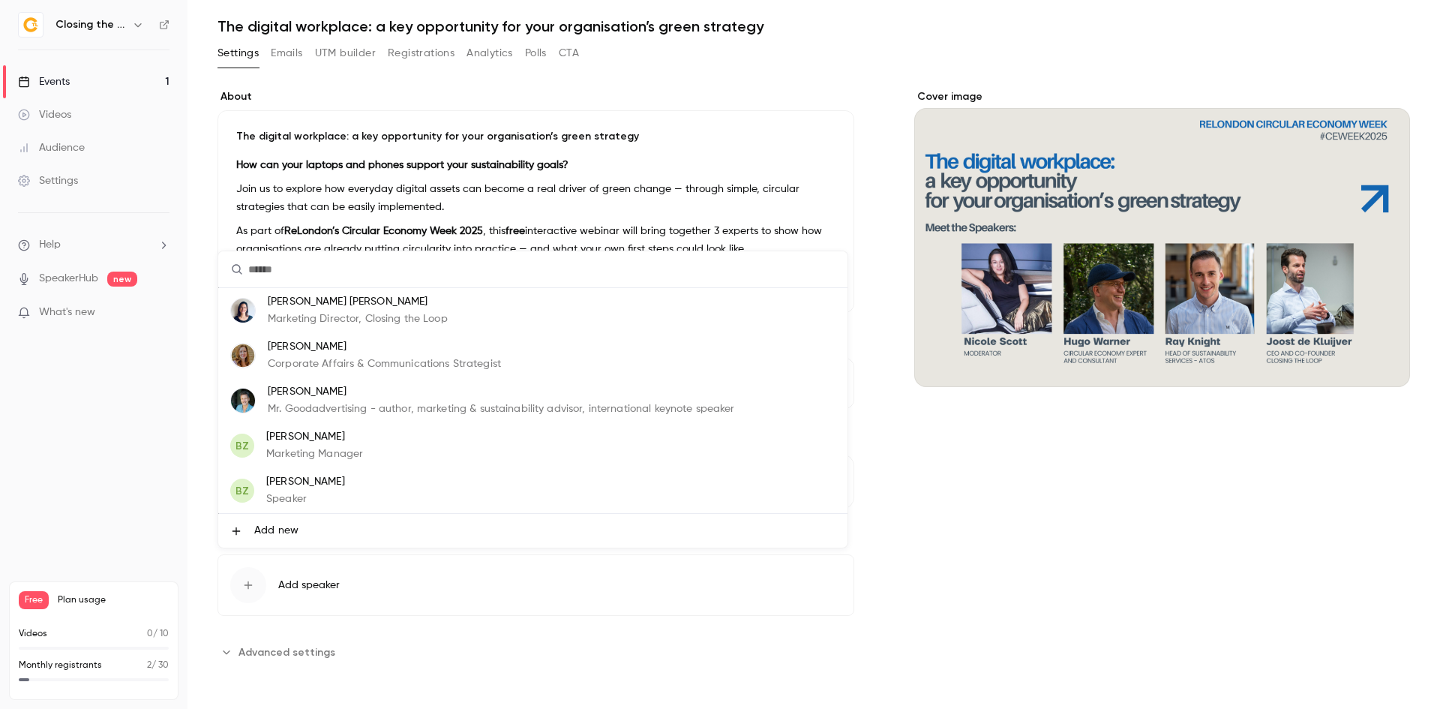
click at [289, 538] on span "Add new" at bounding box center [276, 531] width 44 height 16
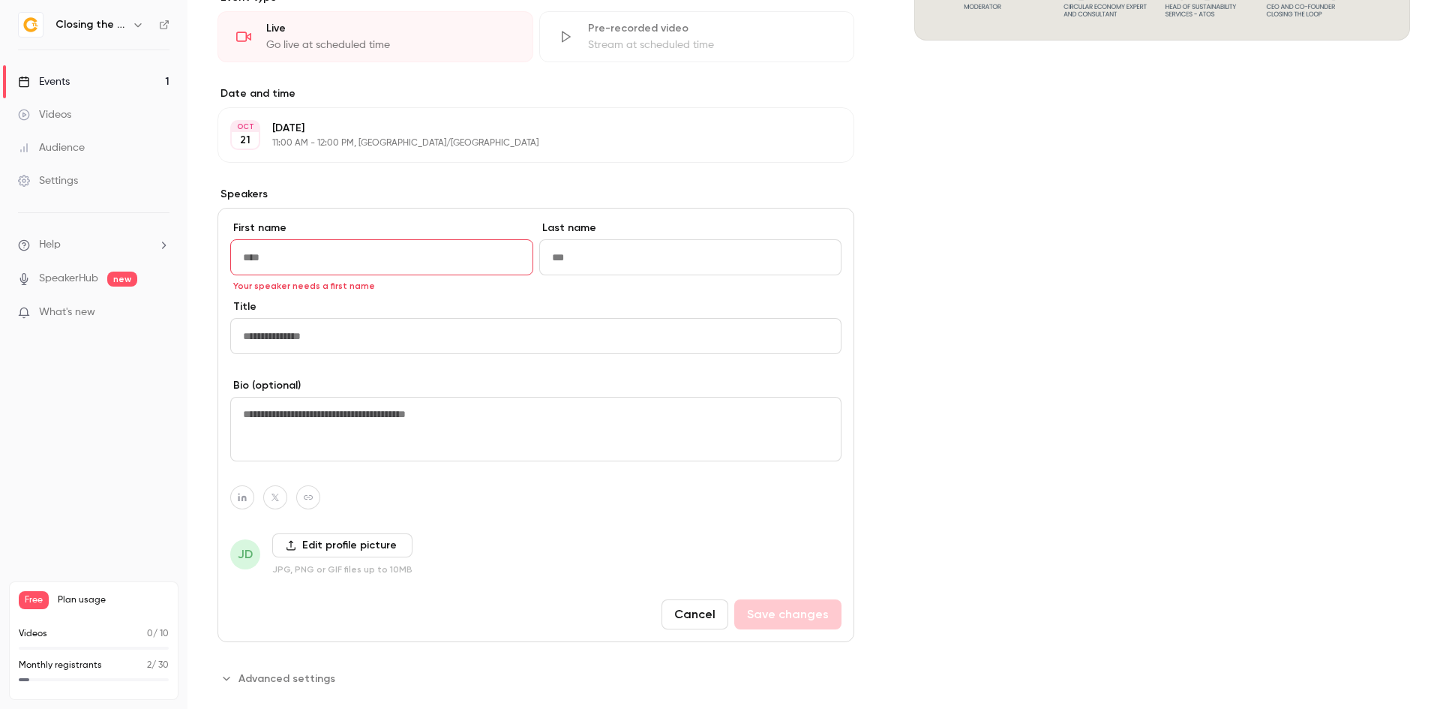
scroll to position [571, 0]
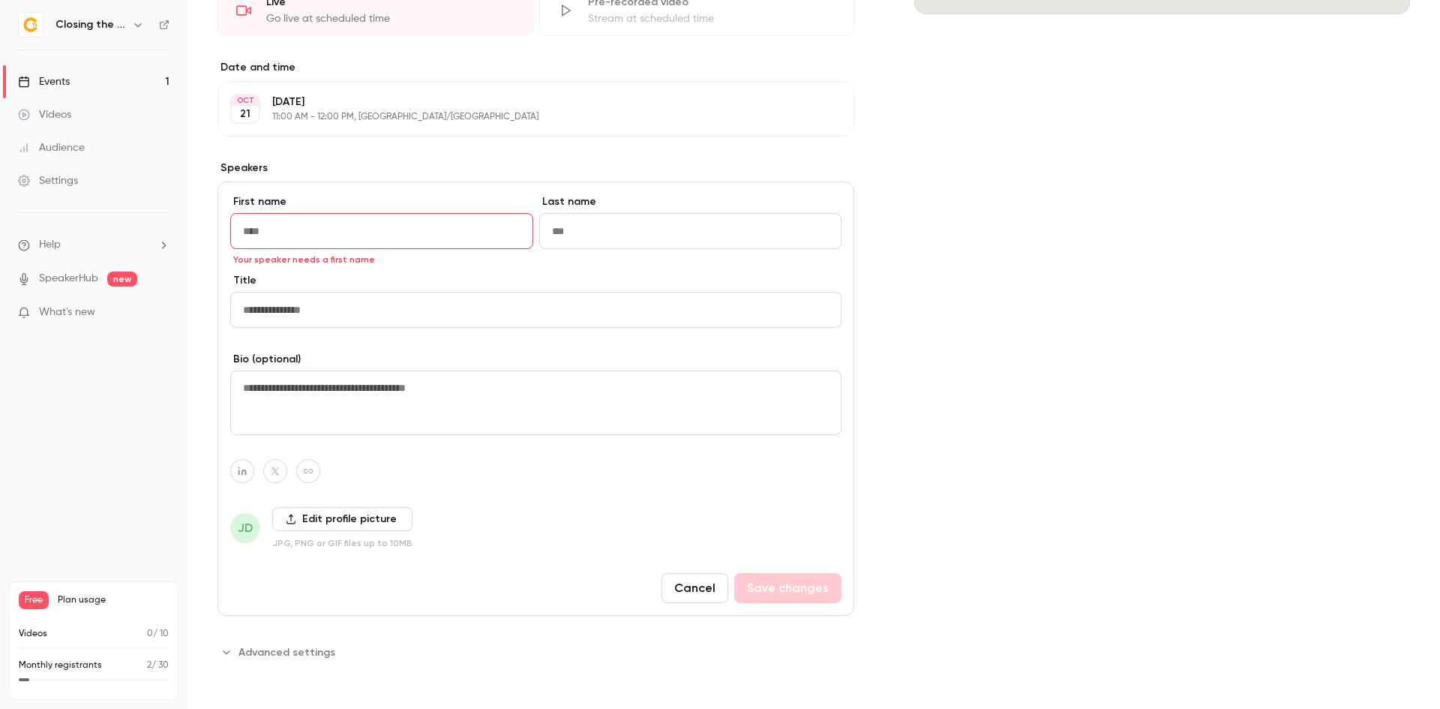
click at [677, 573] on button "Cancel" at bounding box center [694, 588] width 67 height 30
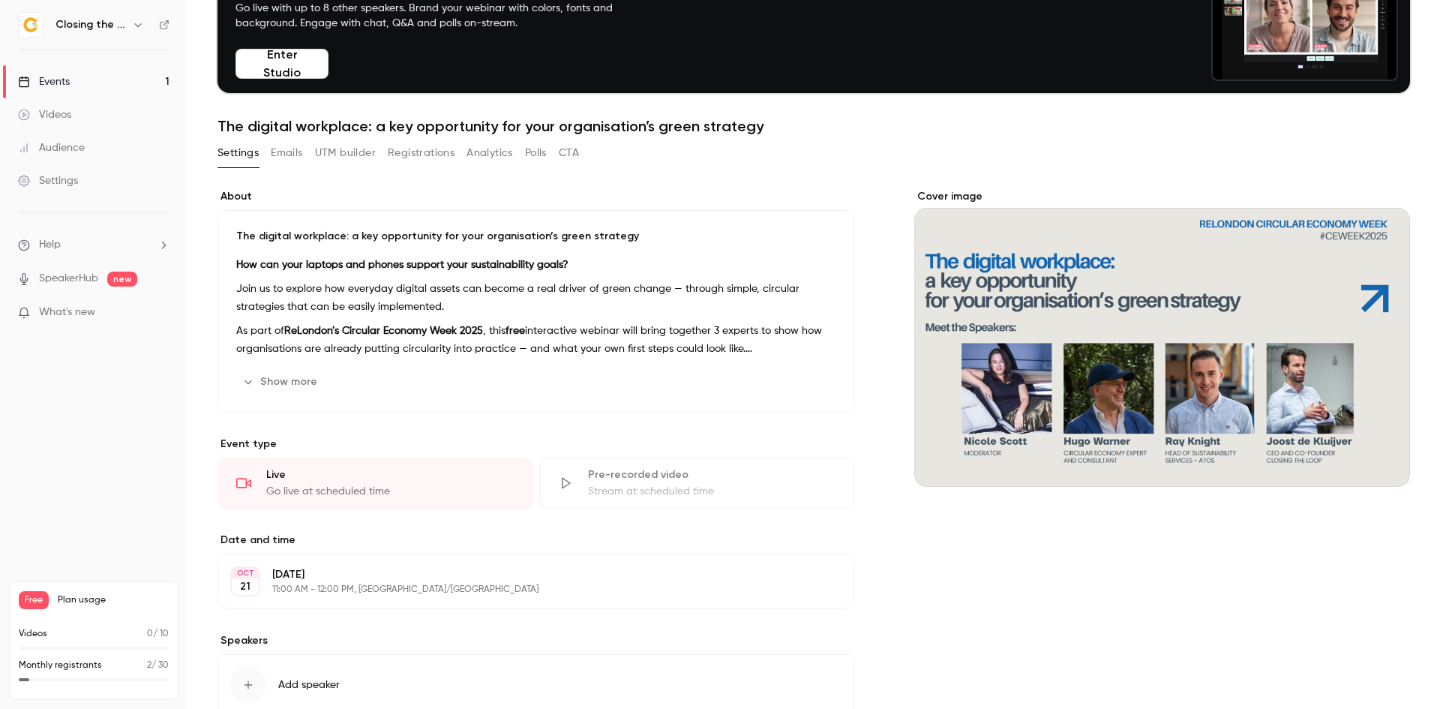
scroll to position [49, 0]
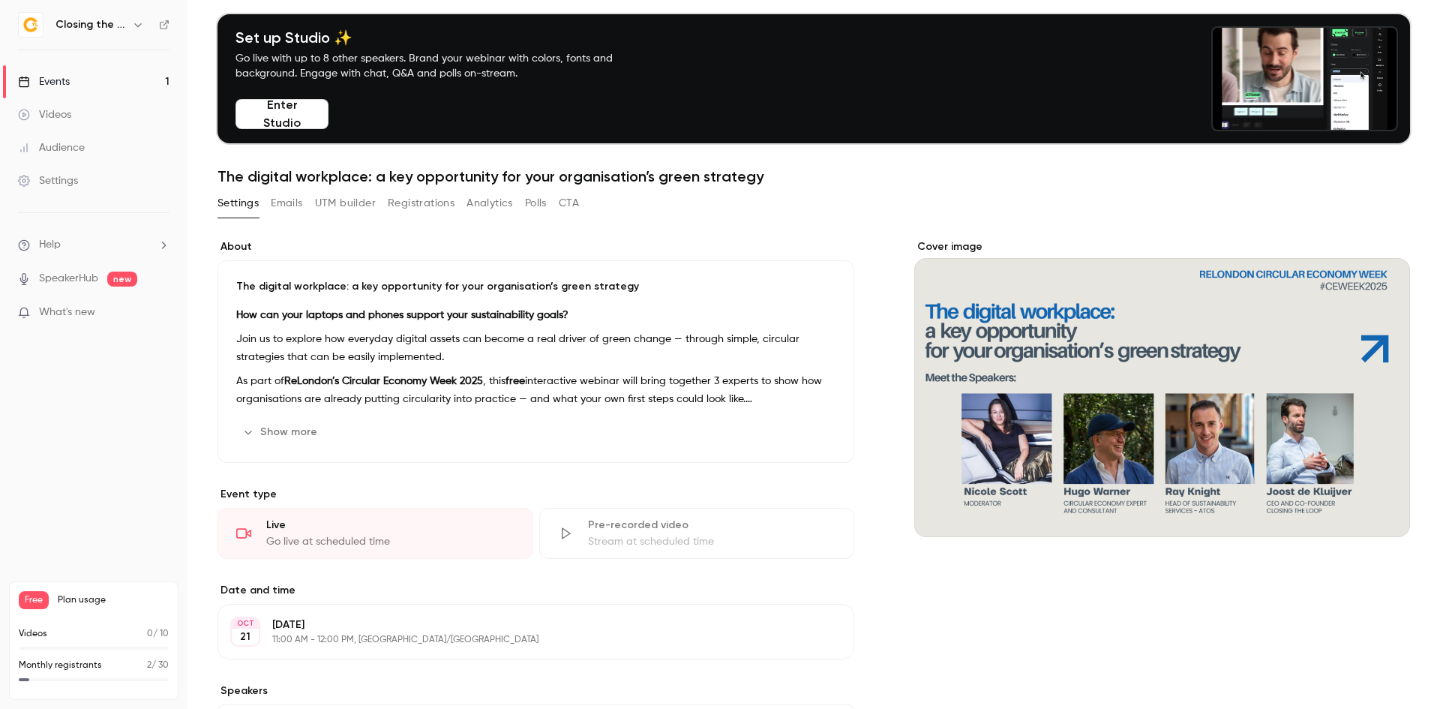
click at [424, 204] on button "Registrations" at bounding box center [421, 203] width 67 height 24
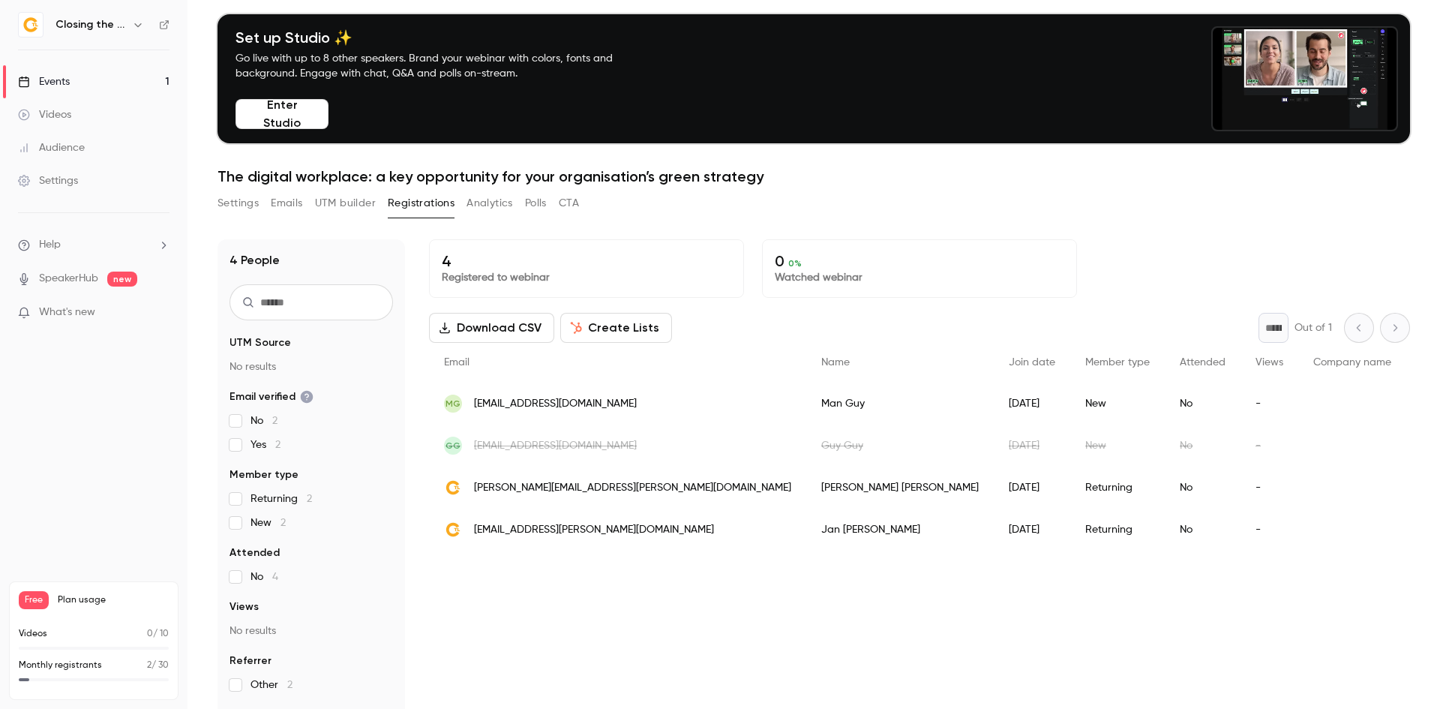
click at [531, 532] on span "[EMAIL_ADDRESS][PERSON_NAME][DOMAIN_NAME]" at bounding box center [594, 530] width 240 height 16
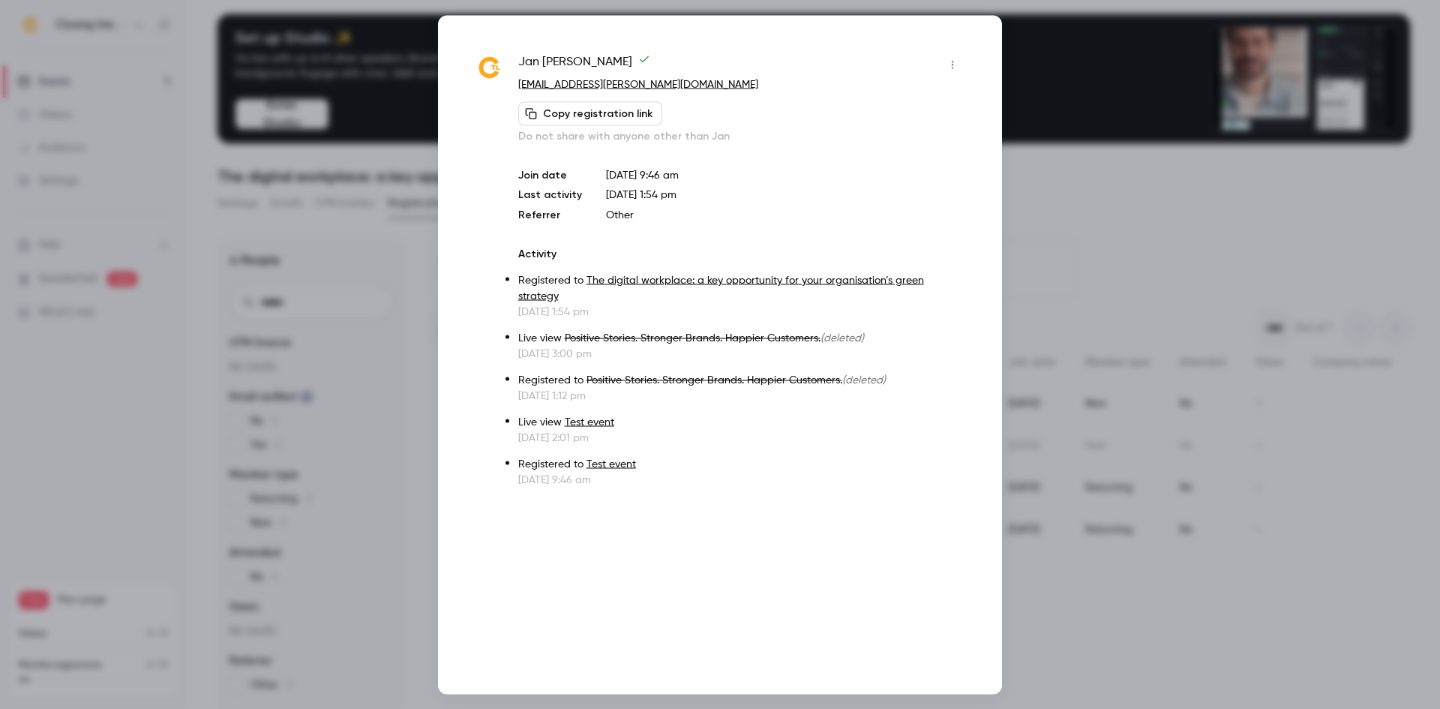
click at [1027, 61] on div at bounding box center [720, 354] width 1440 height 709
